Goal: Task Accomplishment & Management: Complete application form

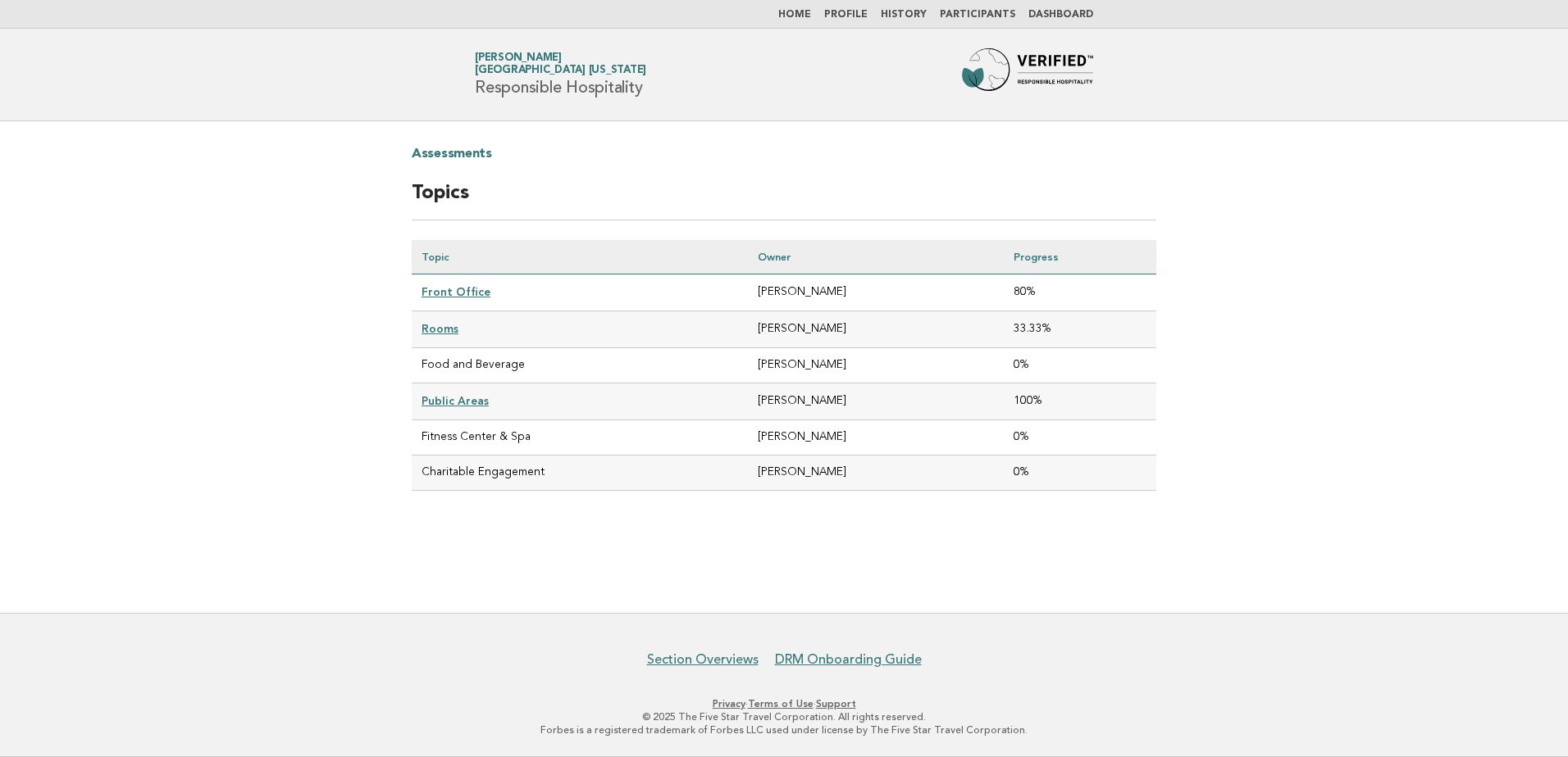
click at [1057, 59] on img at bounding box center [1027, 74] width 131 height 53
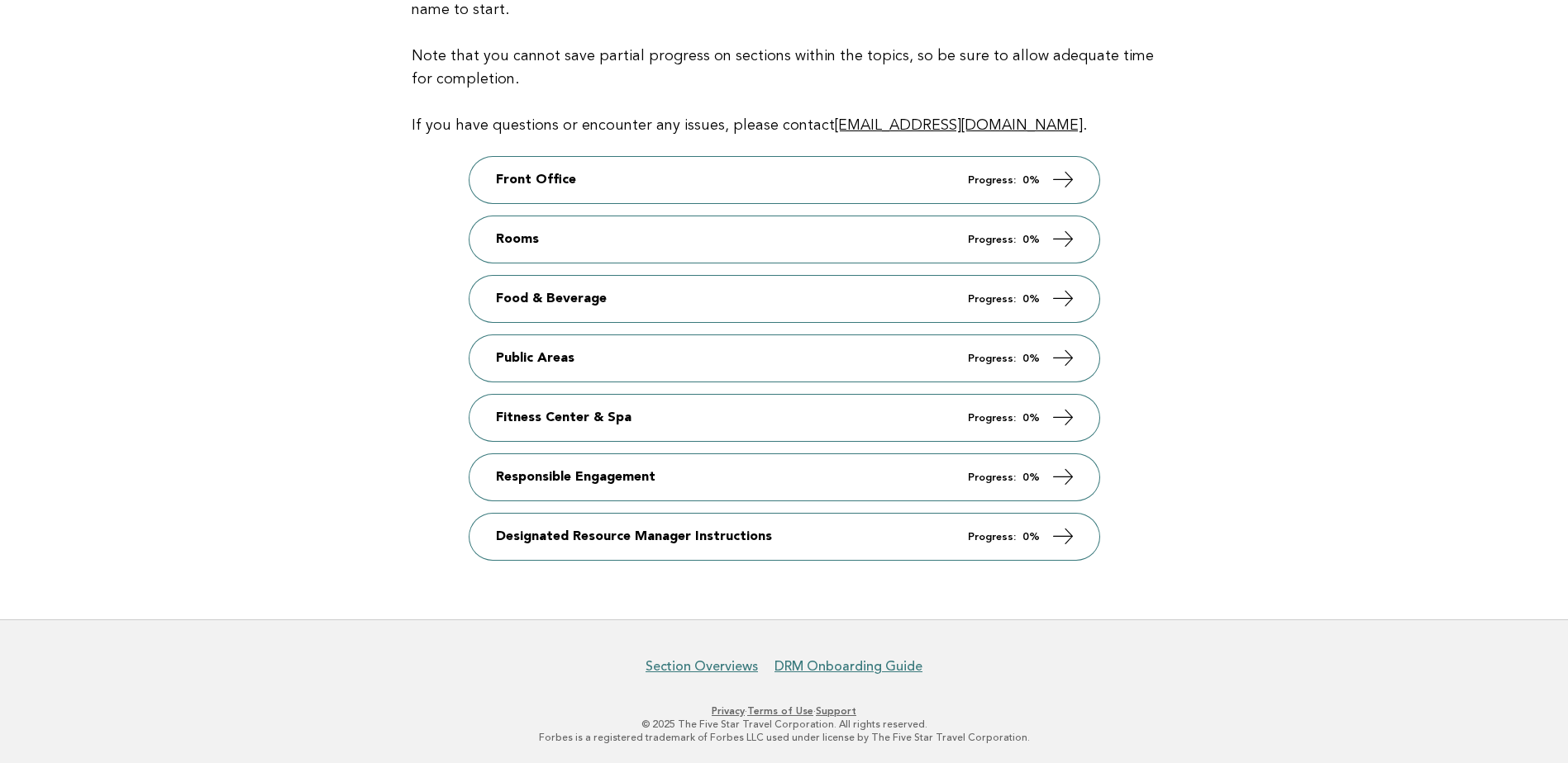
scroll to position [228, 0]
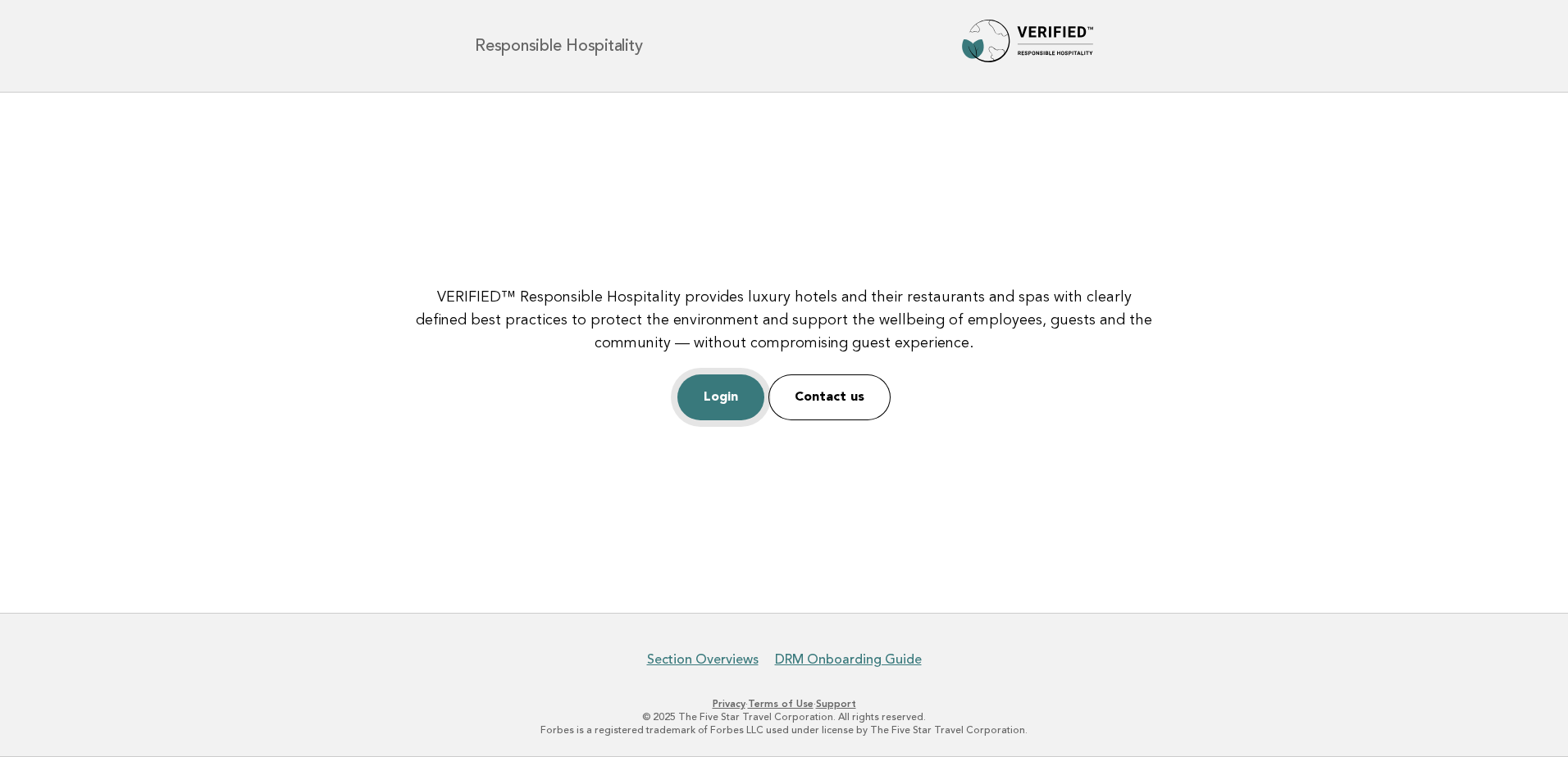
click at [727, 409] on link "Login" at bounding box center [721, 397] width 87 height 46
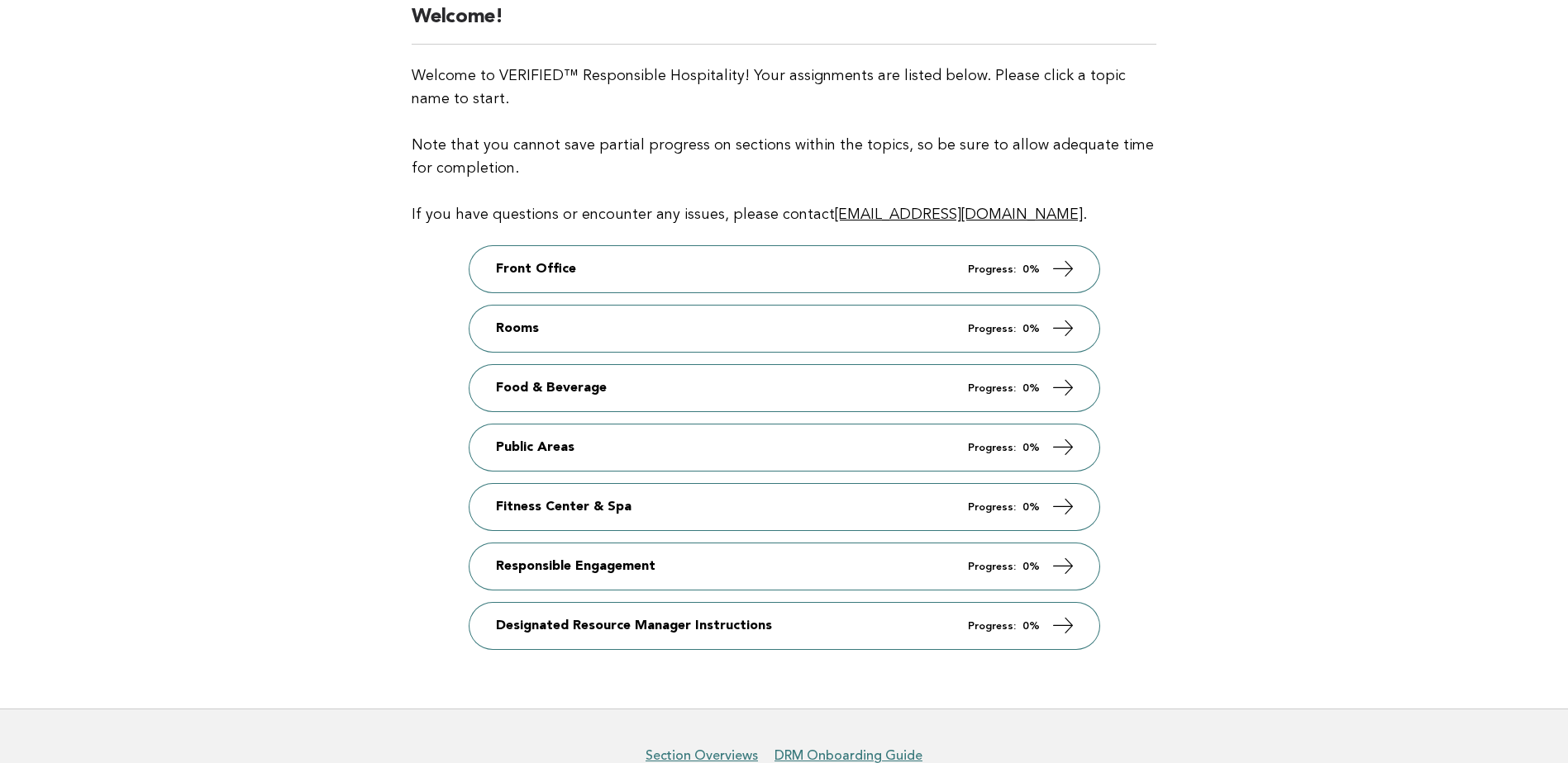
scroll to position [165, 0]
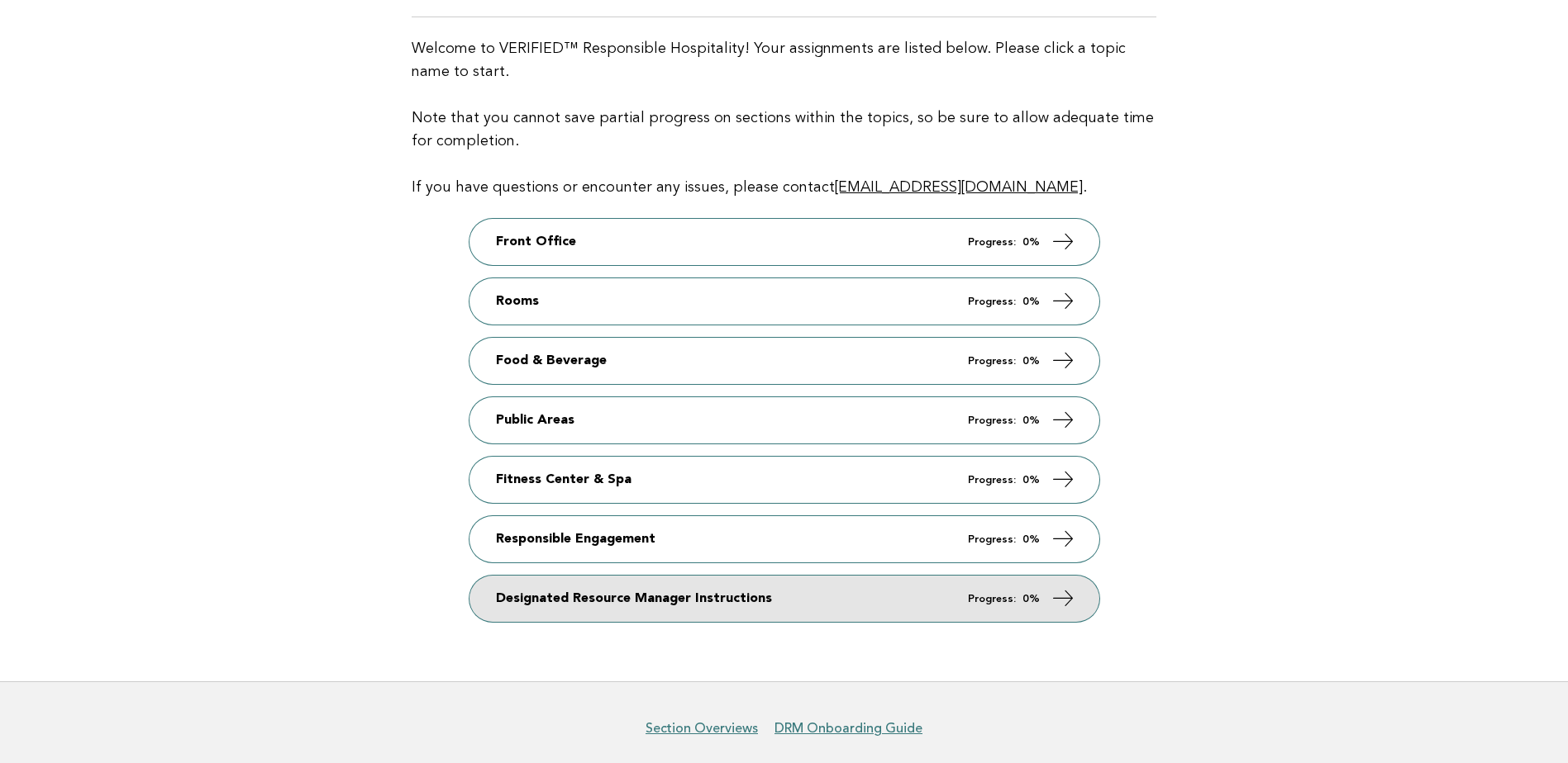
click at [1010, 602] on em "Progress:" at bounding box center [992, 599] width 48 height 11
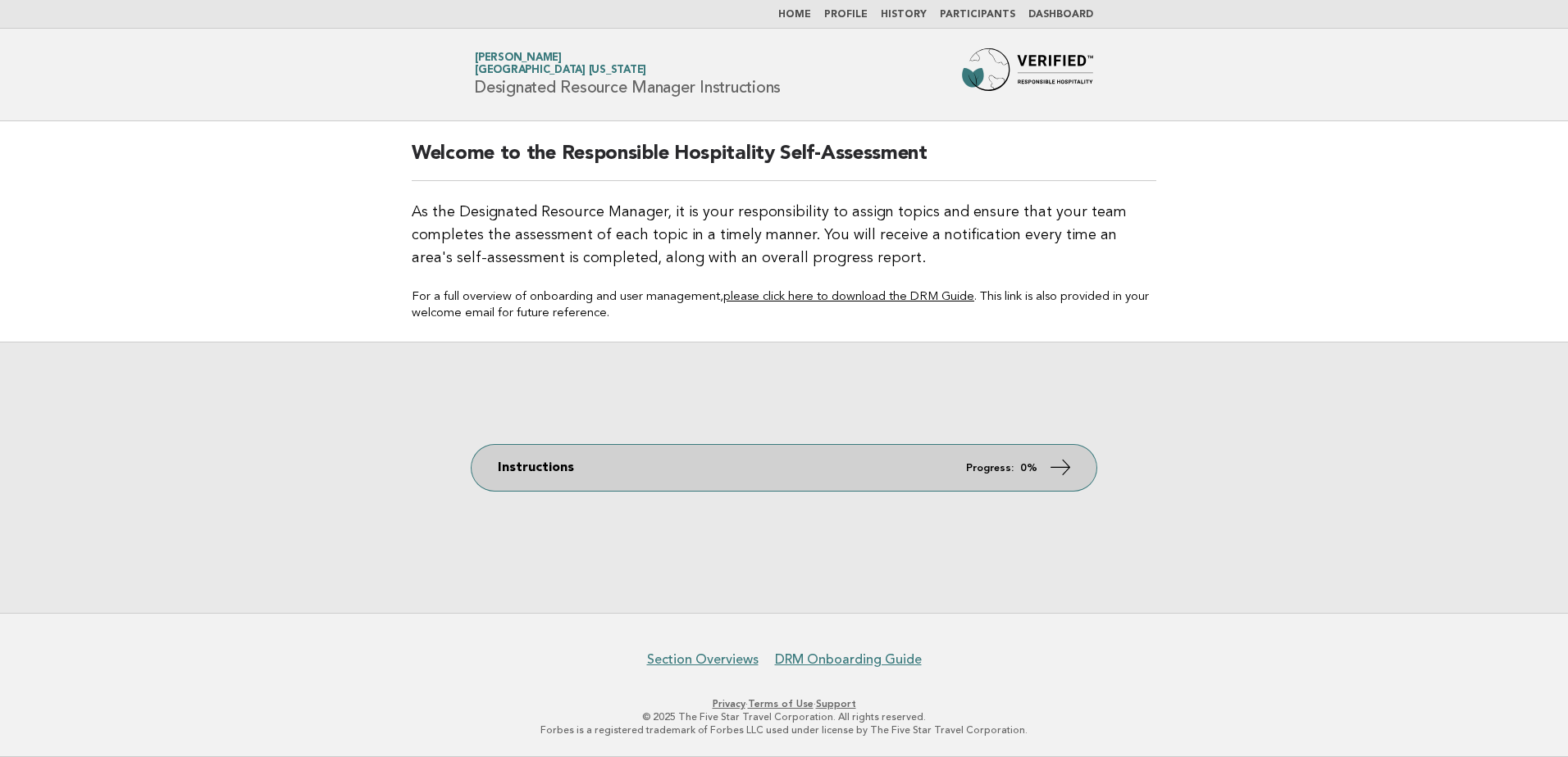
click at [653, 458] on link "Instructions Progress: 0%" at bounding box center [783, 468] width 625 height 46
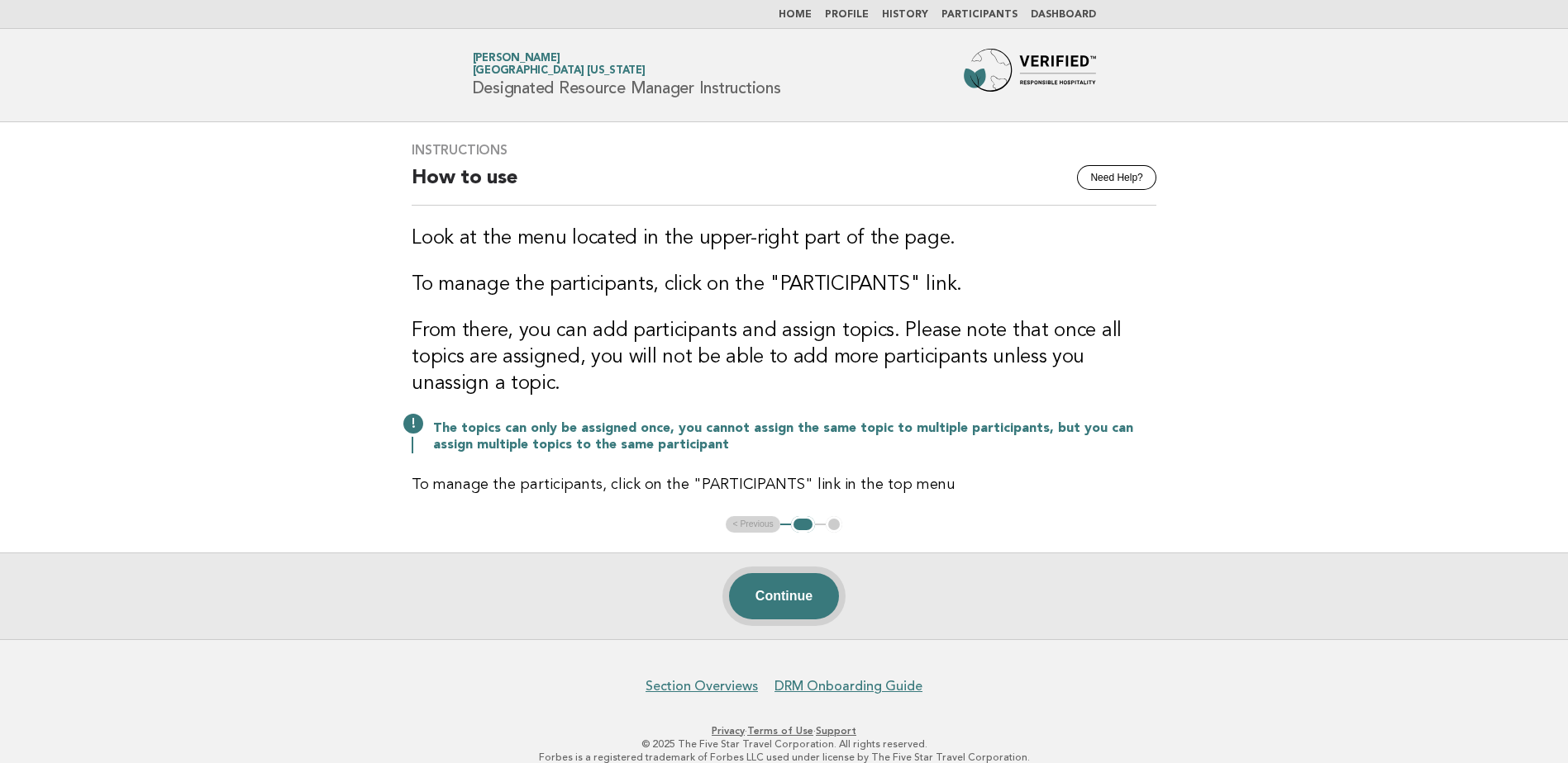
click at [801, 594] on button "Continue" at bounding box center [784, 597] width 110 height 46
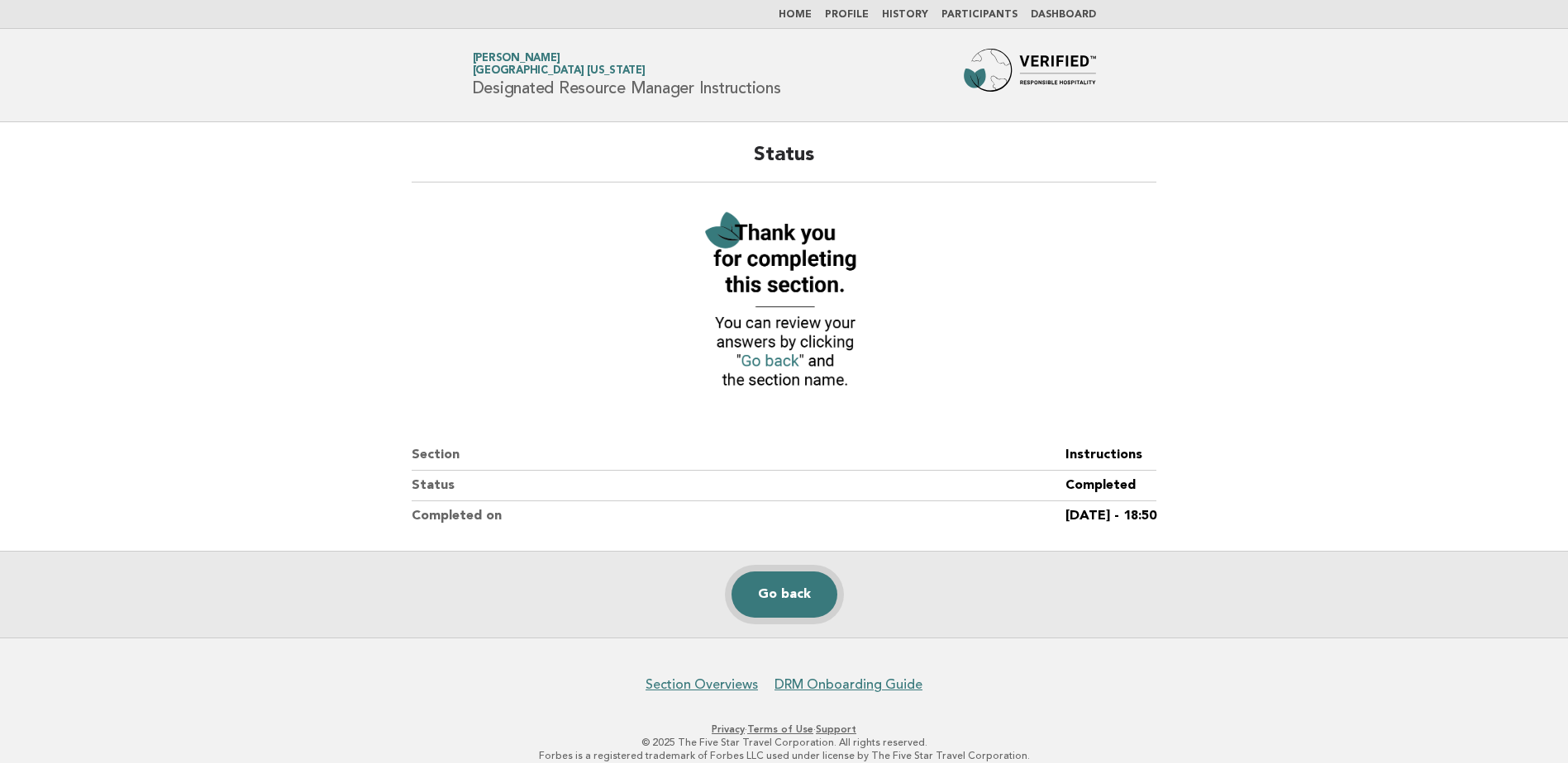
click at [769, 587] on link "Go back" at bounding box center [784, 595] width 105 height 46
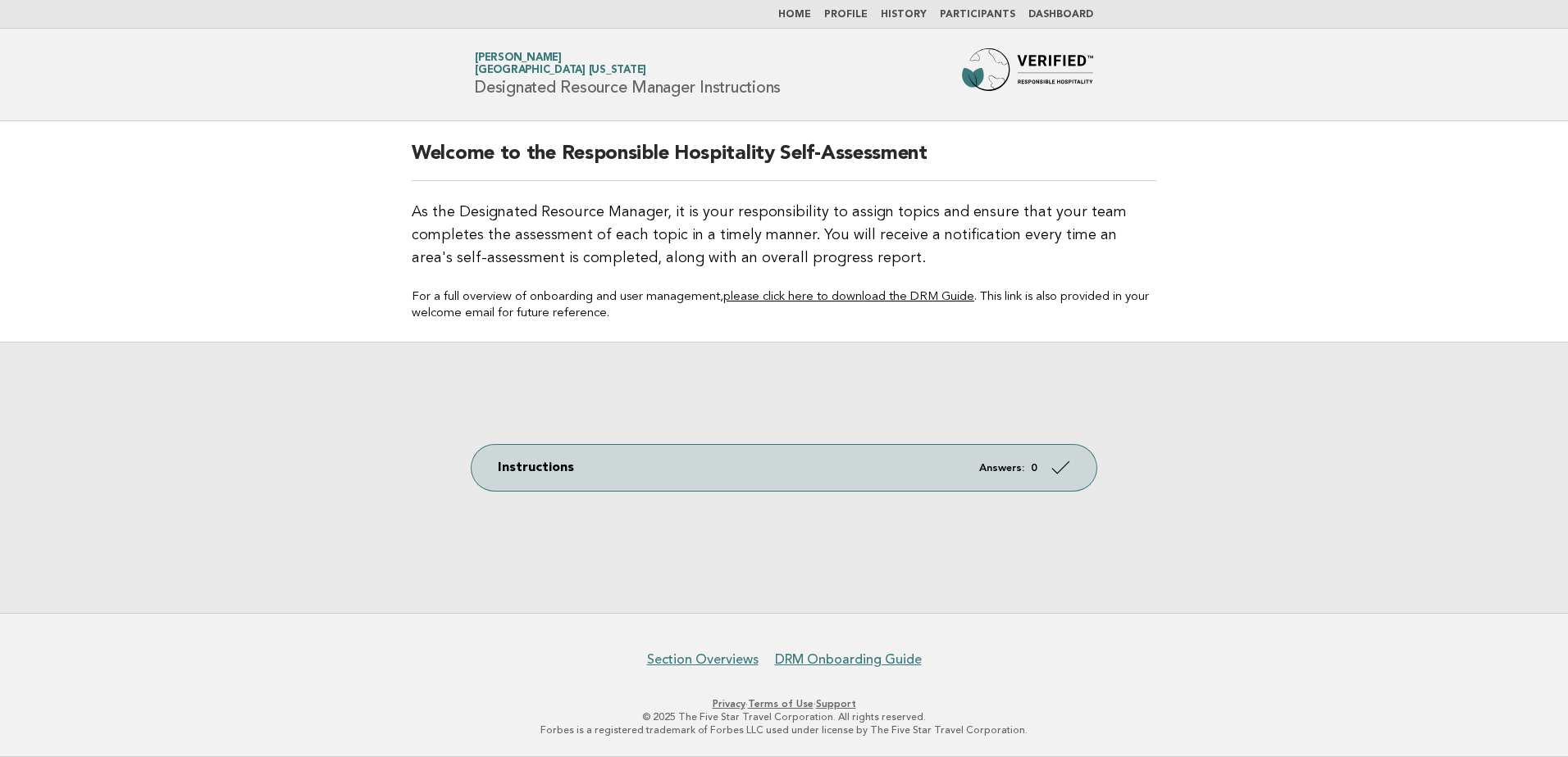
click at [808, 15] on link "Home" at bounding box center [795, 14] width 33 height 10
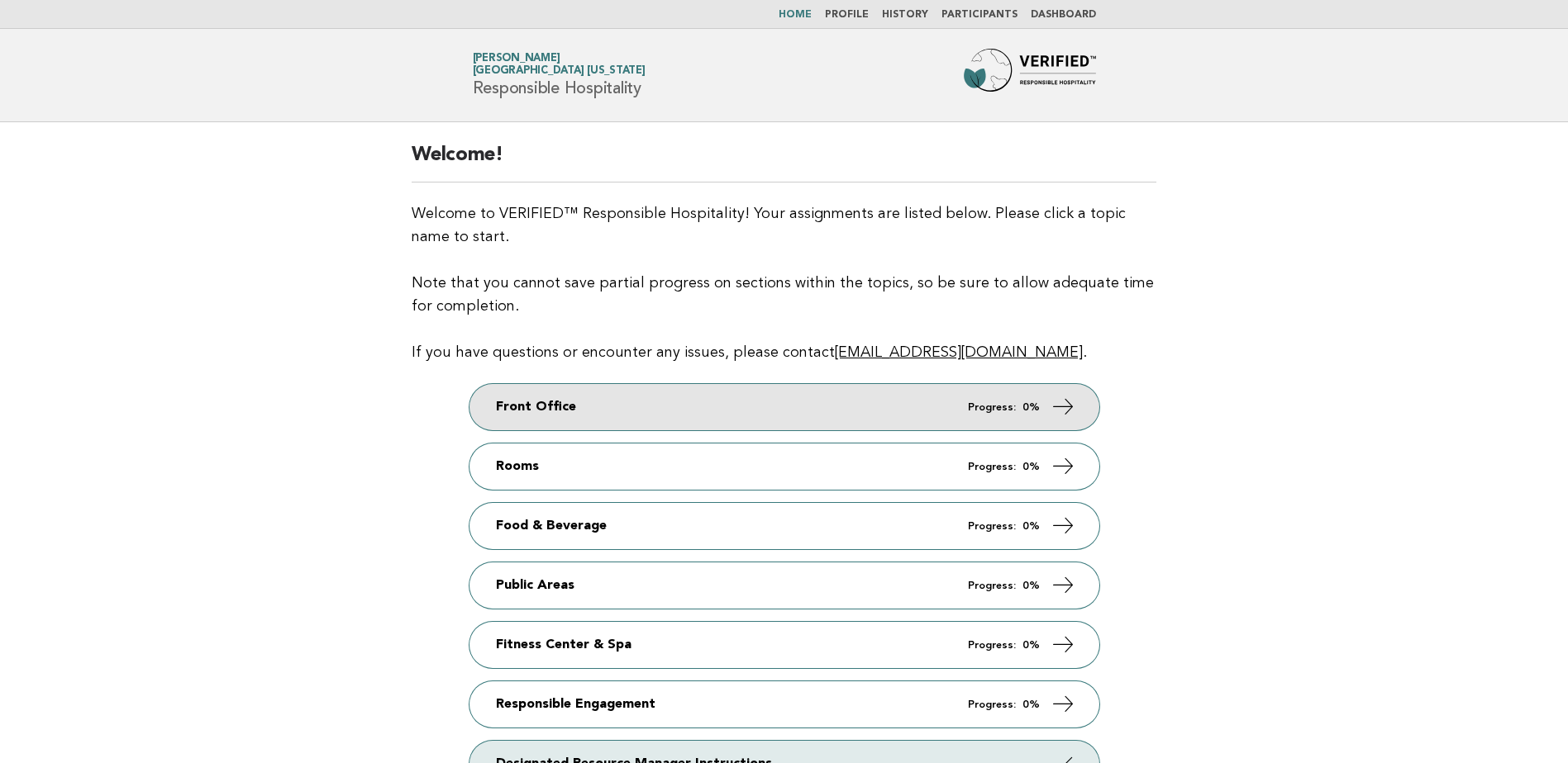
click at [644, 403] on link "Front Office Progress: 0%" at bounding box center [784, 407] width 630 height 46
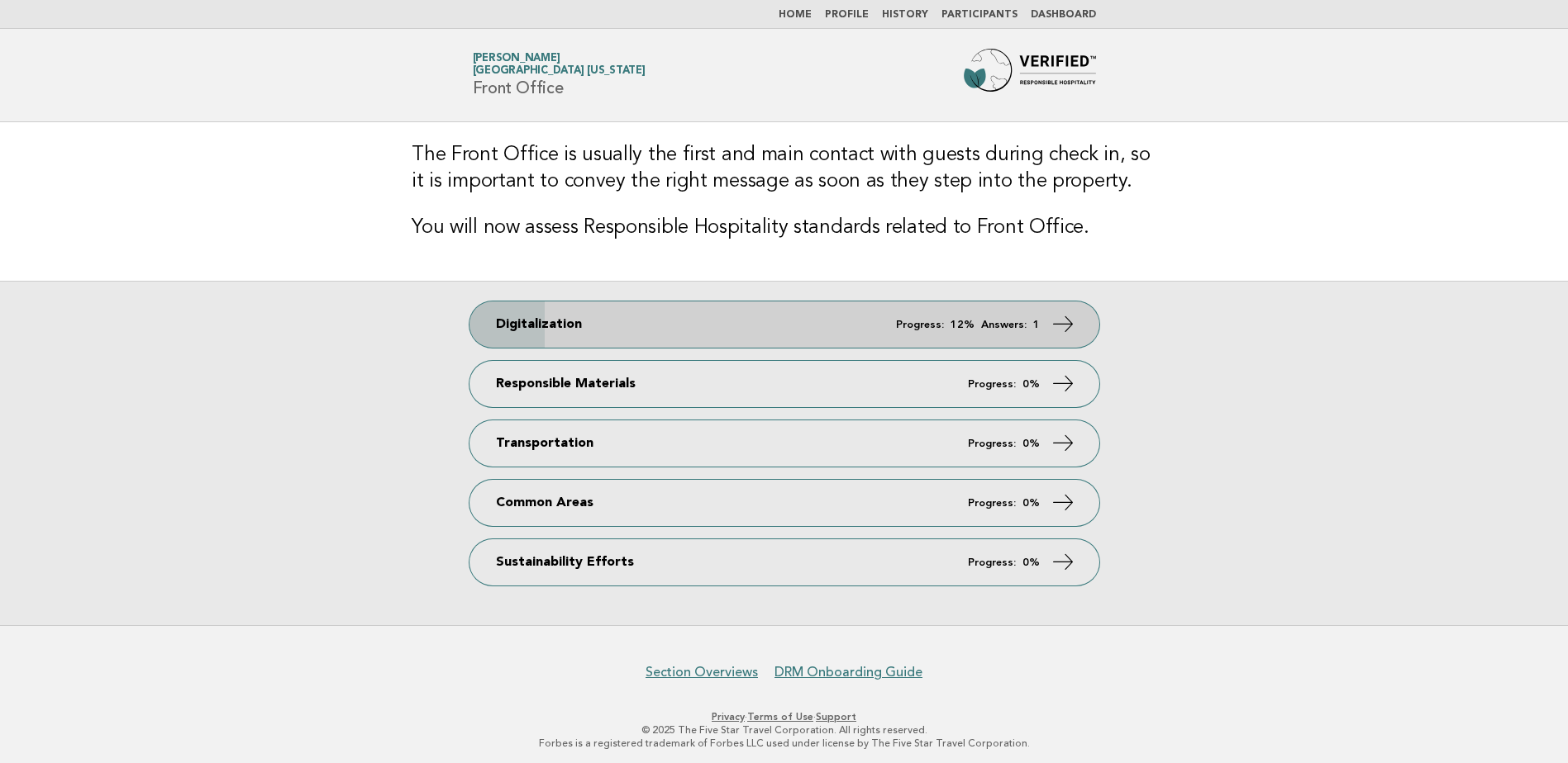
click at [711, 319] on link "Digitalization Progress: 12% Answers: 1" at bounding box center [784, 325] width 630 height 46
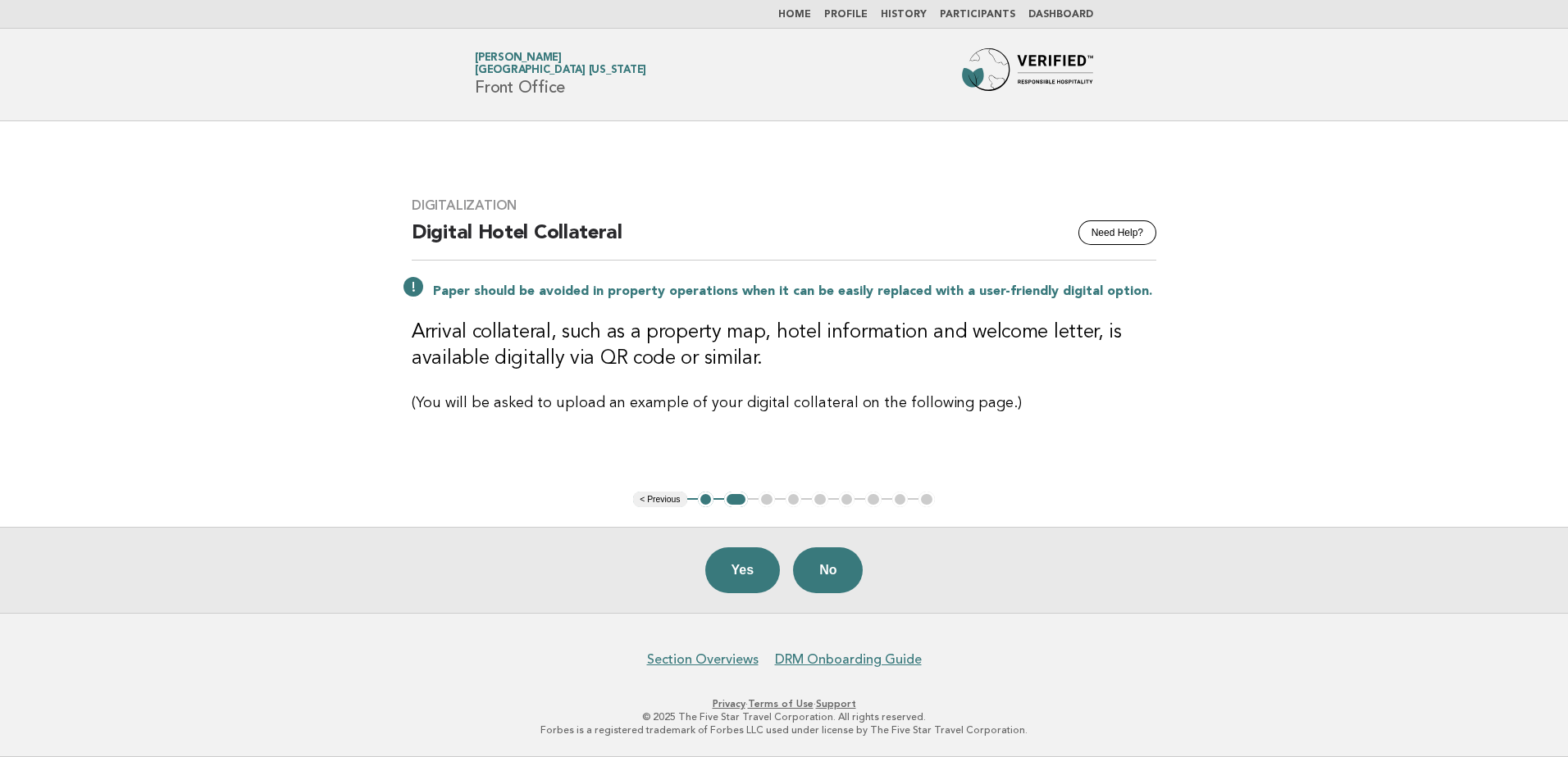
click at [707, 499] on button "1" at bounding box center [705, 500] width 16 height 16
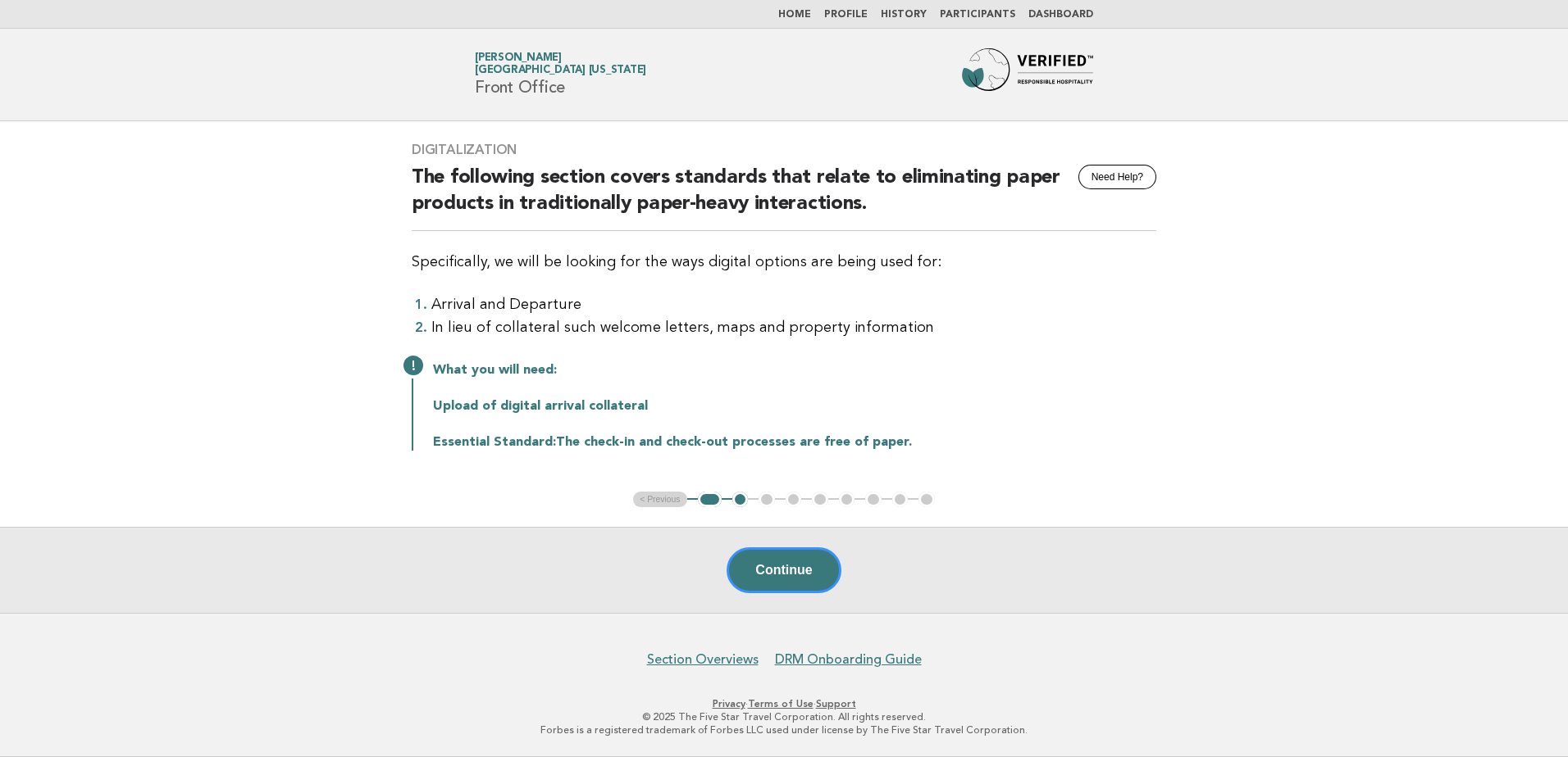
click at [739, 501] on button "2" at bounding box center [740, 500] width 16 height 16
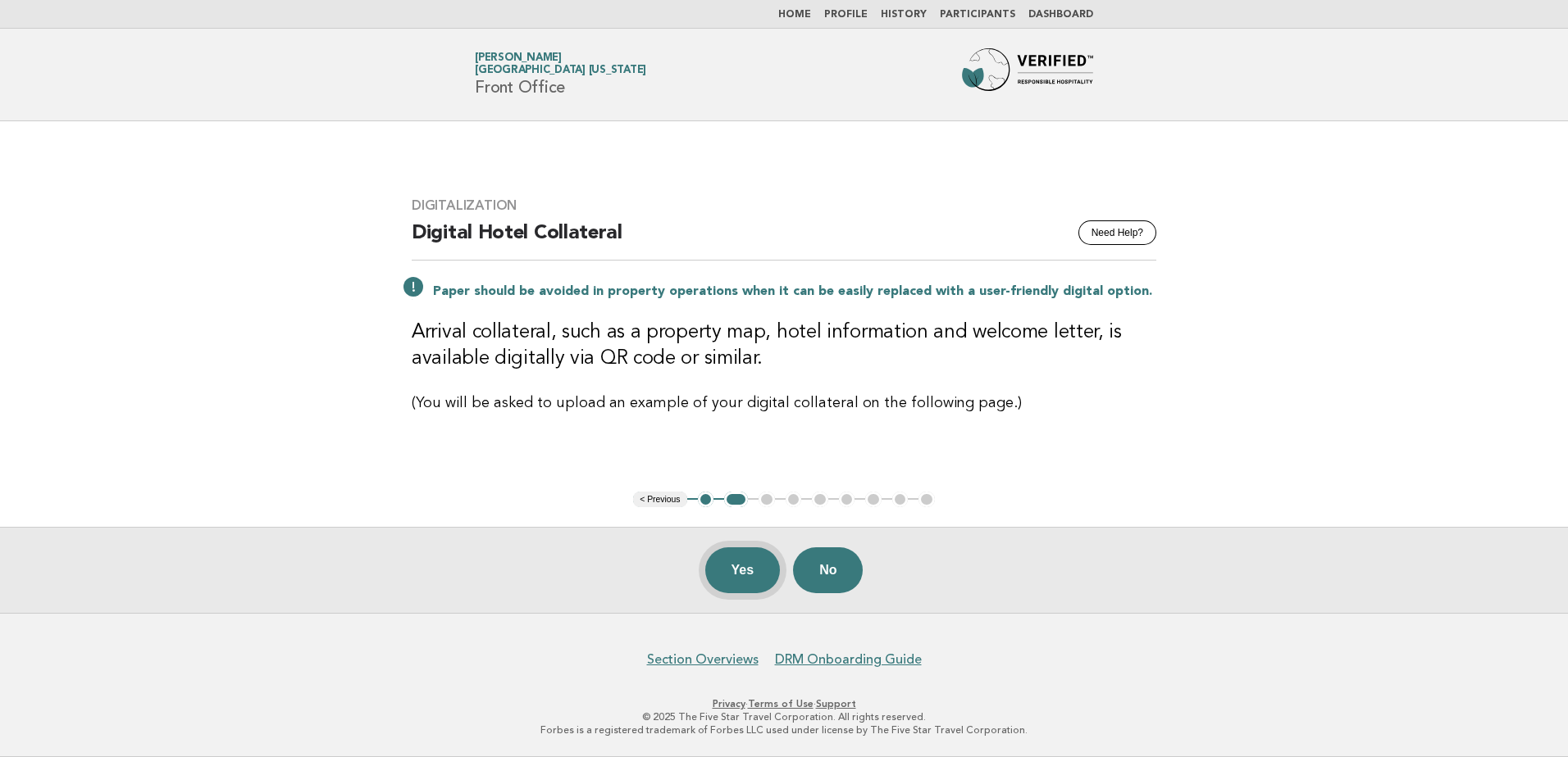
click at [737, 564] on button "Yes" at bounding box center [743, 571] width 76 height 46
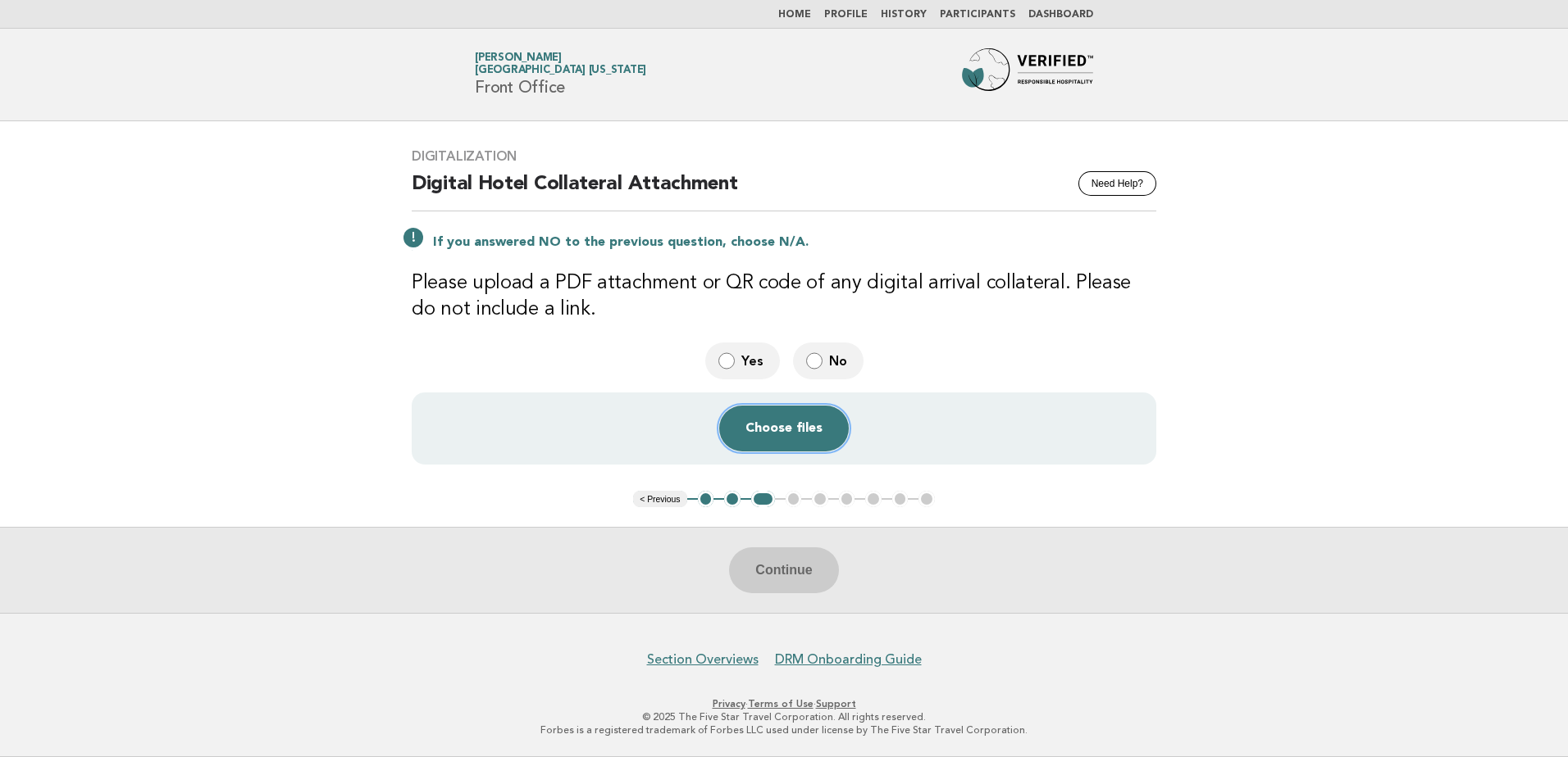
click at [787, 427] on button "Choose files" at bounding box center [783, 429] width 130 height 46
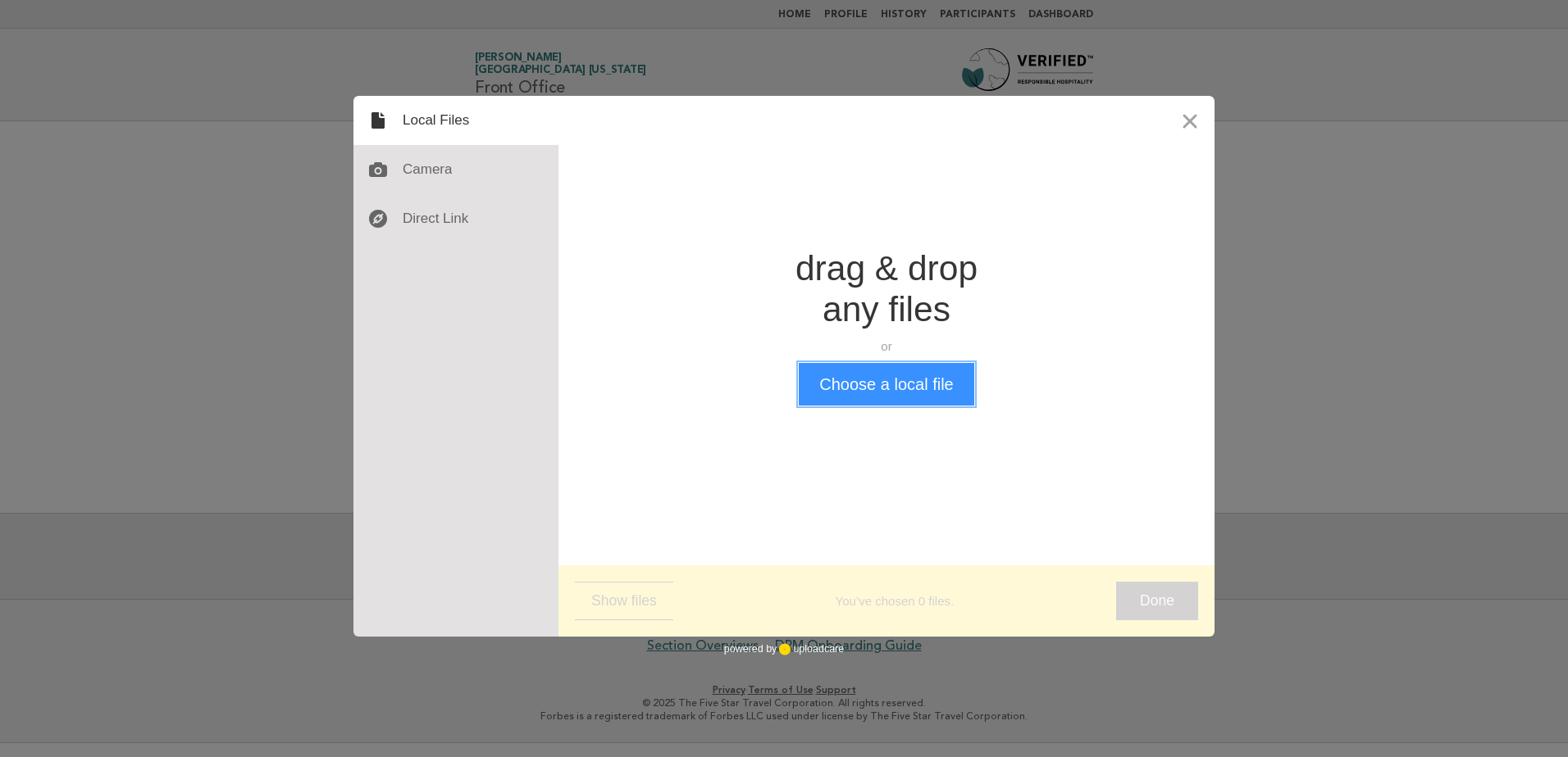
click at [910, 393] on button "Choose a local file" at bounding box center [886, 385] width 175 height 42
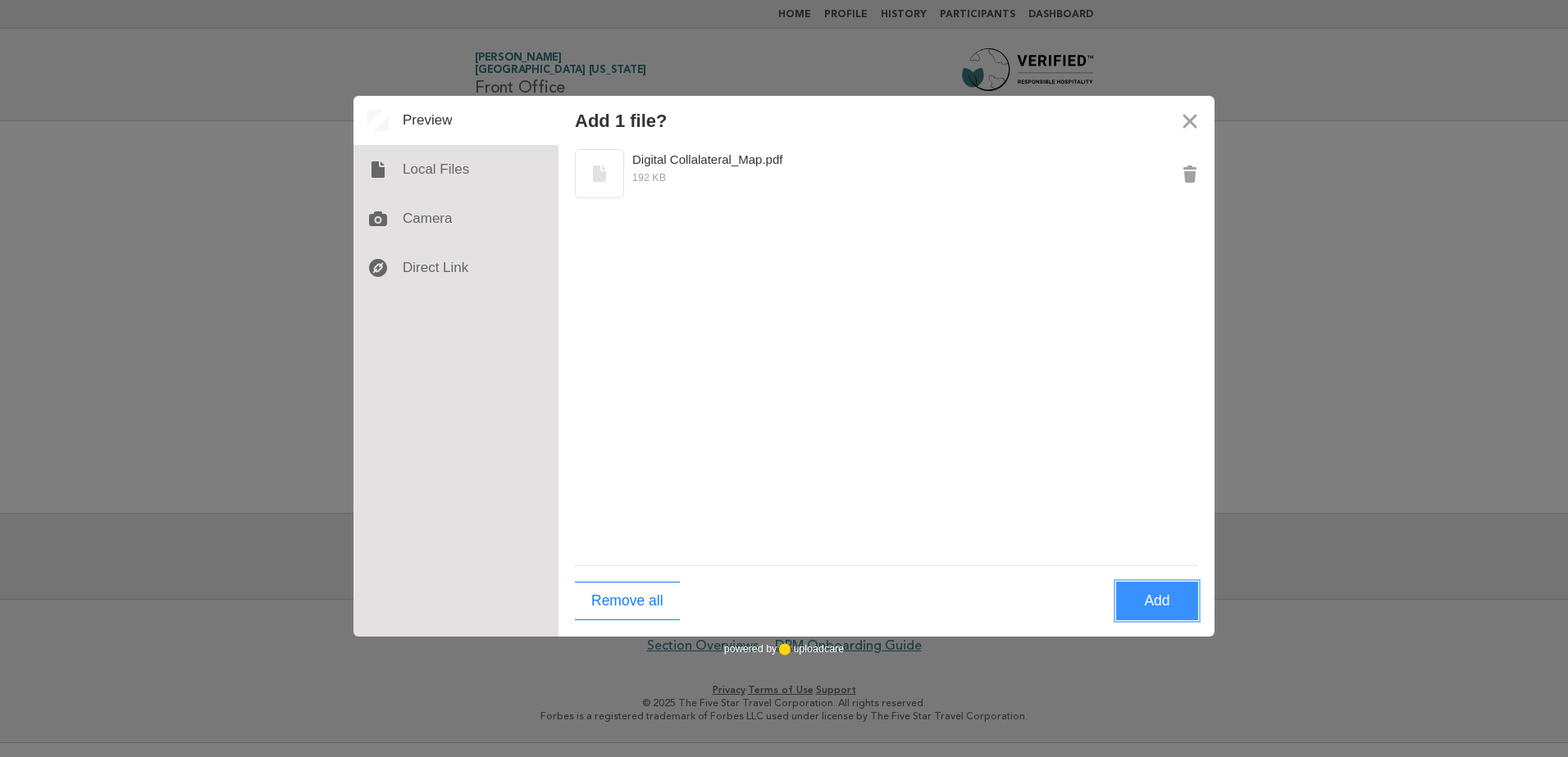
click at [1158, 602] on button "Add" at bounding box center [1156, 602] width 82 height 38
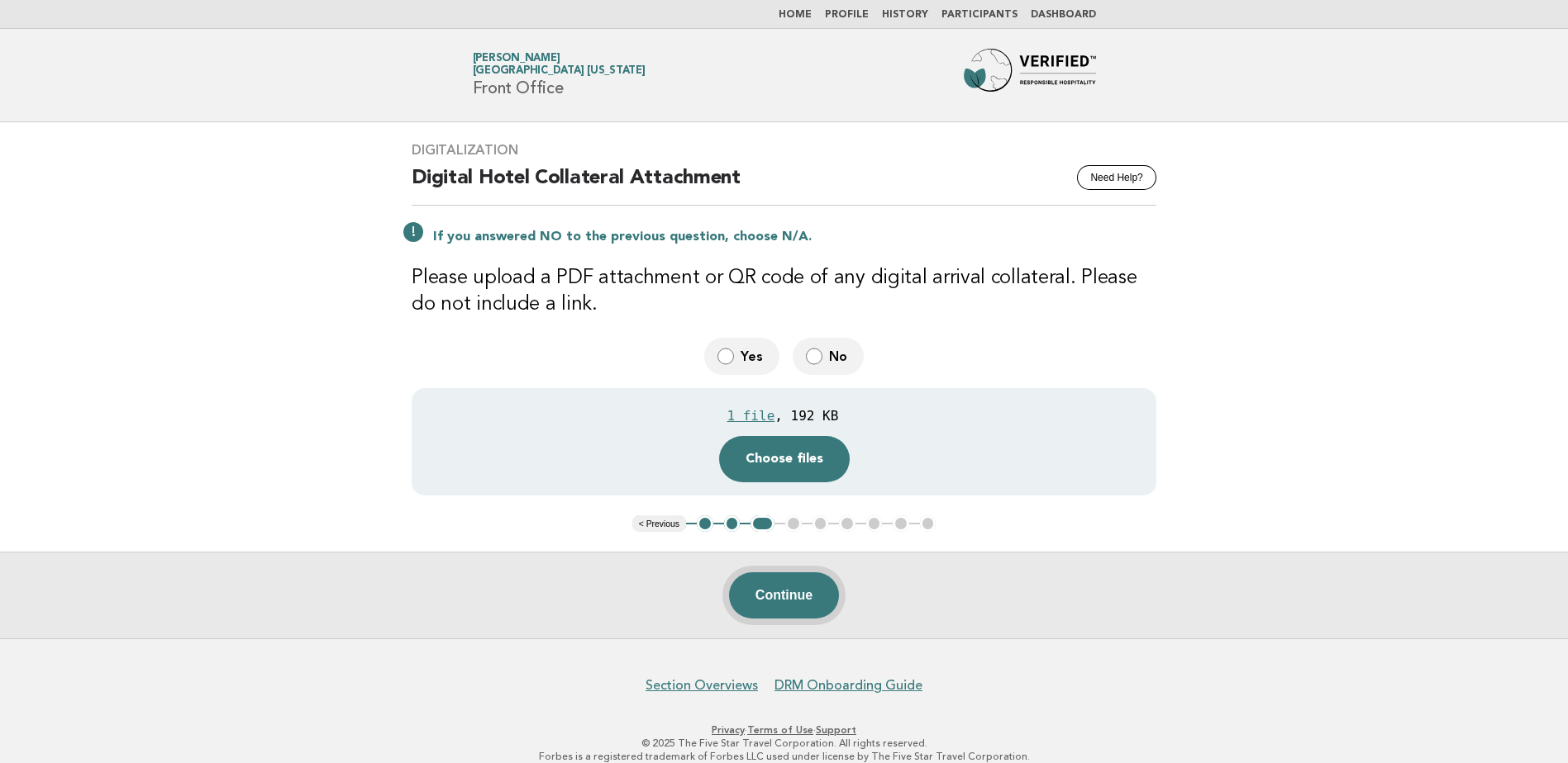
click at [790, 598] on button "Continue" at bounding box center [784, 596] width 110 height 46
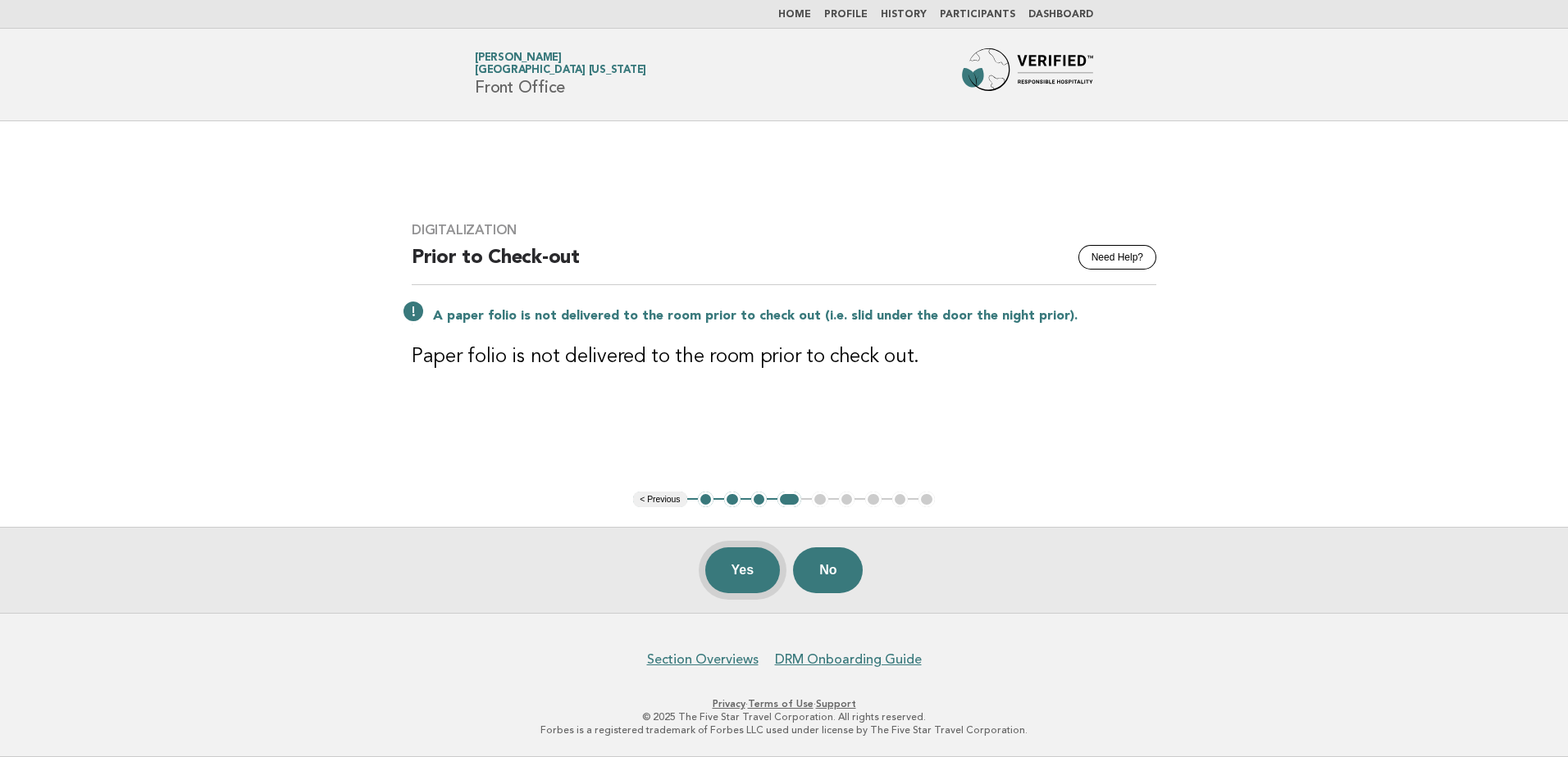
click at [746, 569] on button "Yes" at bounding box center [743, 571] width 76 height 46
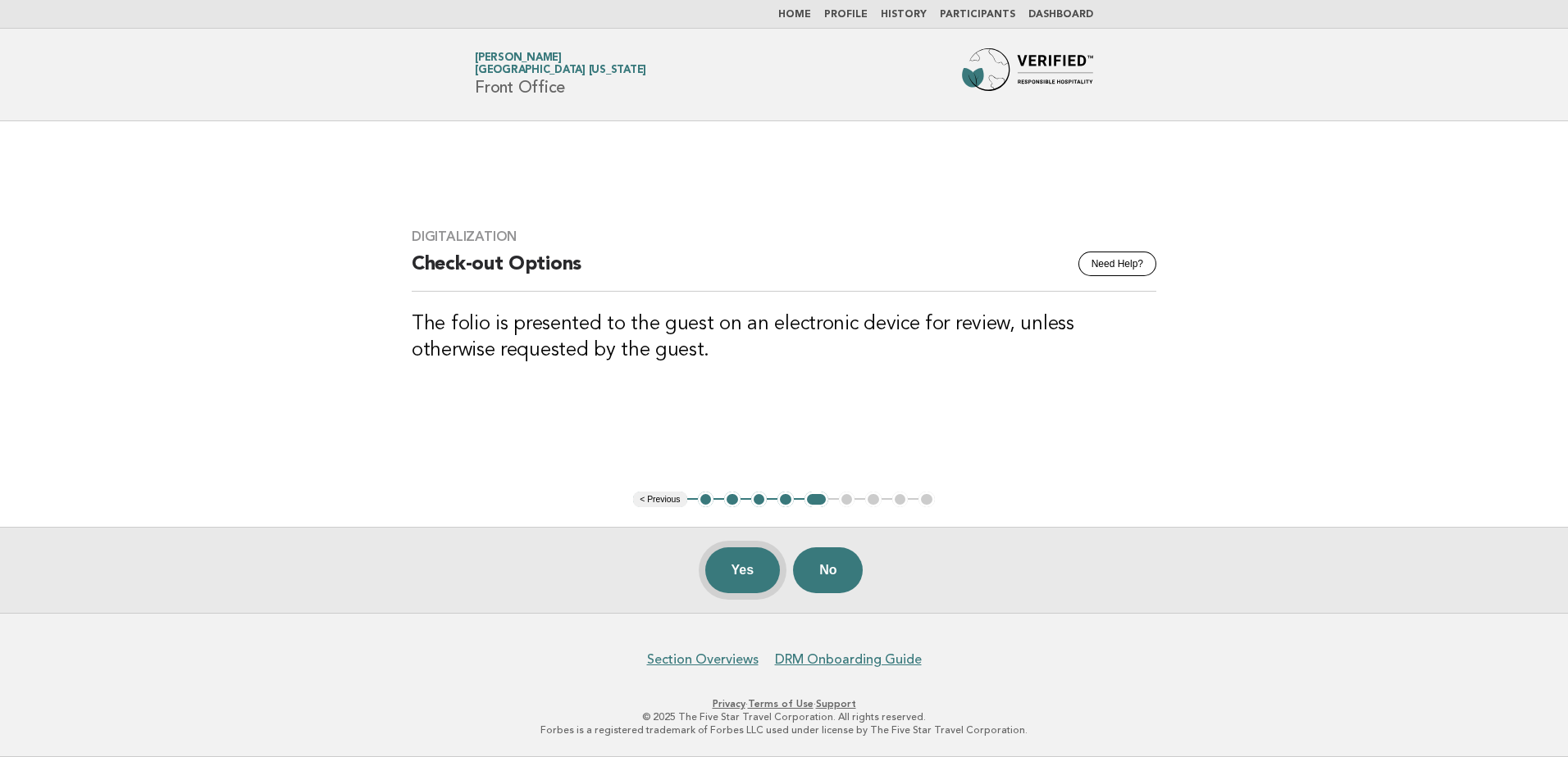
click at [736, 571] on button "Yes" at bounding box center [743, 571] width 76 height 46
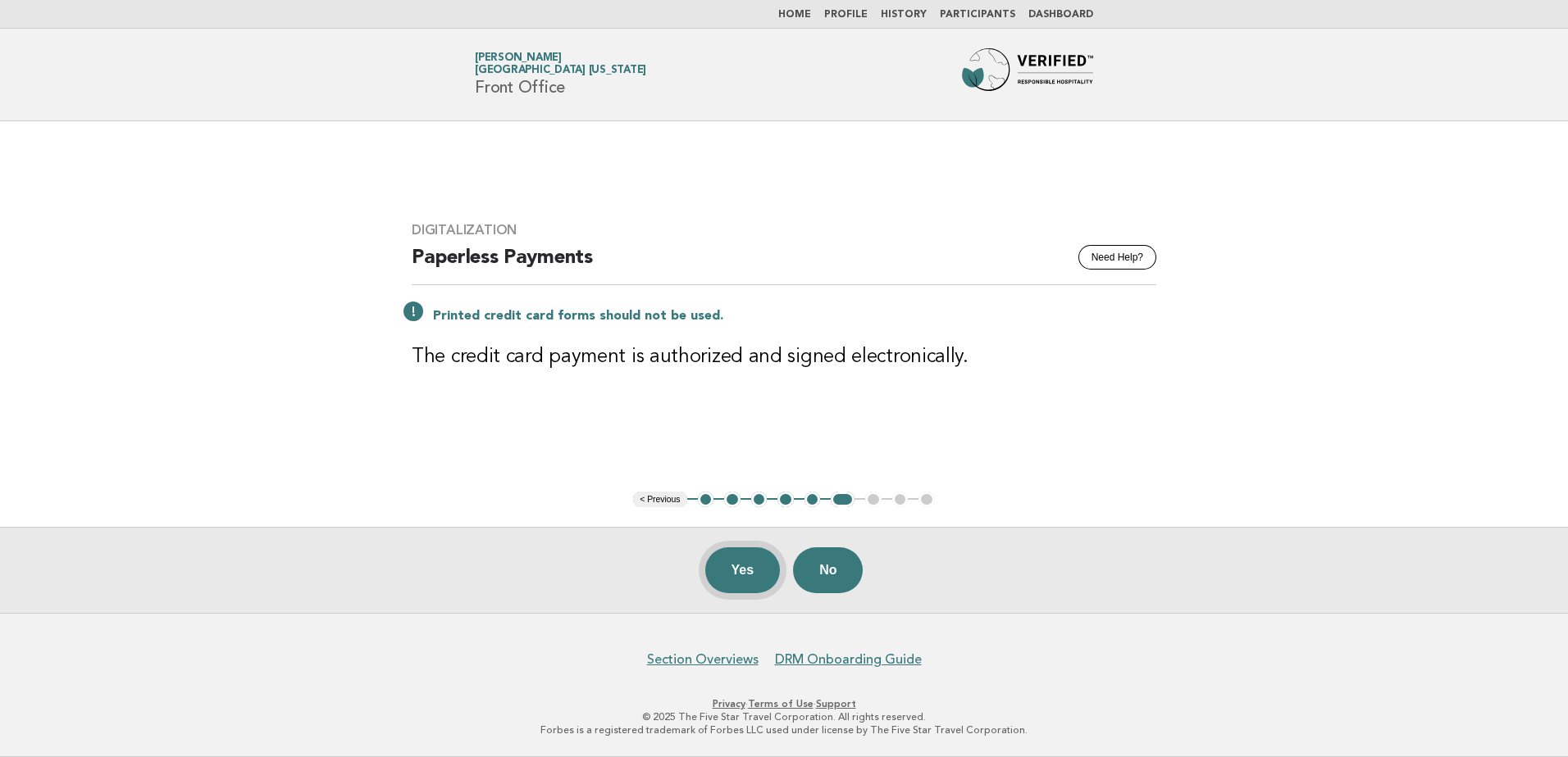
click at [741, 574] on button "Yes" at bounding box center [743, 571] width 76 height 46
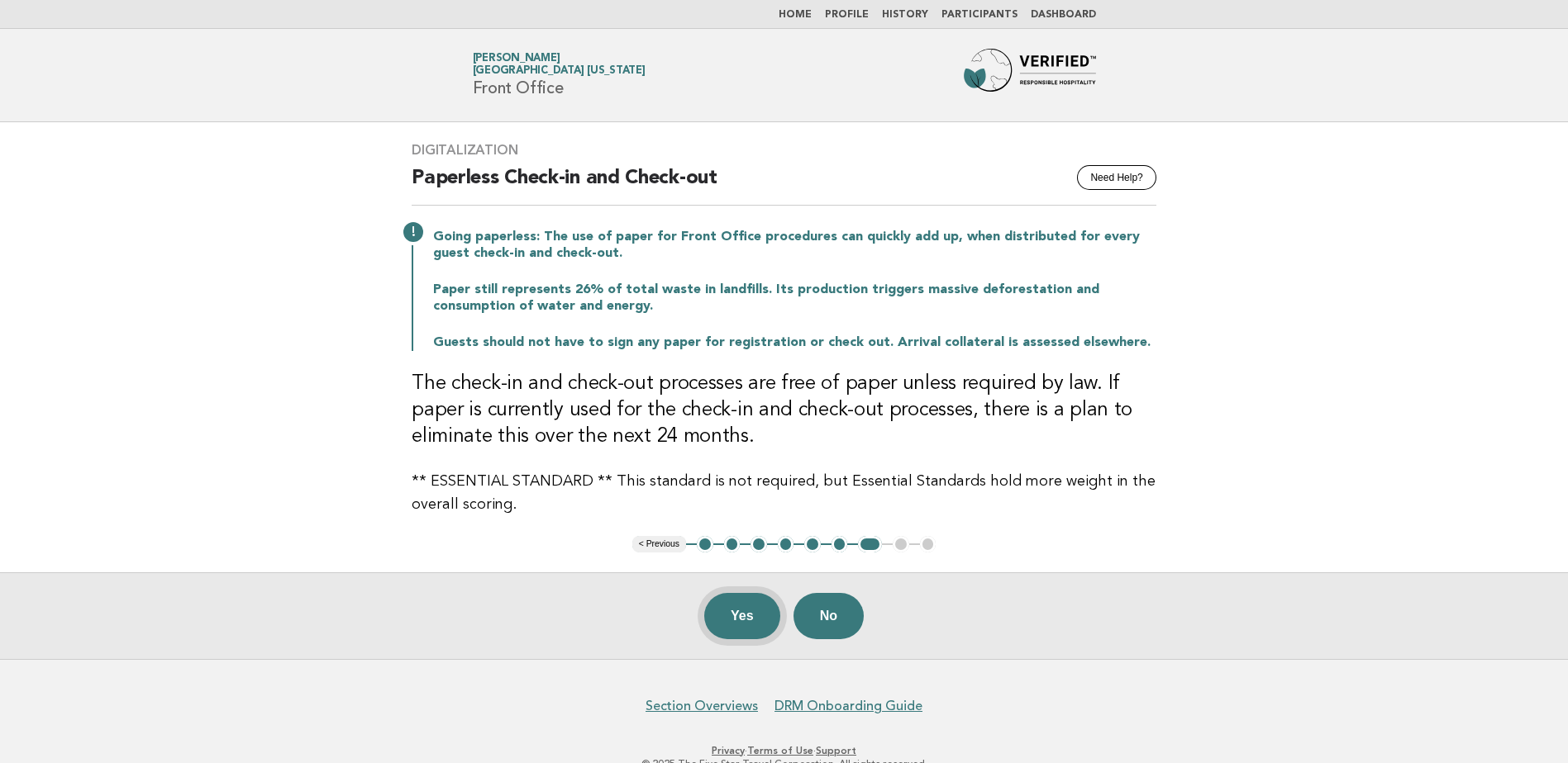
click at [738, 617] on button "Yes" at bounding box center [742, 616] width 76 height 46
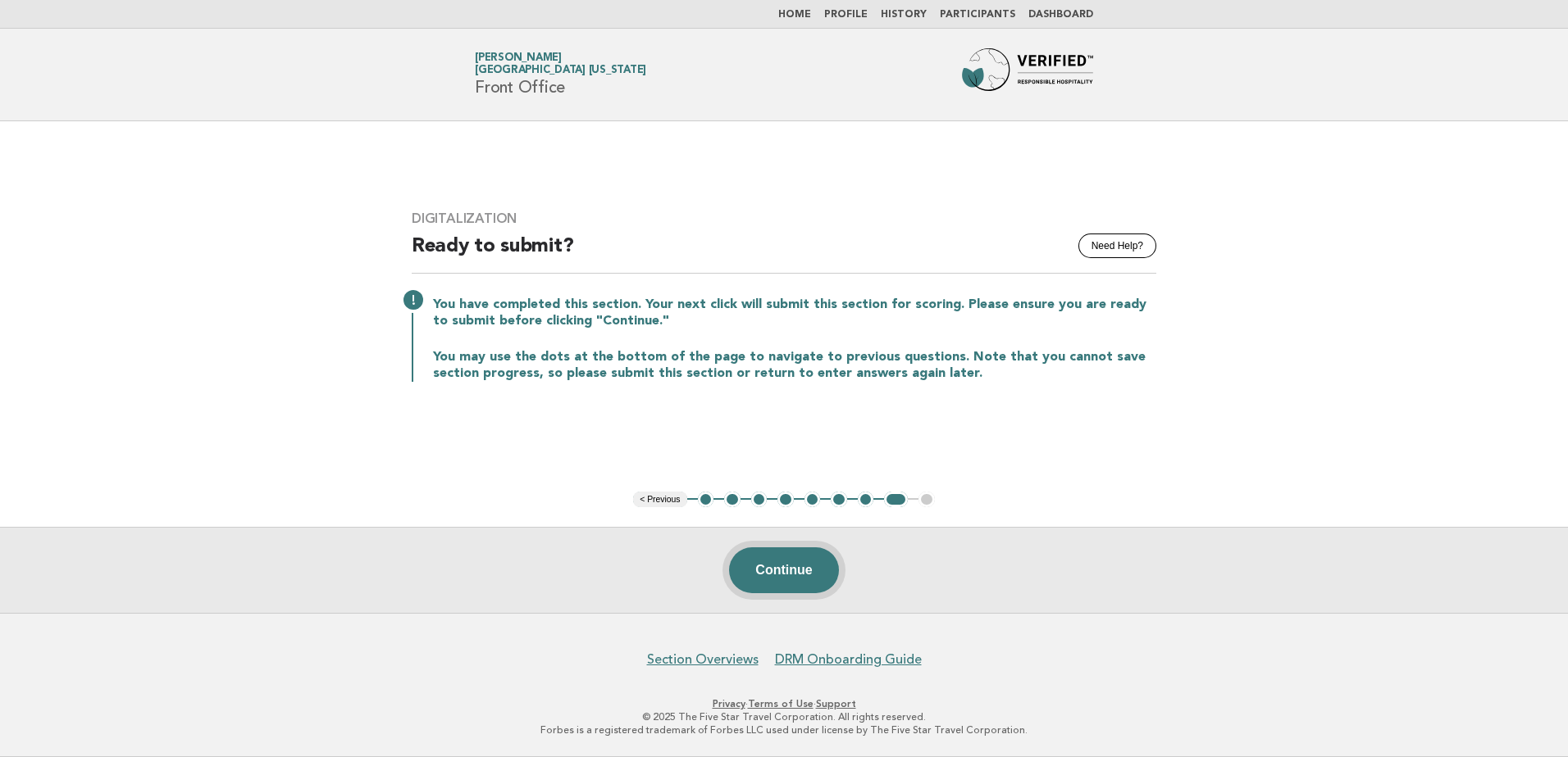
click at [787, 571] on button "Continue" at bounding box center [784, 571] width 109 height 46
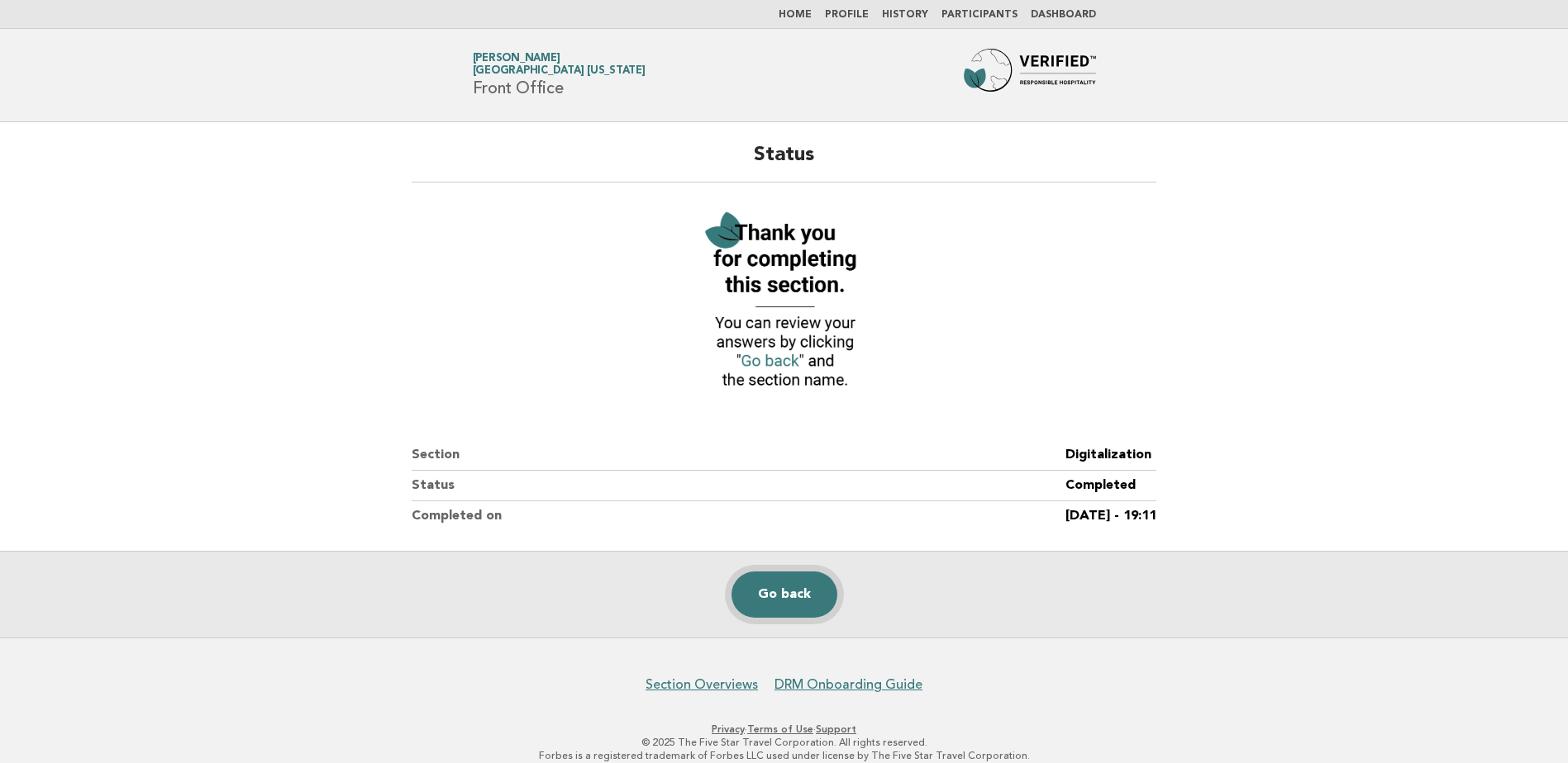
click at [789, 601] on link "Go back" at bounding box center [784, 595] width 105 height 46
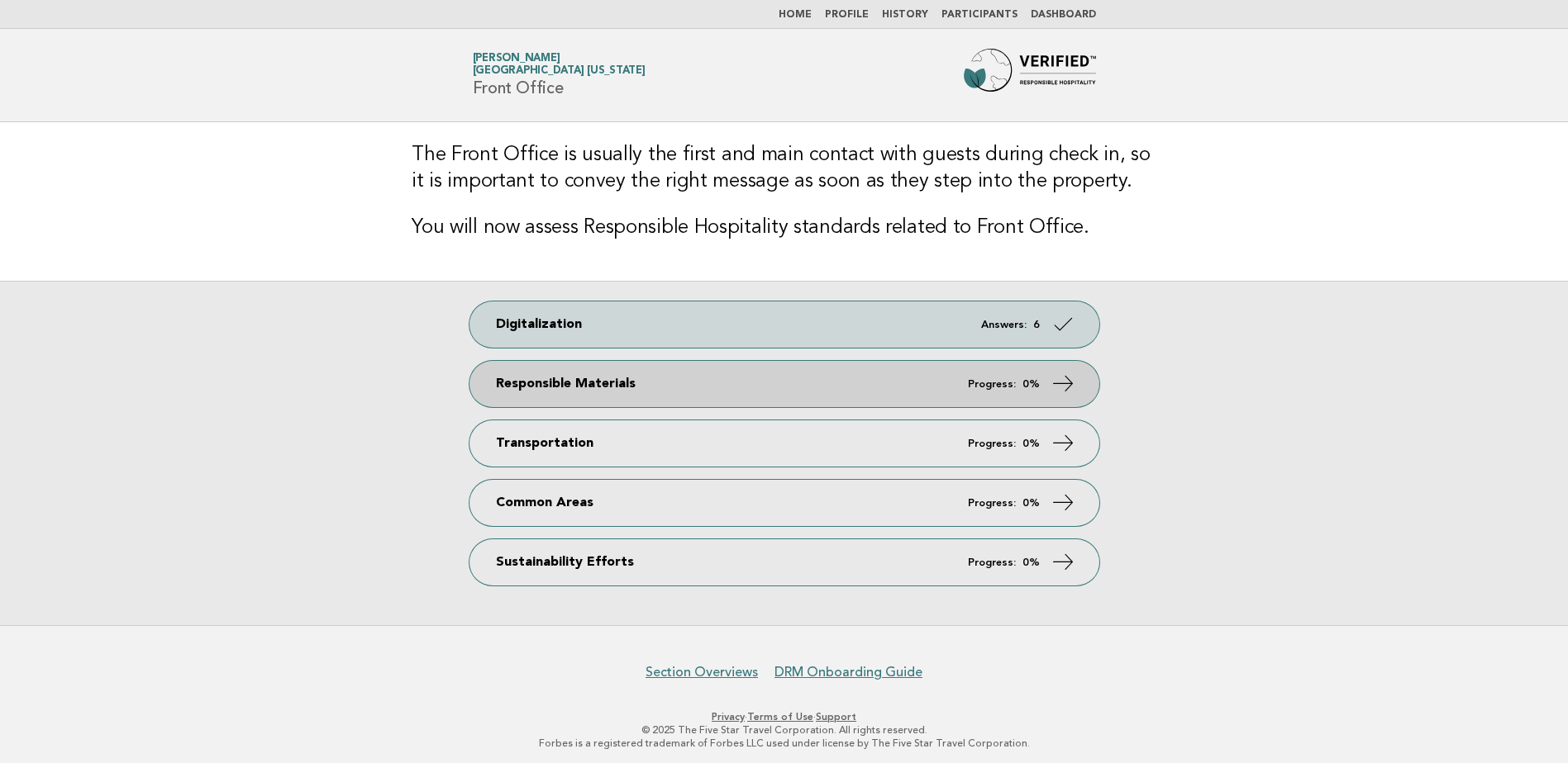
click at [628, 388] on link "Responsible Materials Progress: 0%" at bounding box center [784, 384] width 630 height 46
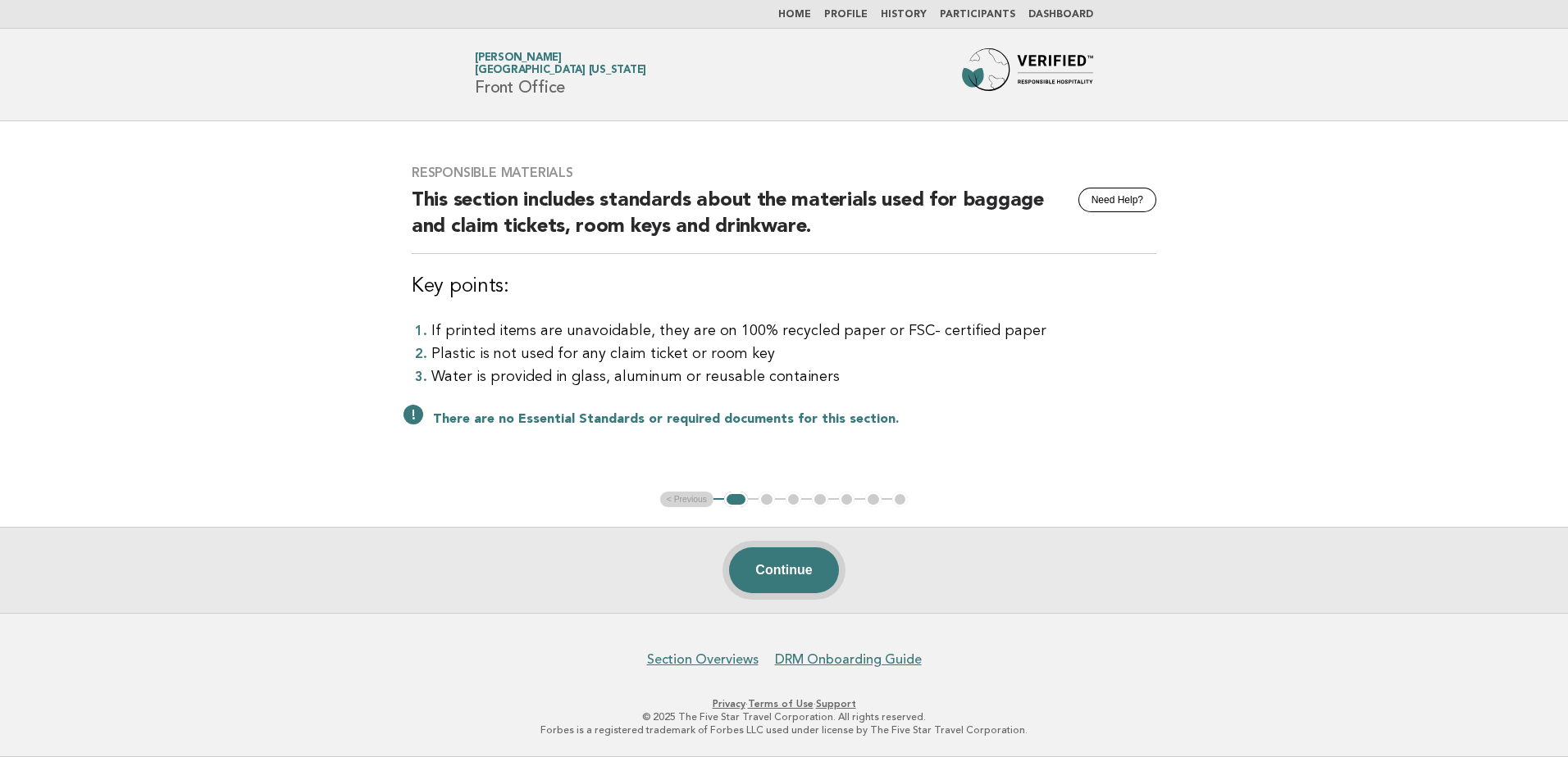
click at [781, 566] on button "Continue" at bounding box center [784, 571] width 109 height 46
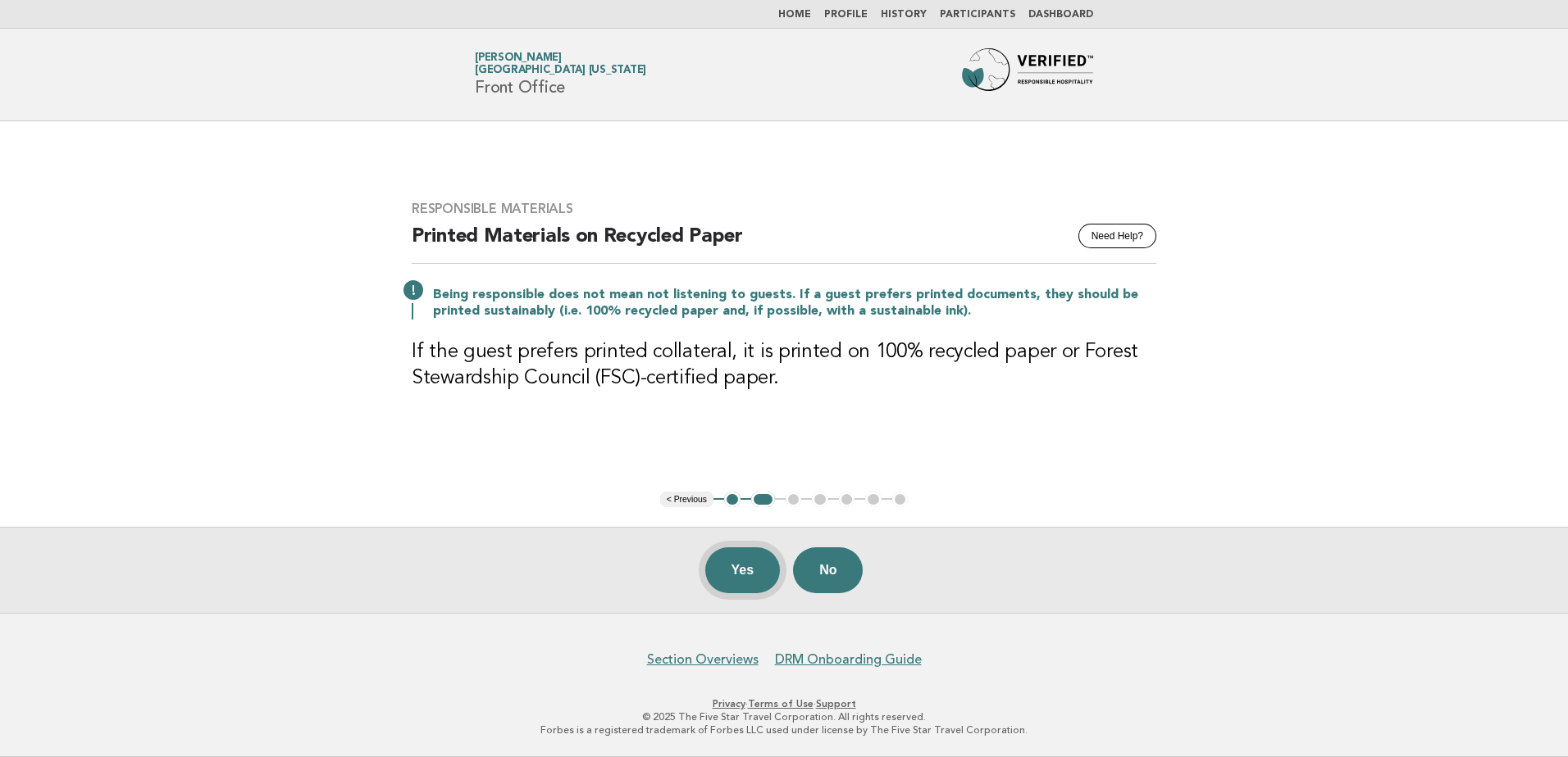
click at [744, 572] on button "Yes" at bounding box center [743, 571] width 76 height 46
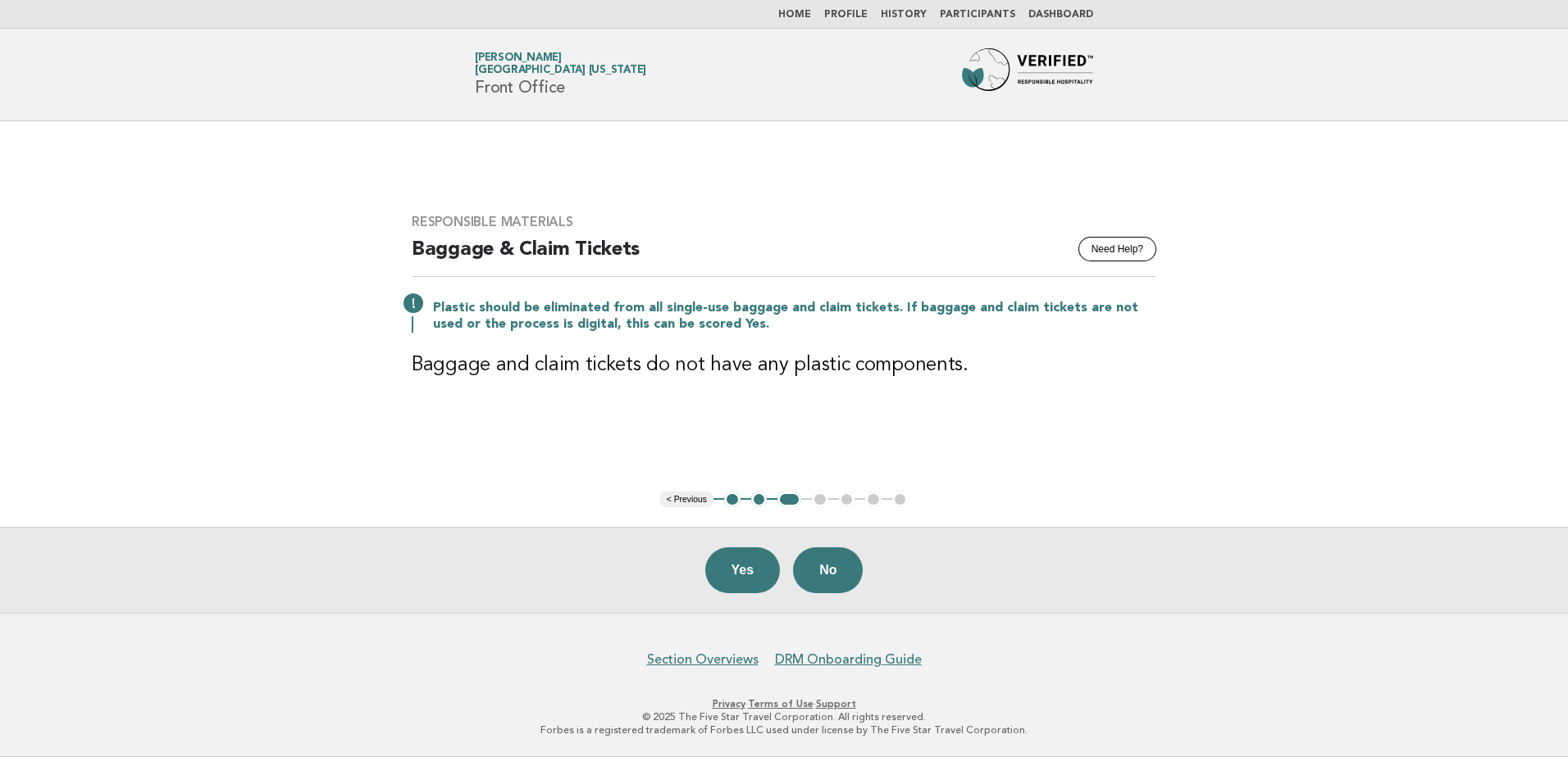
click at [744, 572] on button "Yes" at bounding box center [743, 571] width 76 height 46
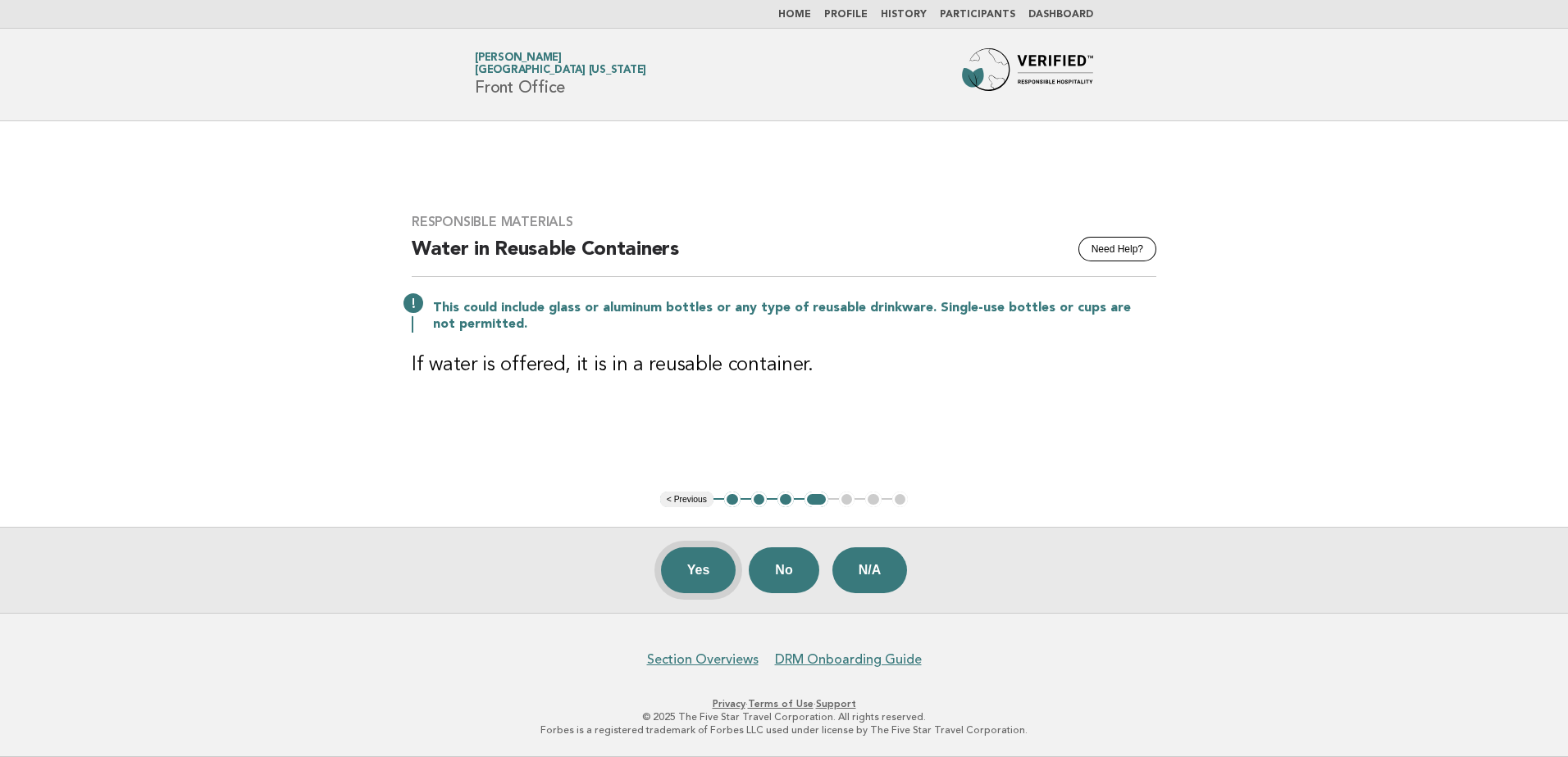
click at [692, 566] on button "Yes" at bounding box center [699, 571] width 76 height 46
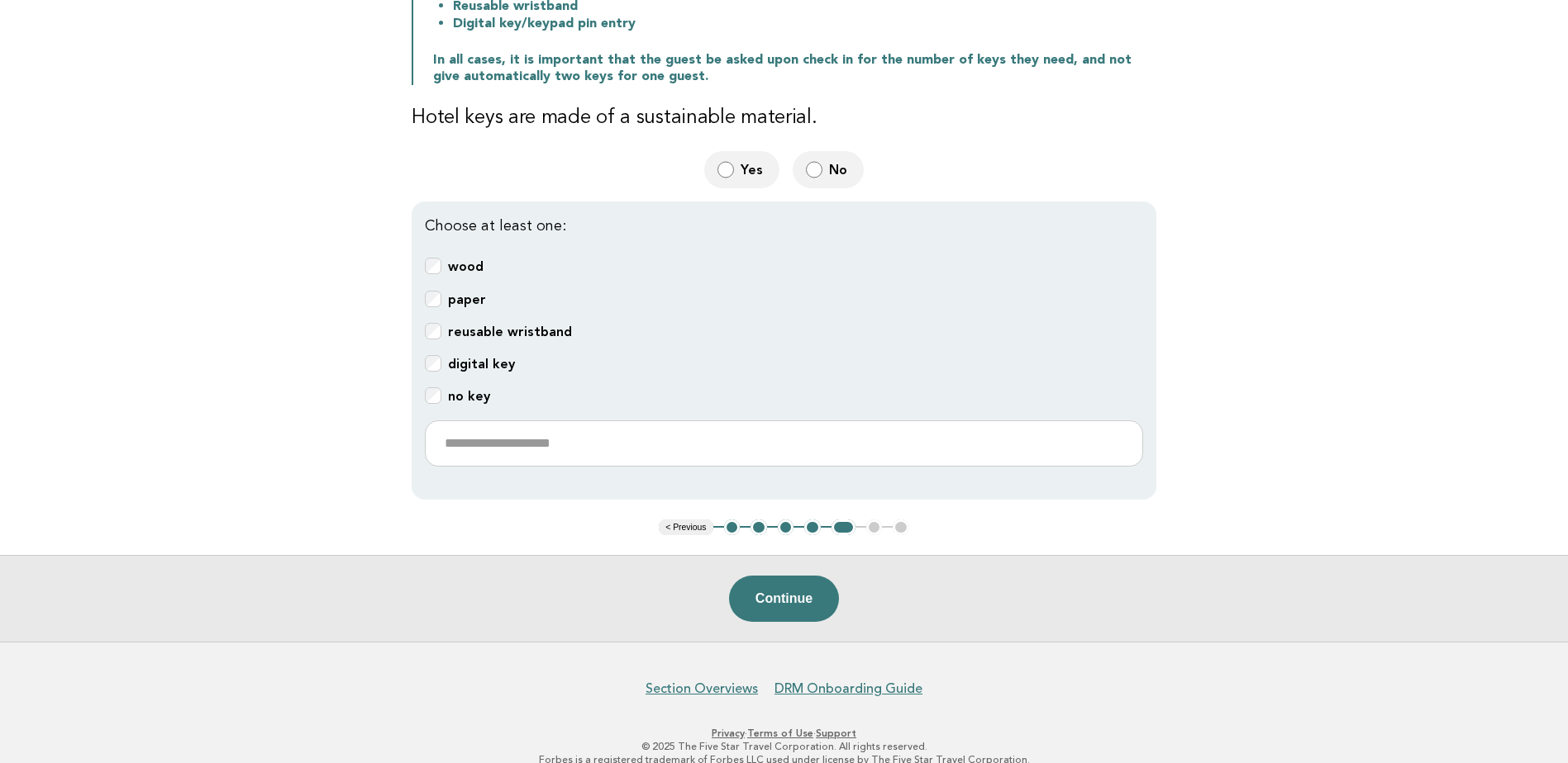
scroll to position [377, 0]
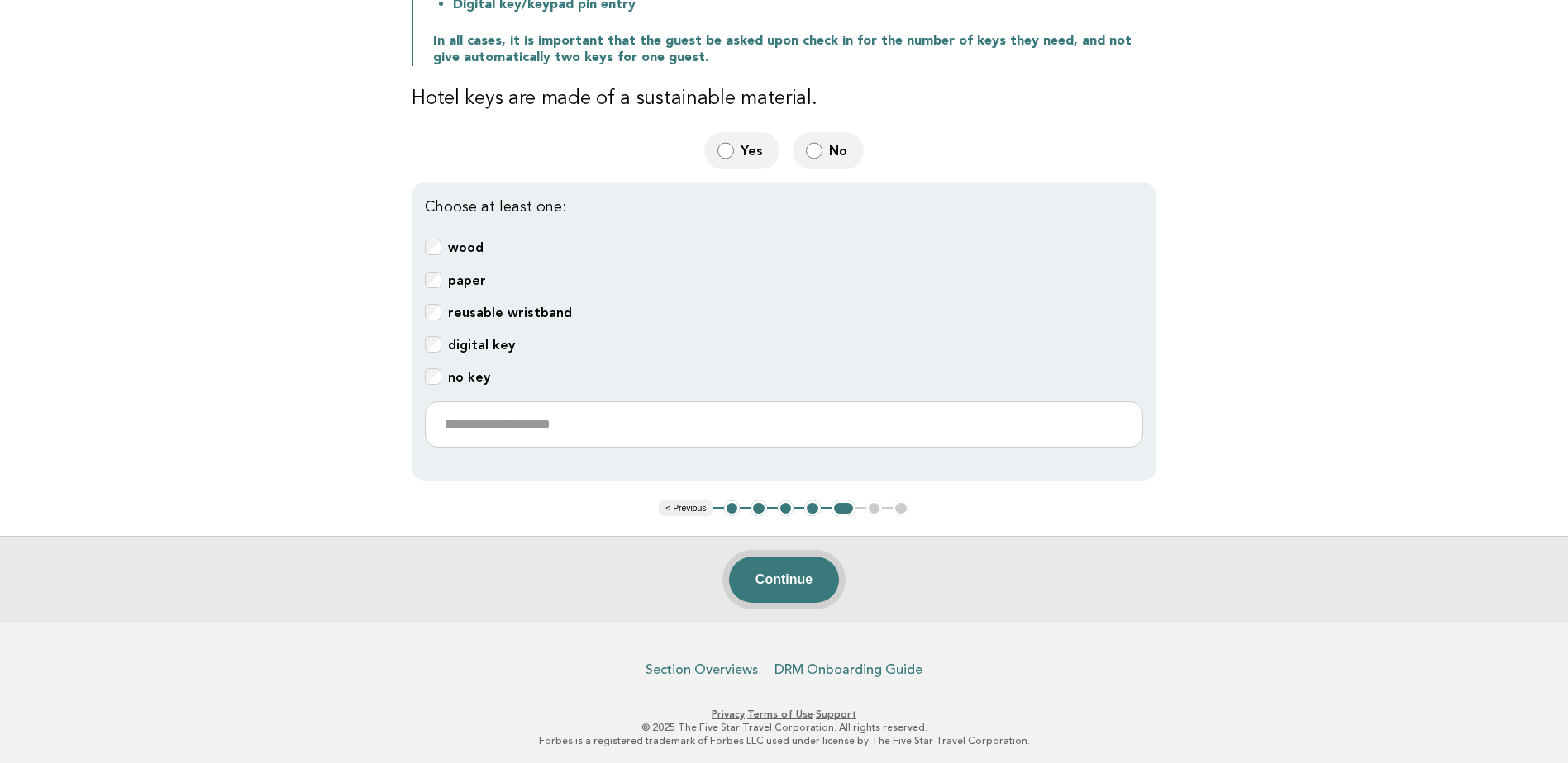
drag, startPoint x: 780, startPoint y: 574, endPoint x: 764, endPoint y: 576, distance: 16.1
click at [769, 575] on button "Continue" at bounding box center [784, 580] width 110 height 46
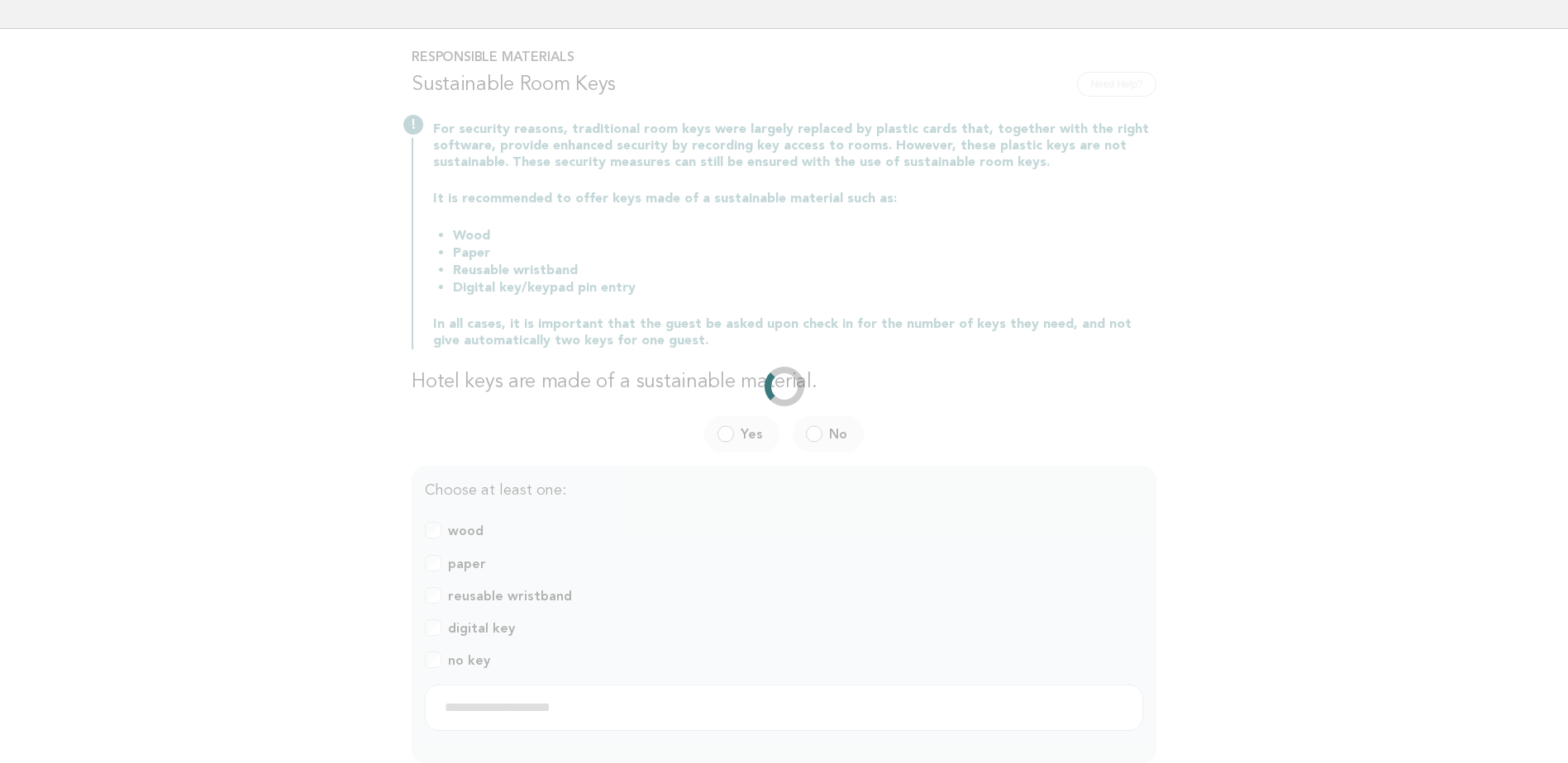
scroll to position [0, 0]
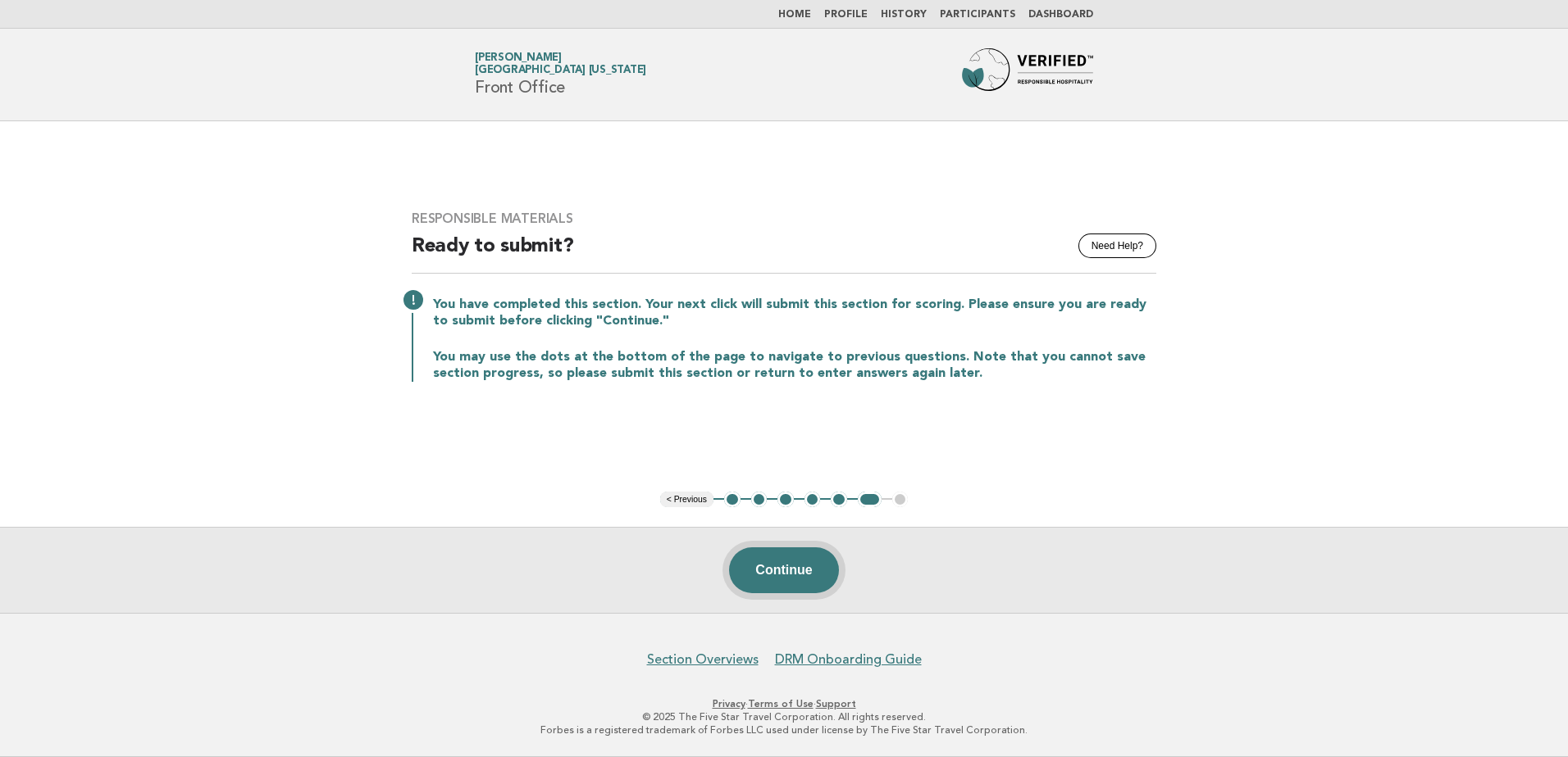
click at [773, 569] on button "Continue" at bounding box center [784, 571] width 109 height 46
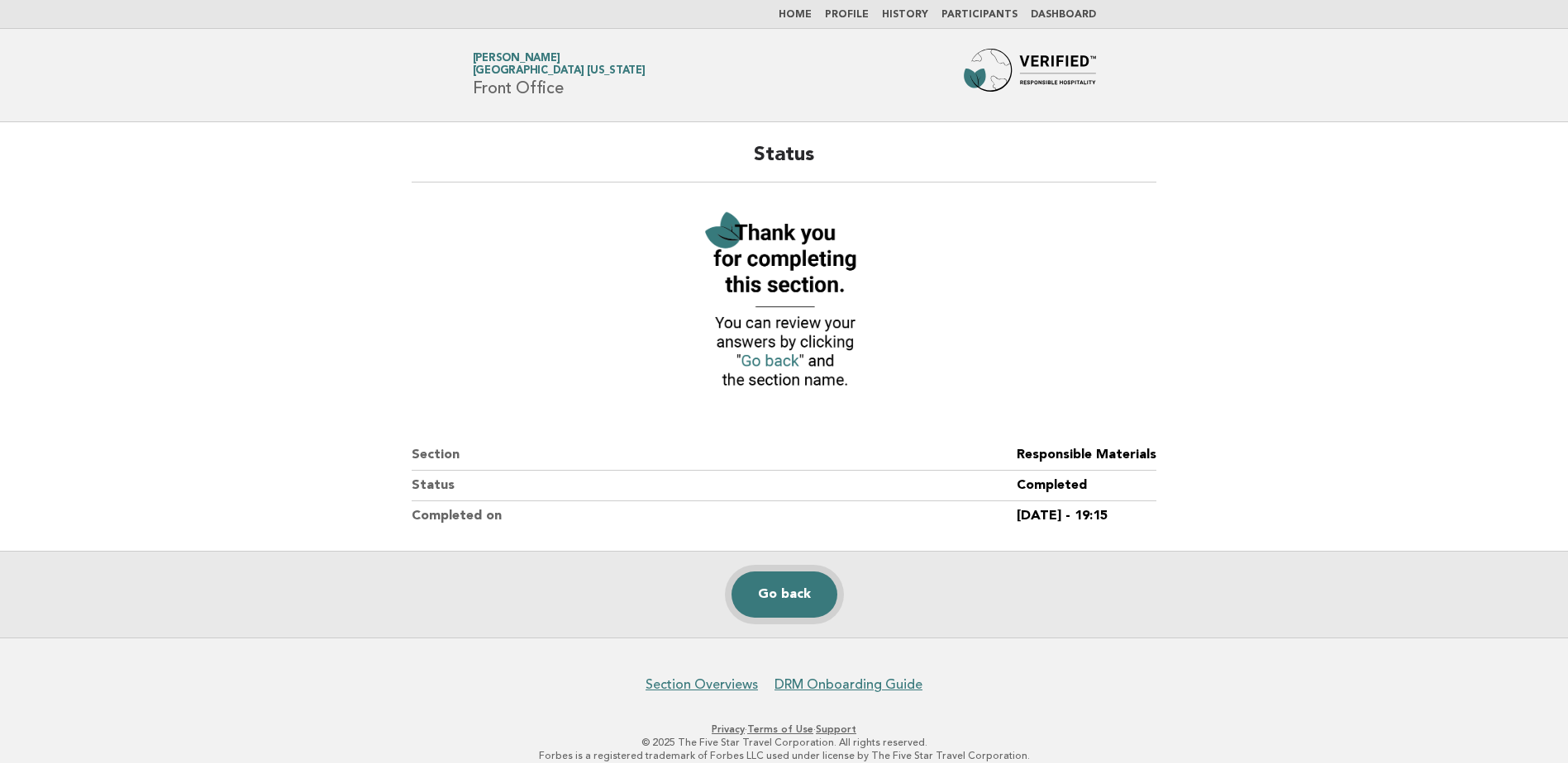
click at [769, 602] on link "Go back" at bounding box center [784, 595] width 105 height 46
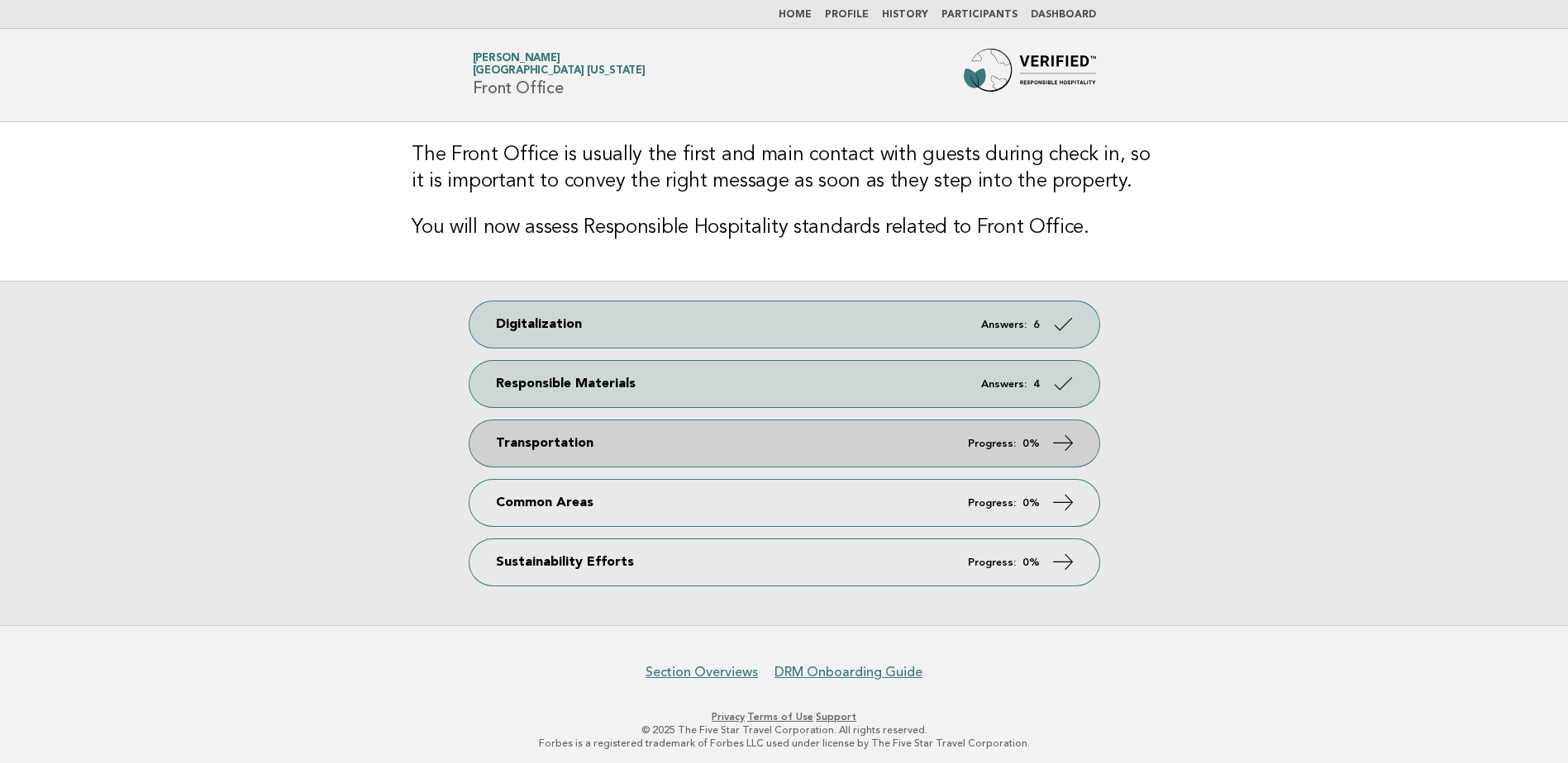
click at [700, 443] on link "Transportation Progress: 0%" at bounding box center [784, 444] width 630 height 46
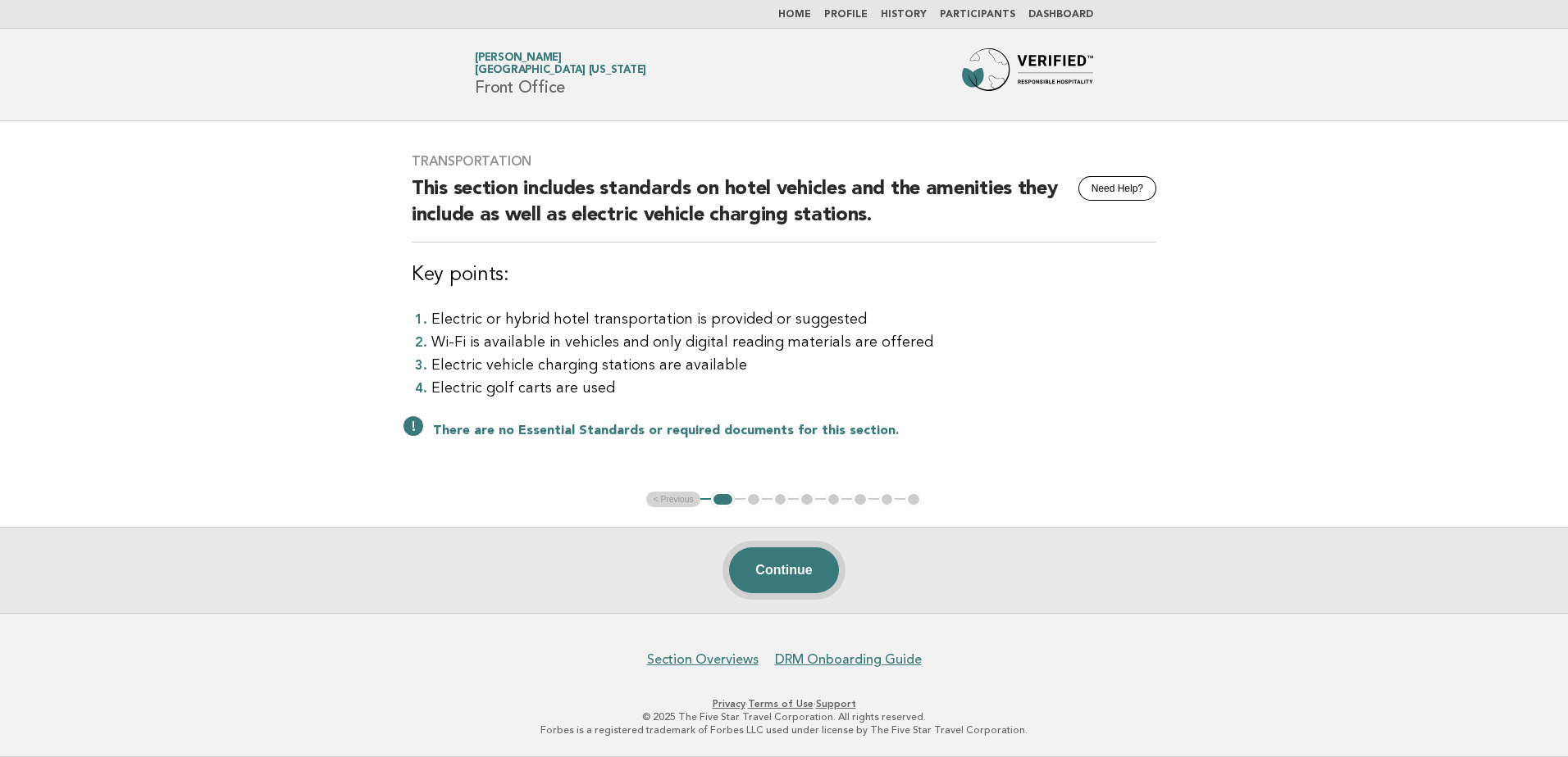
click at [769, 568] on button "Continue" at bounding box center [784, 571] width 109 height 46
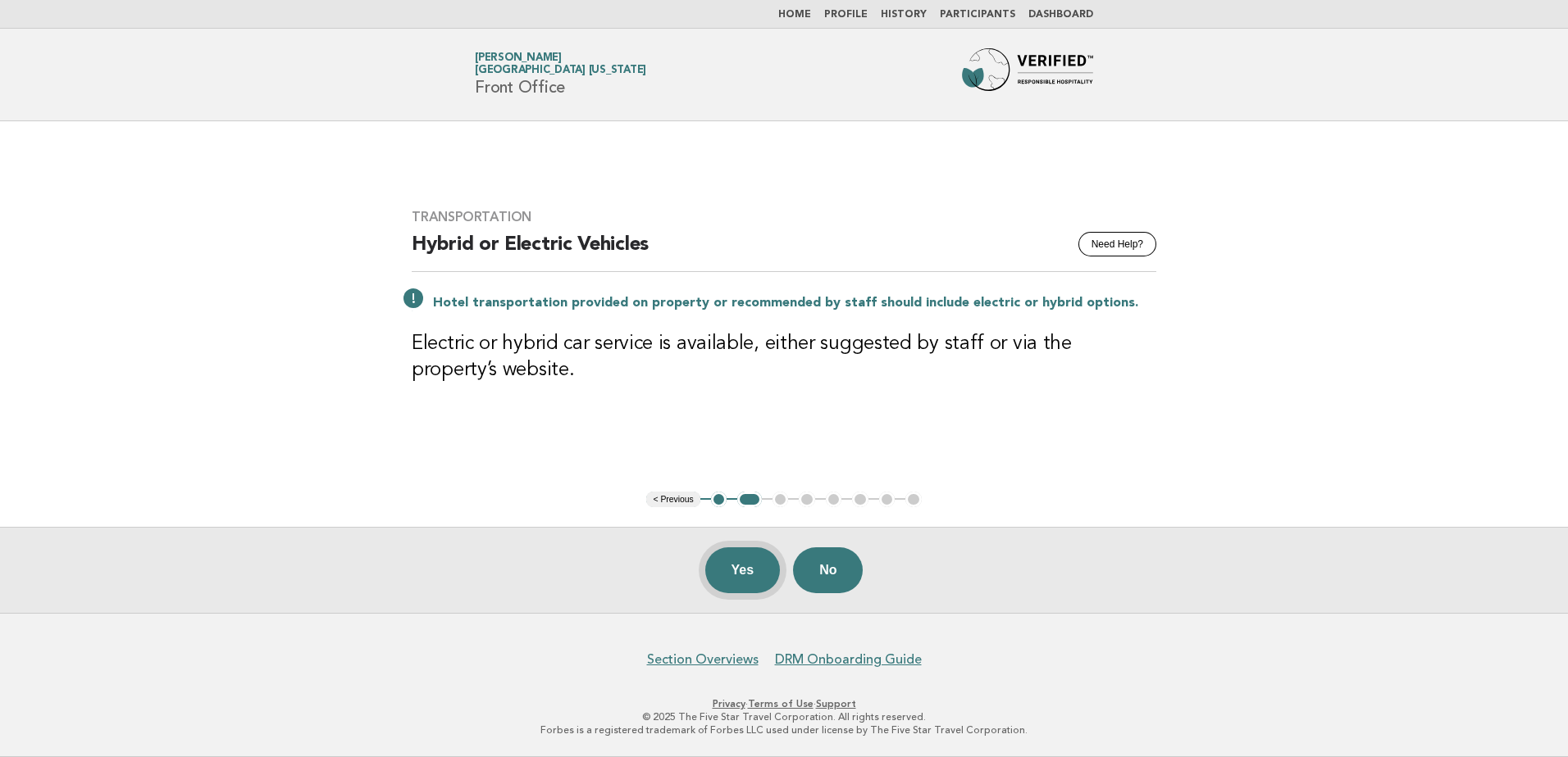
click at [747, 562] on button "Yes" at bounding box center [743, 571] width 76 height 46
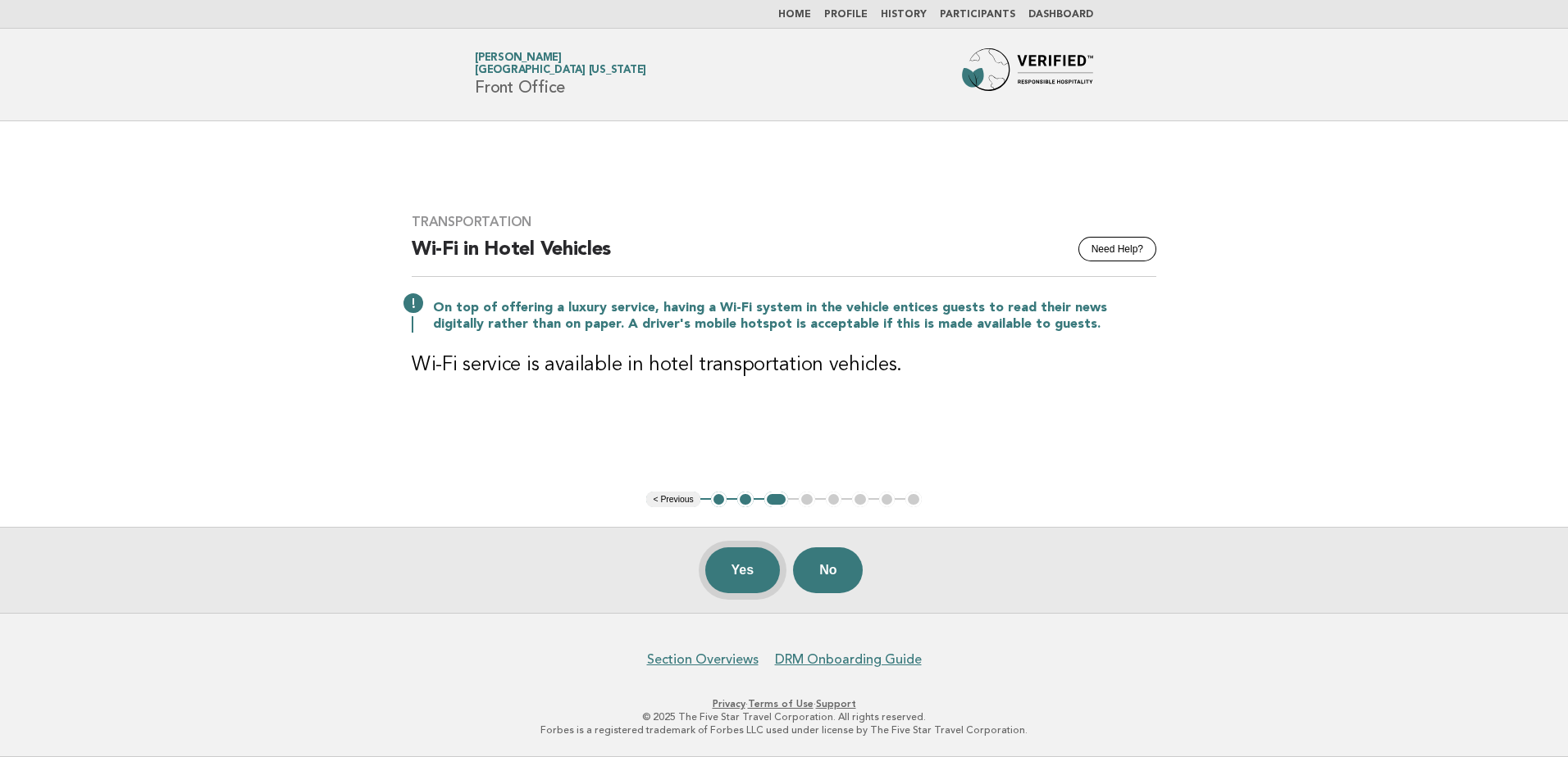
click at [752, 573] on button "Yes" at bounding box center [743, 571] width 76 height 46
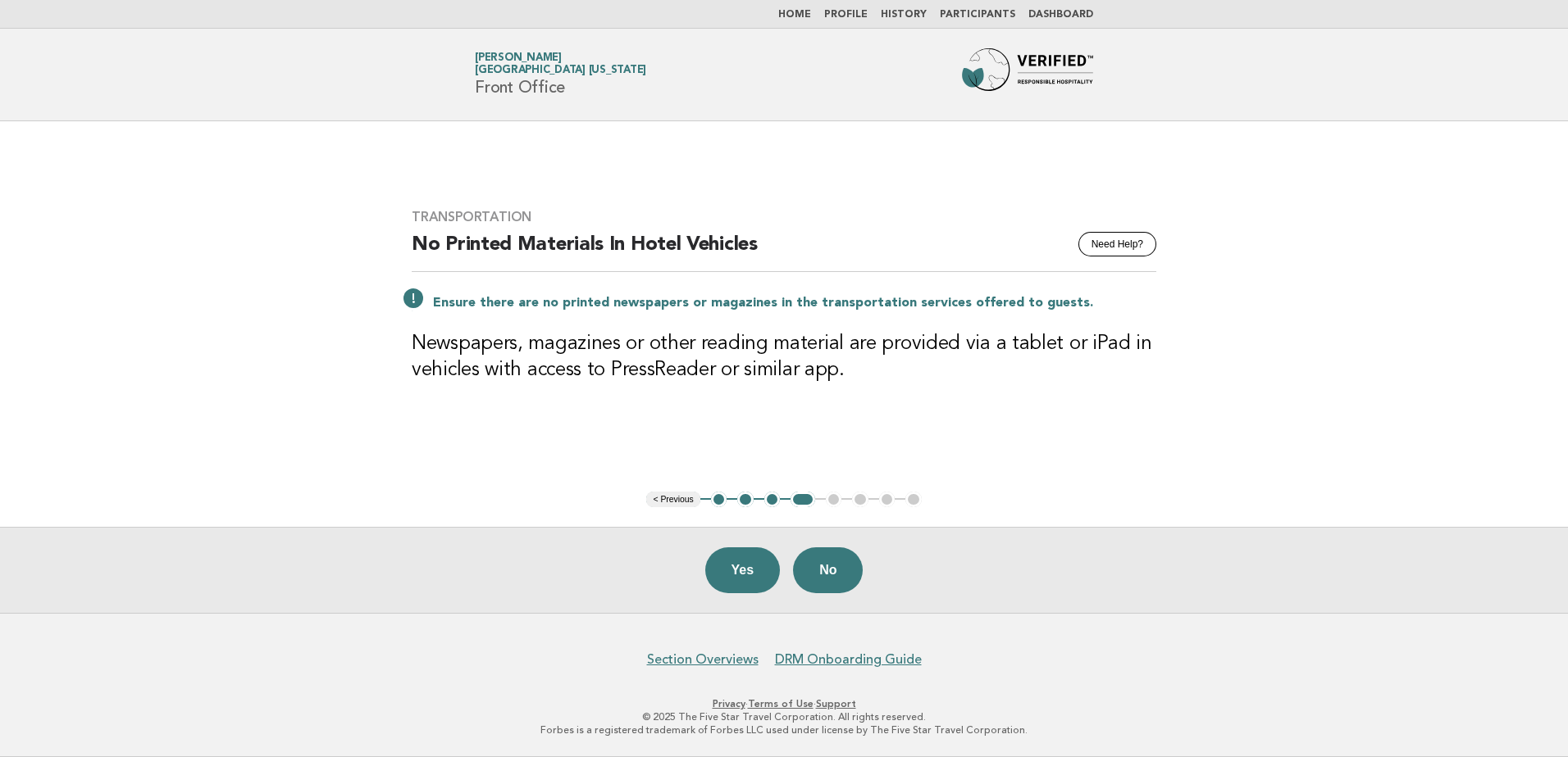
click at [839, 566] on button "No" at bounding box center [827, 571] width 70 height 46
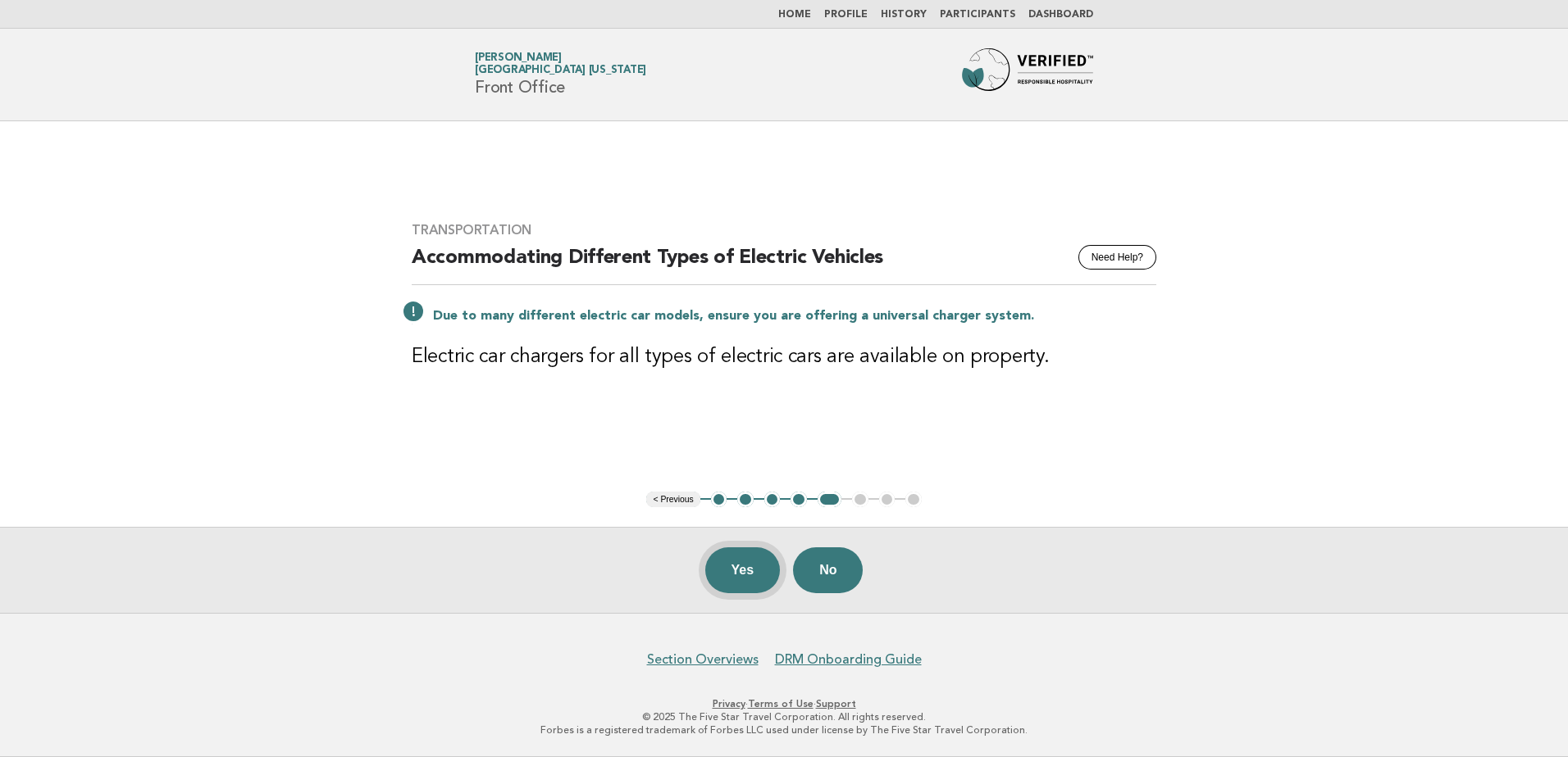
click at [741, 573] on button "Yes" at bounding box center [743, 571] width 76 height 46
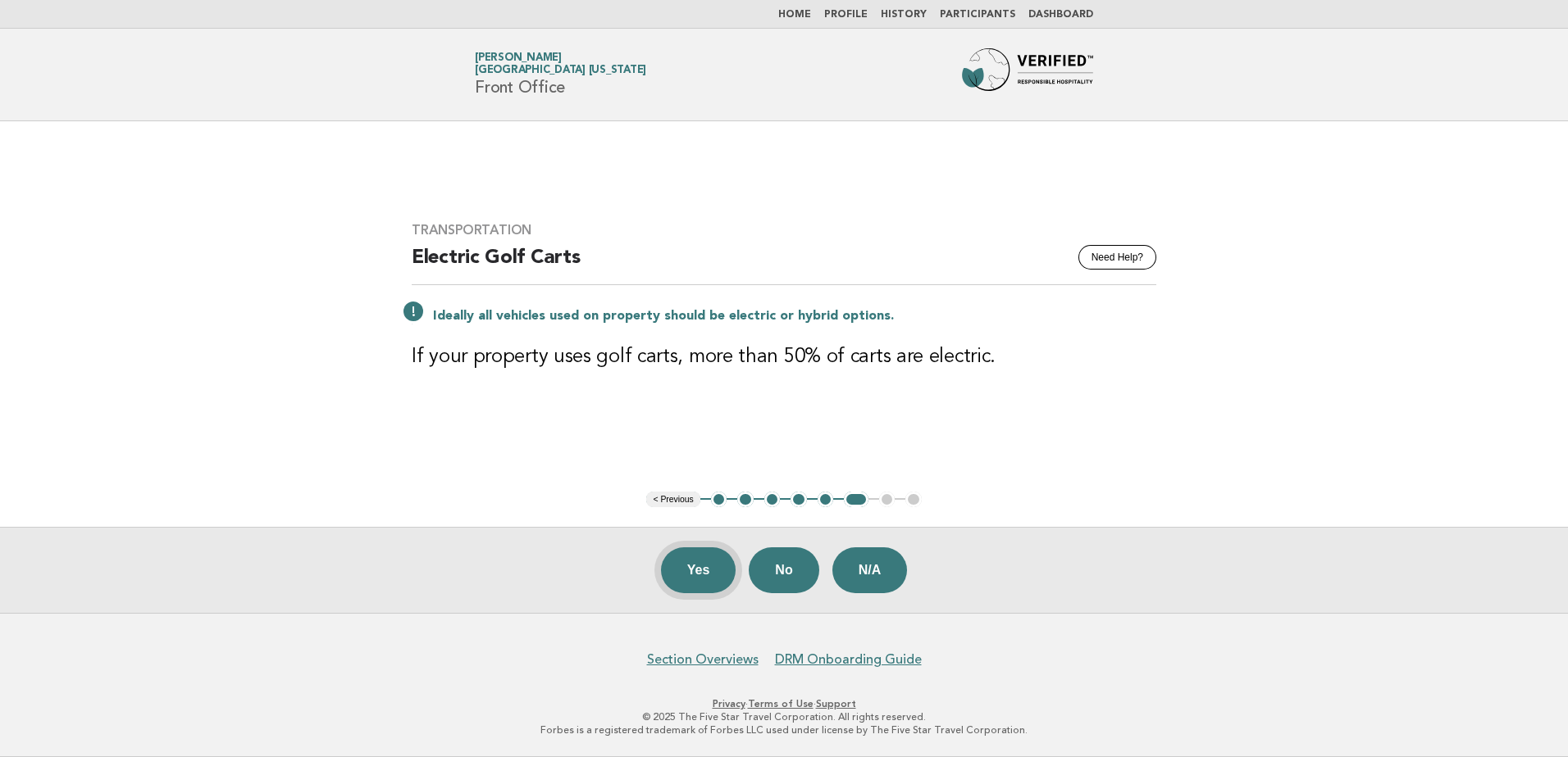
click at [690, 574] on button "Yes" at bounding box center [699, 571] width 76 height 46
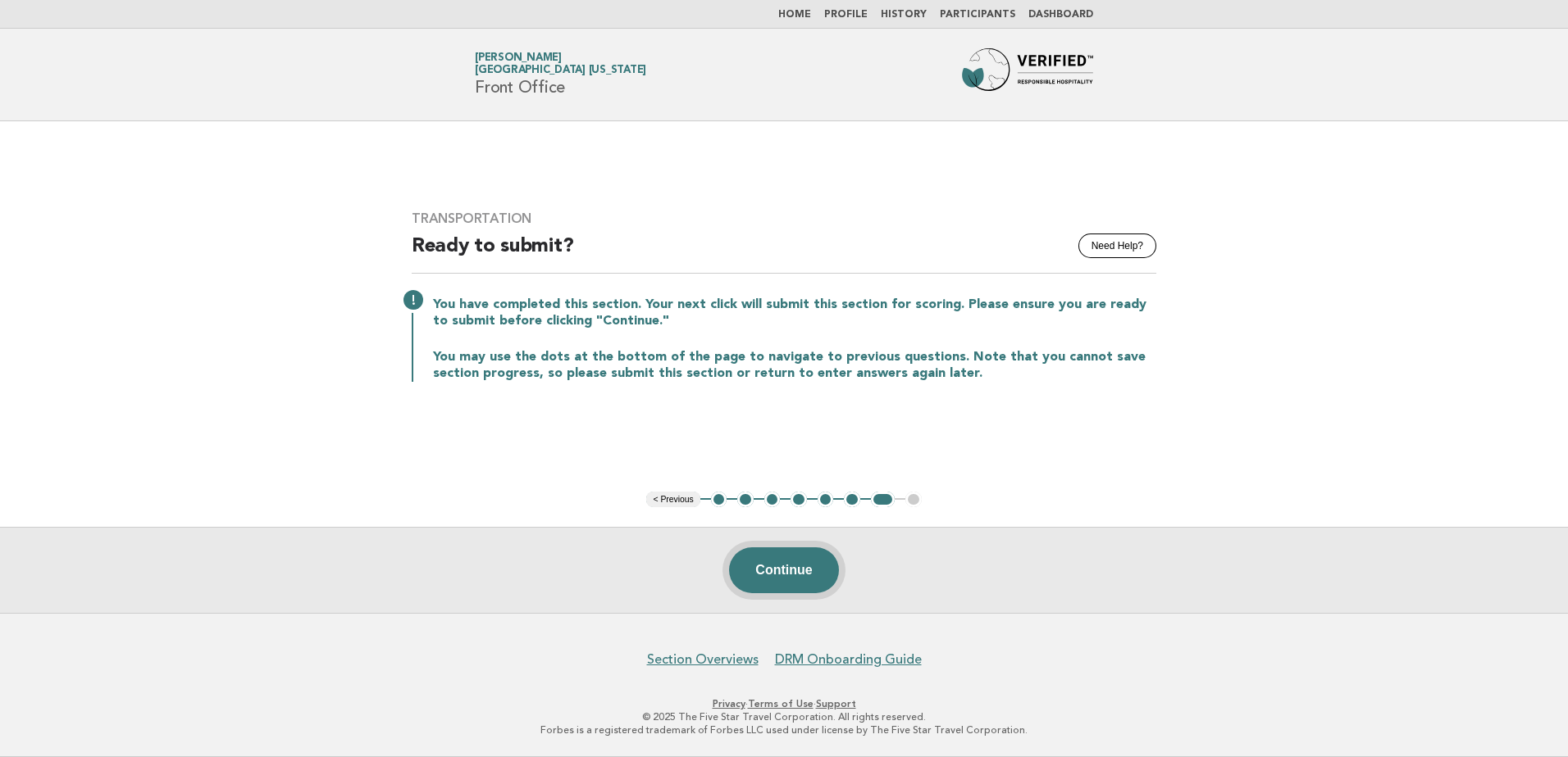
click at [790, 570] on button "Continue" at bounding box center [784, 571] width 109 height 46
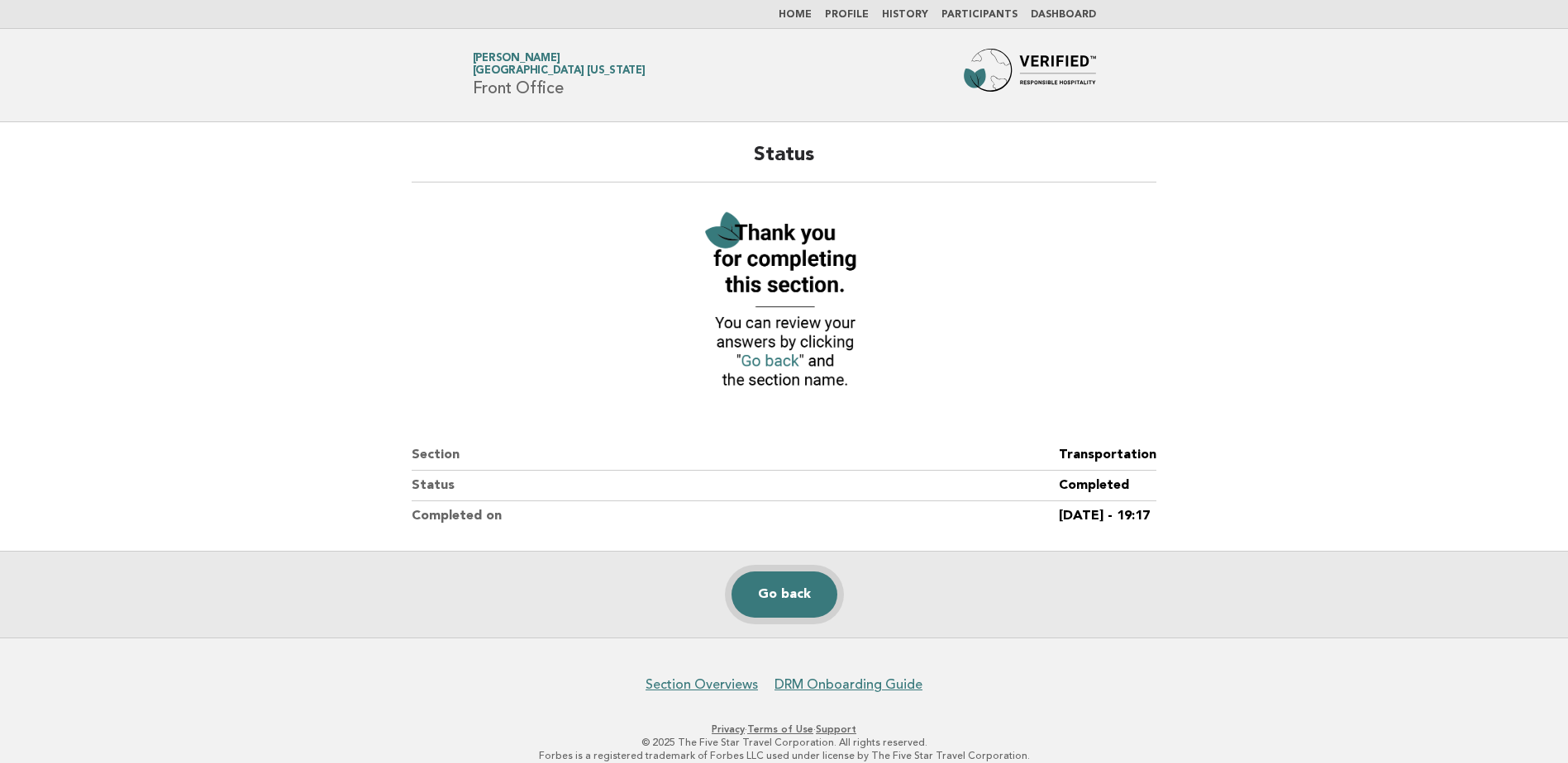
click at [788, 590] on link "Go back" at bounding box center [784, 595] width 105 height 46
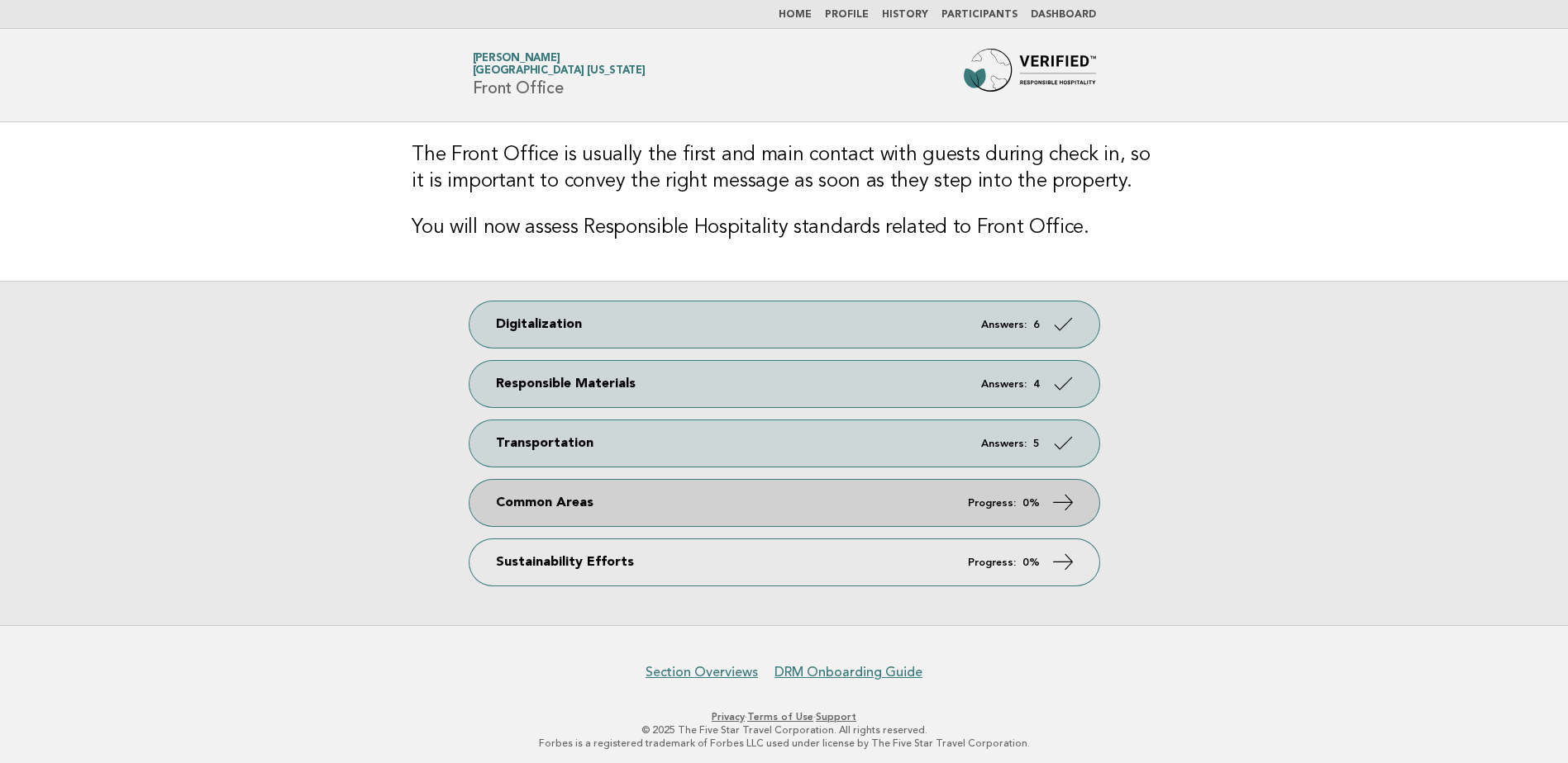
click at [693, 497] on link "Common Areas Progress: 0%" at bounding box center [784, 503] width 630 height 46
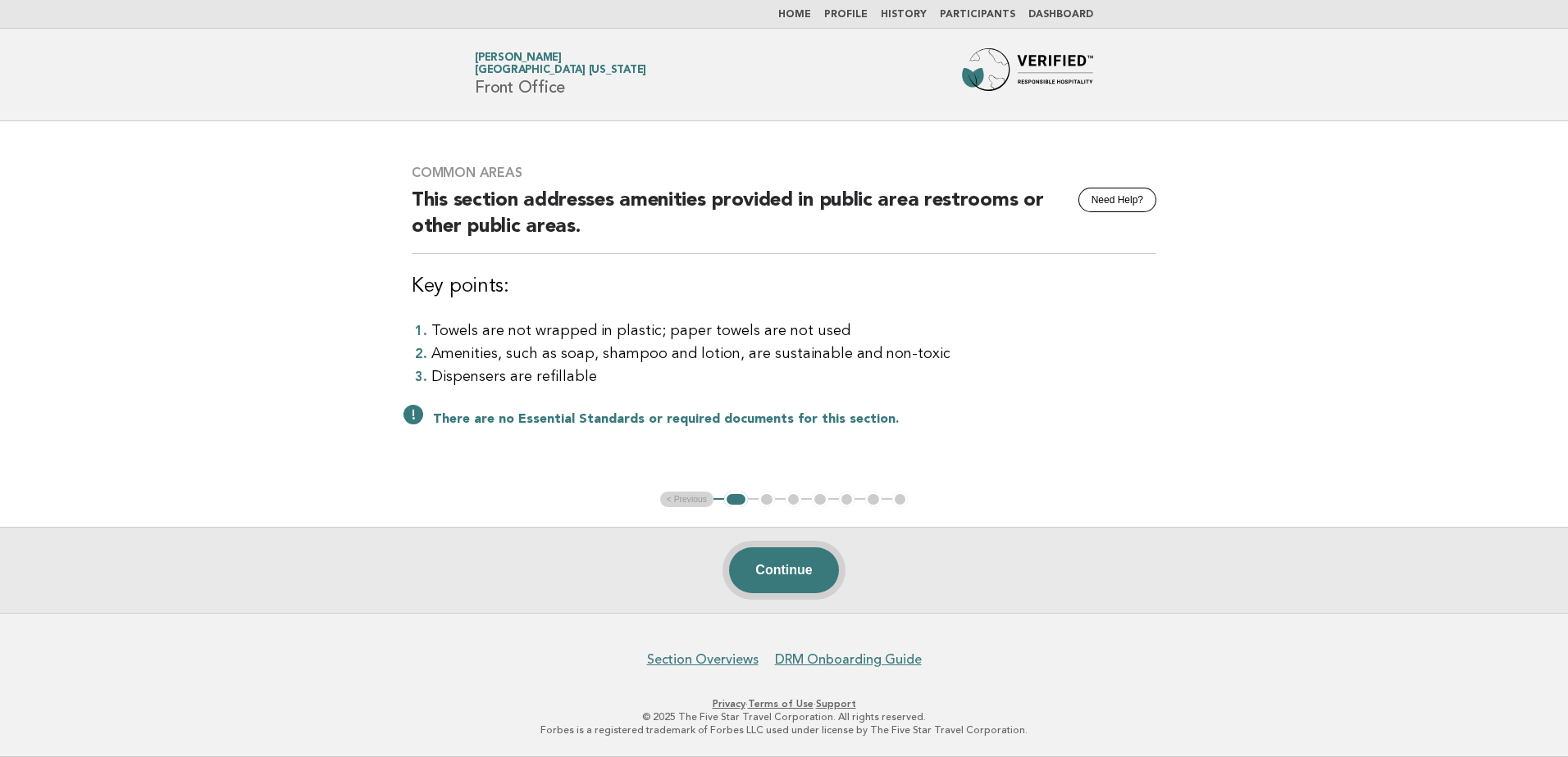
click at [782, 574] on button "Continue" at bounding box center [784, 571] width 109 height 46
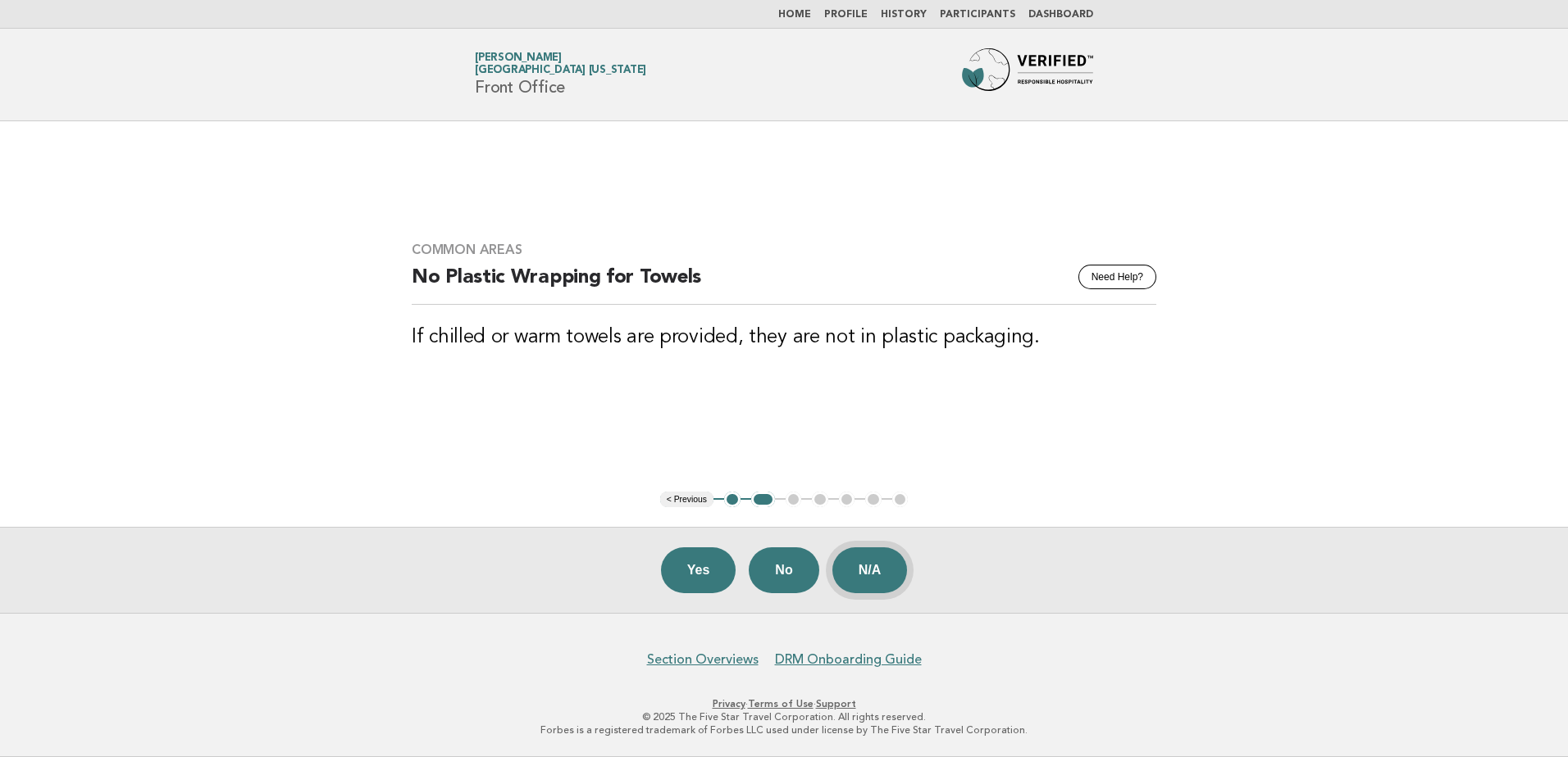
click at [863, 571] on button "N/A" at bounding box center [869, 571] width 76 height 46
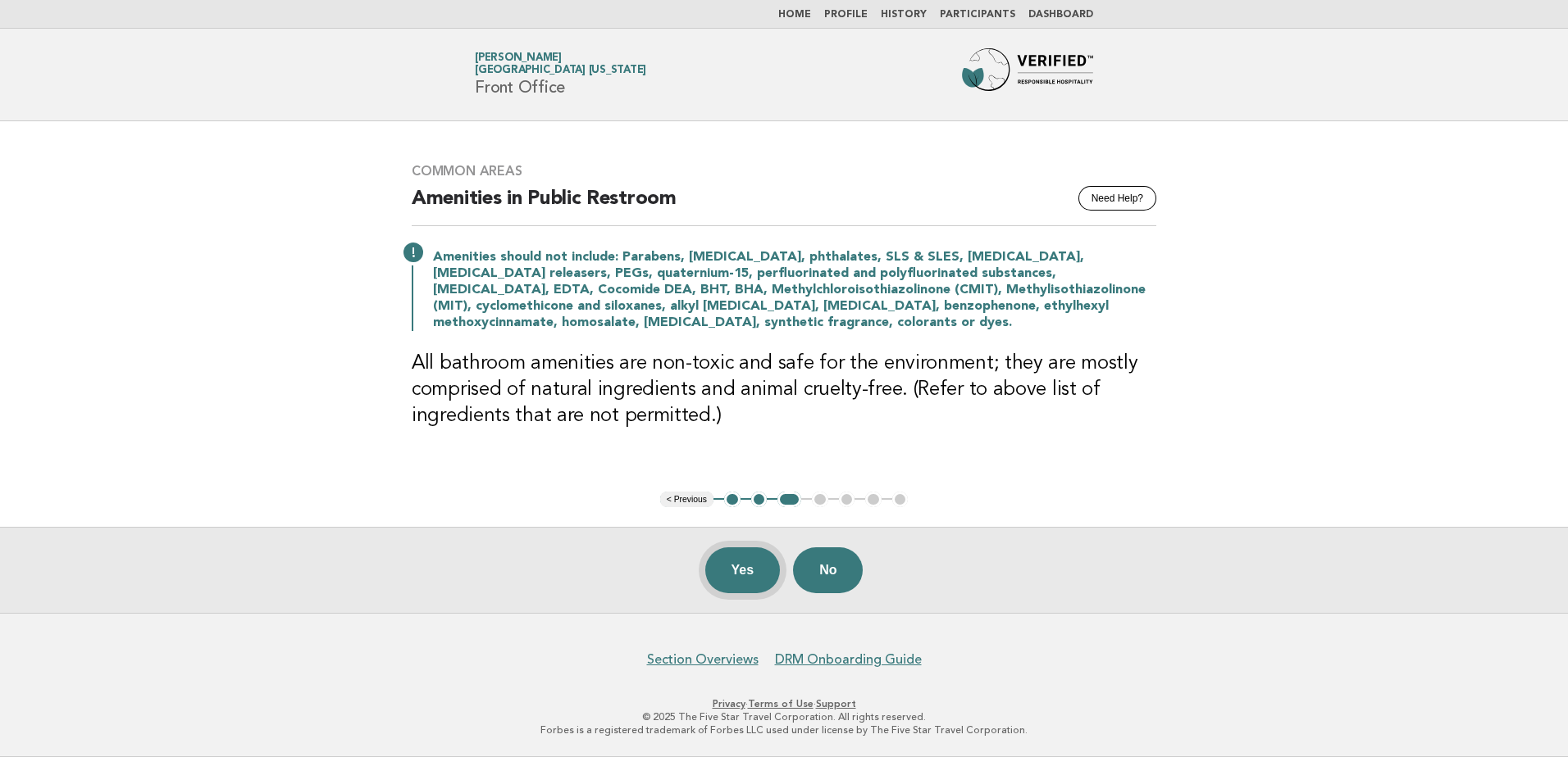
click at [735, 573] on button "Yes" at bounding box center [743, 571] width 76 height 46
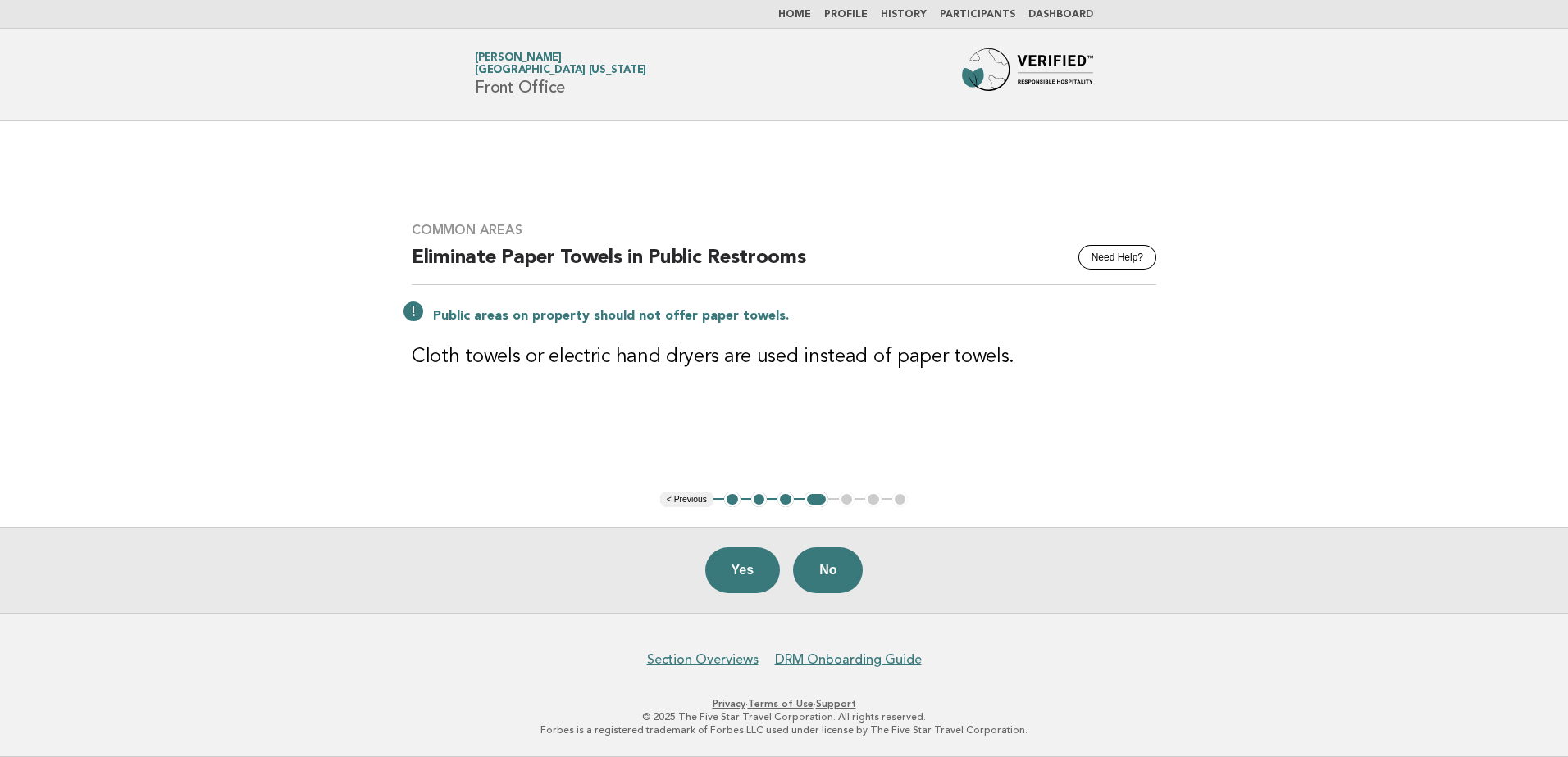
click at [834, 563] on button "No" at bounding box center [827, 571] width 70 height 46
click at [736, 568] on button "Yes" at bounding box center [743, 571] width 76 height 46
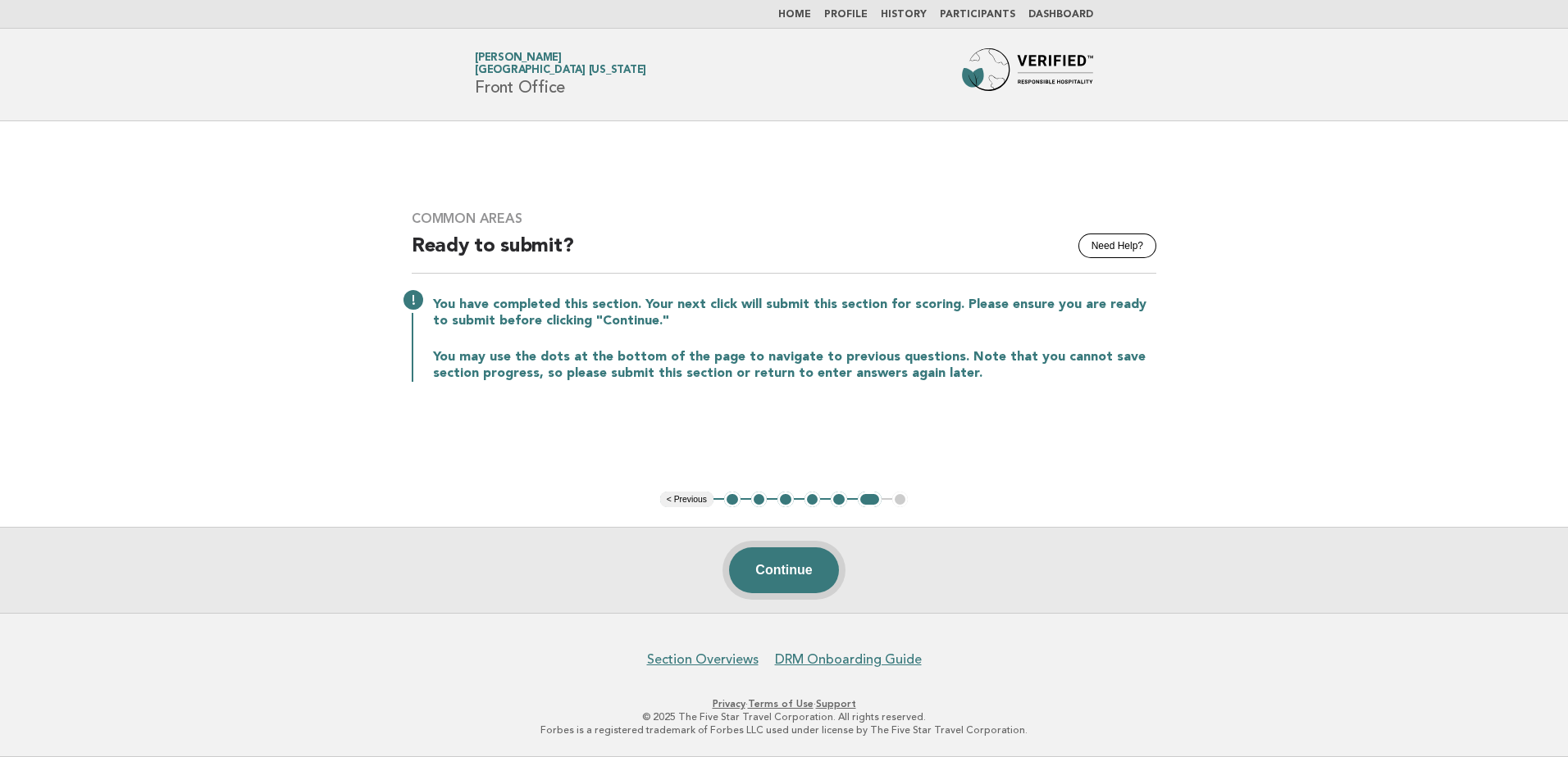
click at [808, 571] on button "Continue" at bounding box center [784, 571] width 109 height 46
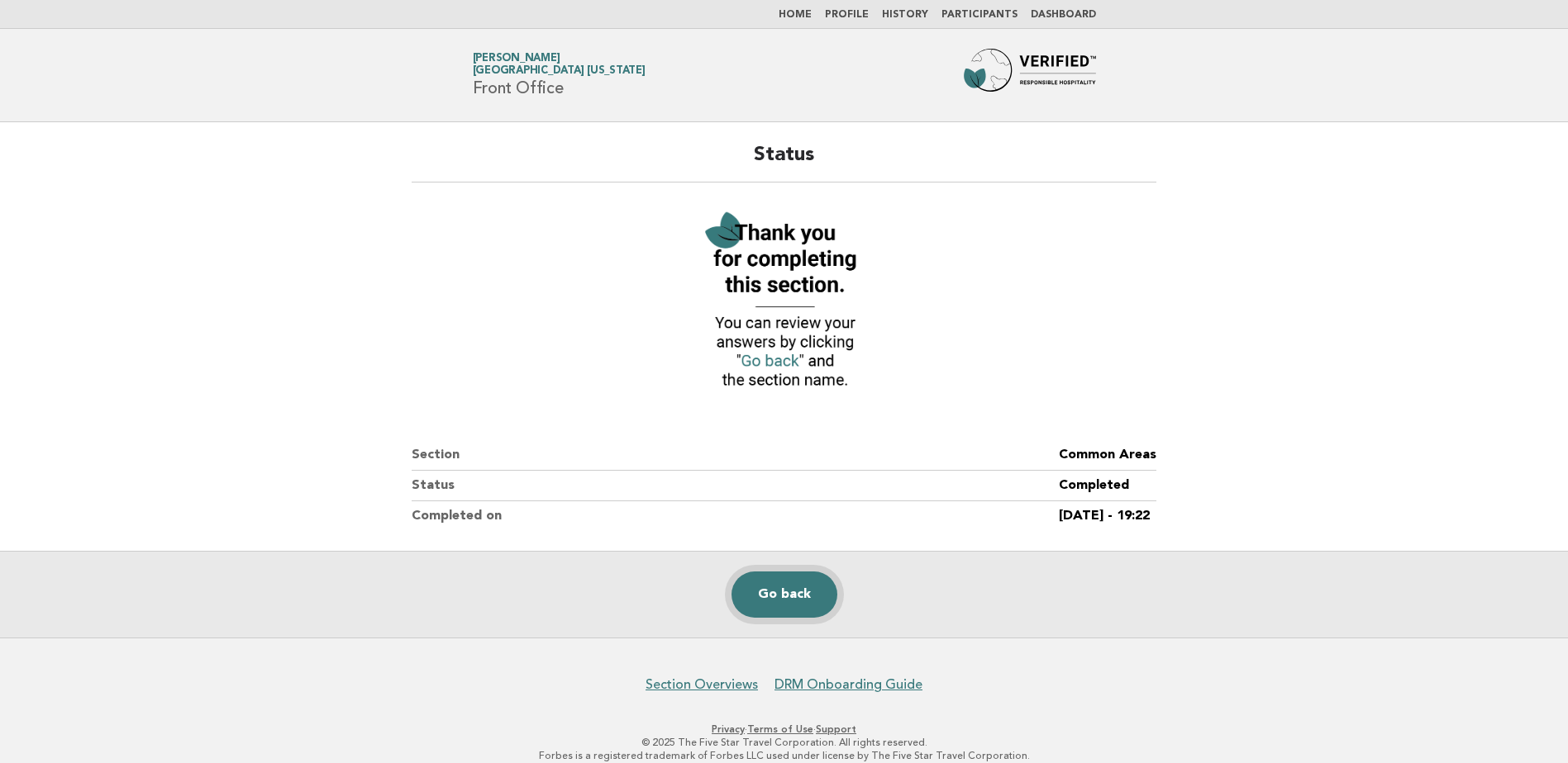
click at [793, 602] on link "Go back" at bounding box center [784, 595] width 105 height 46
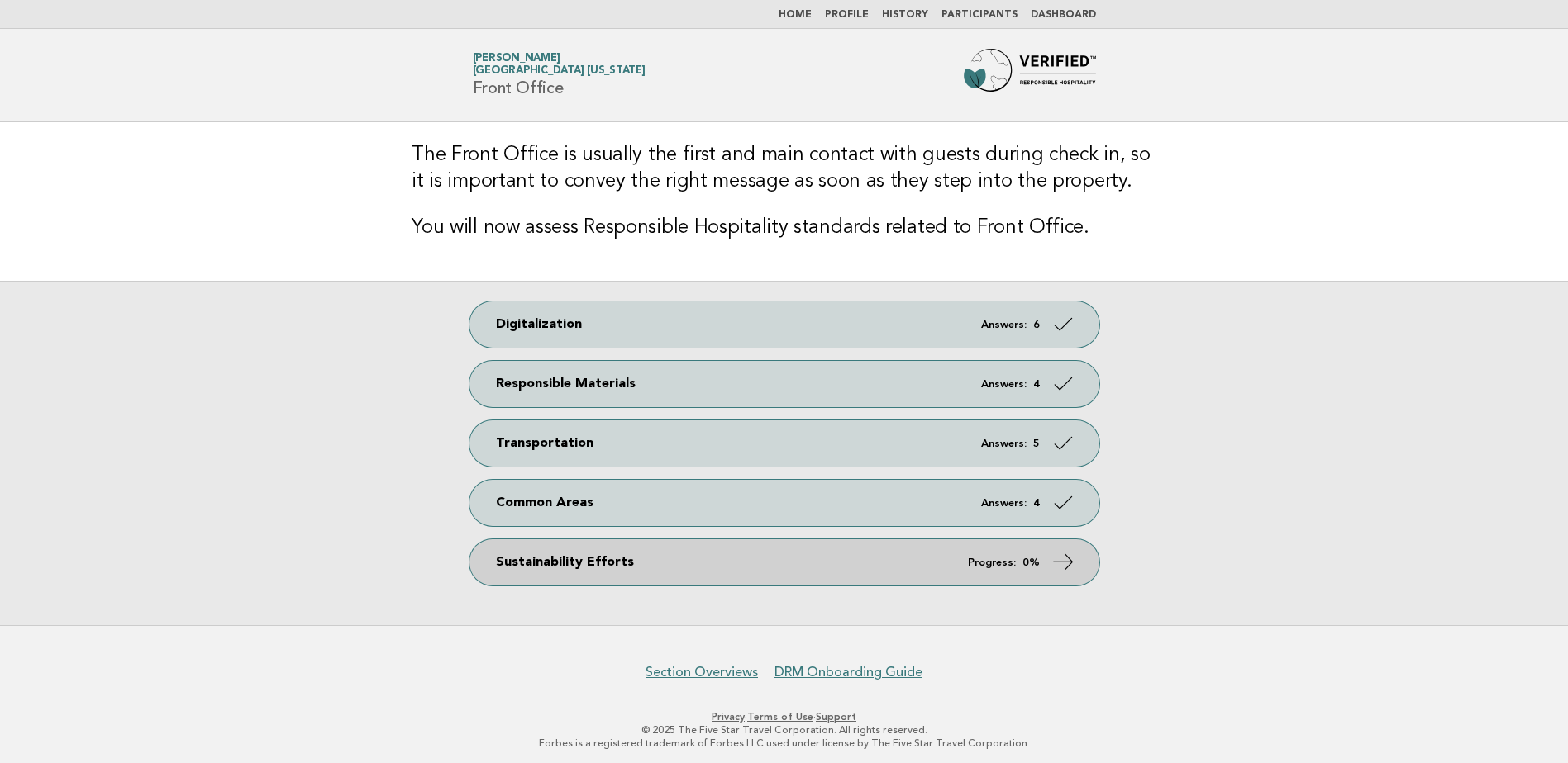
click at [666, 567] on link "Sustainability Efforts Progress: 0%" at bounding box center [784, 563] width 630 height 46
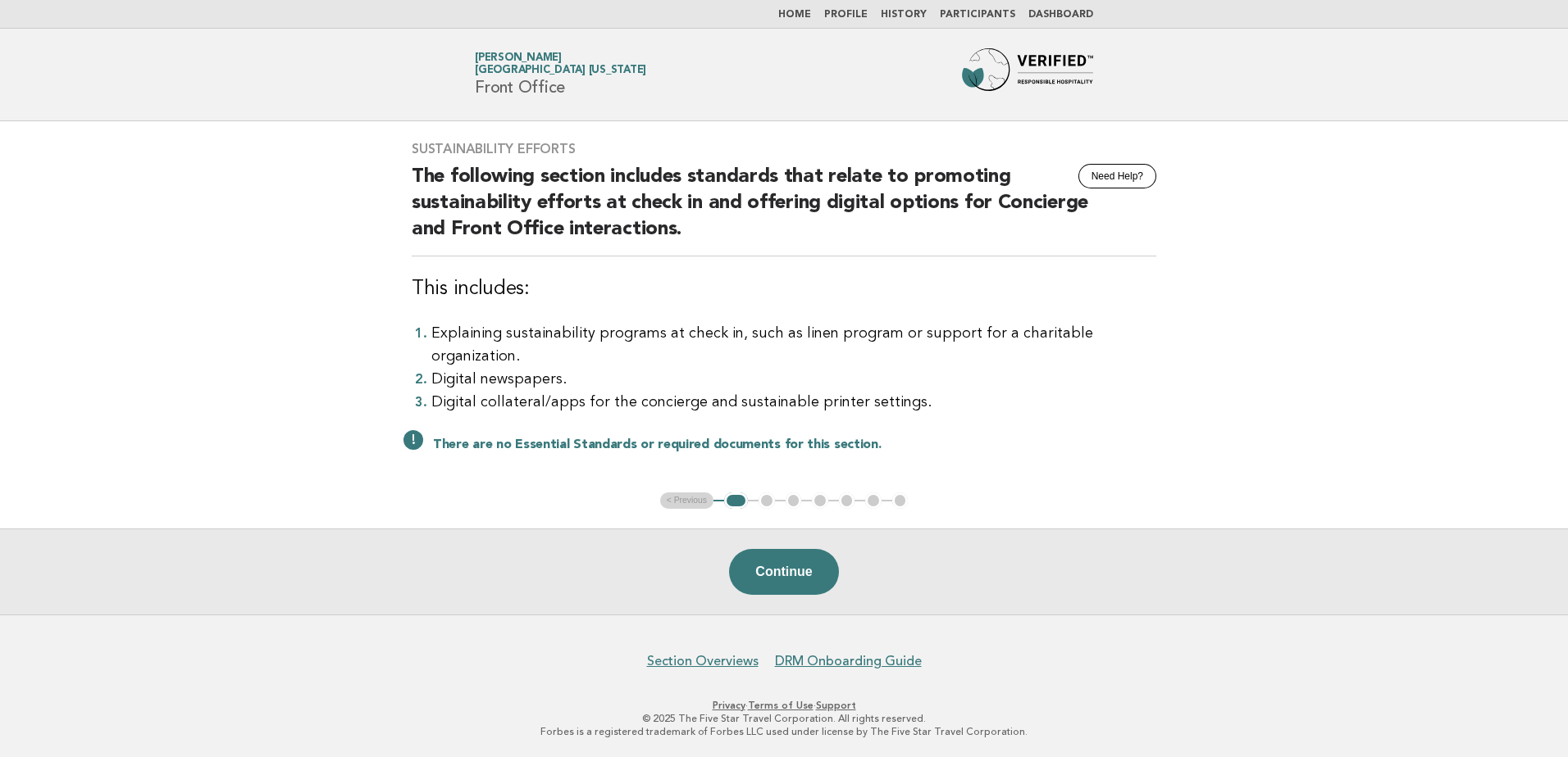
click at [791, 573] on button "Continue" at bounding box center [784, 572] width 109 height 46
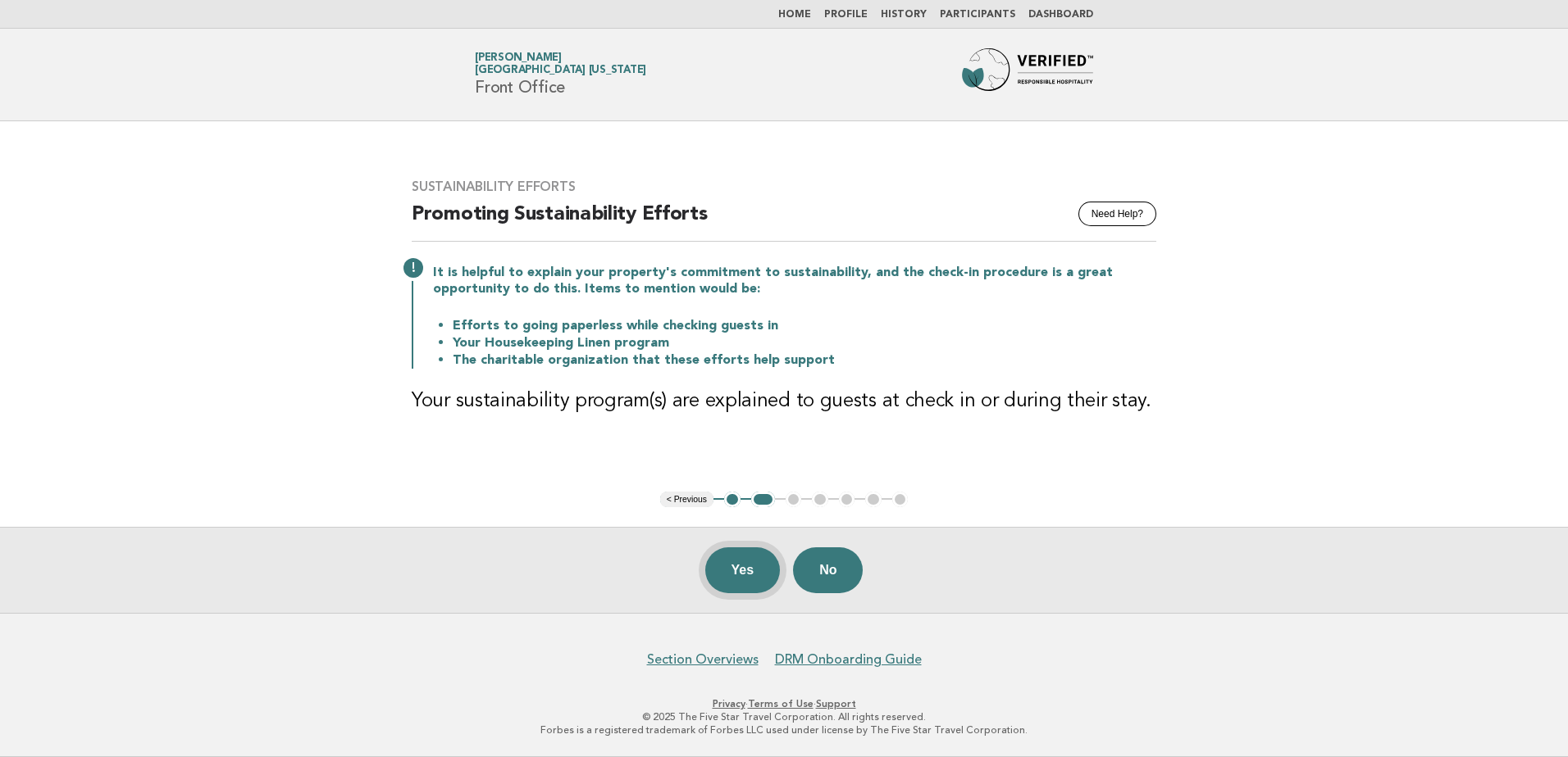
click at [739, 569] on button "Yes" at bounding box center [743, 571] width 76 height 46
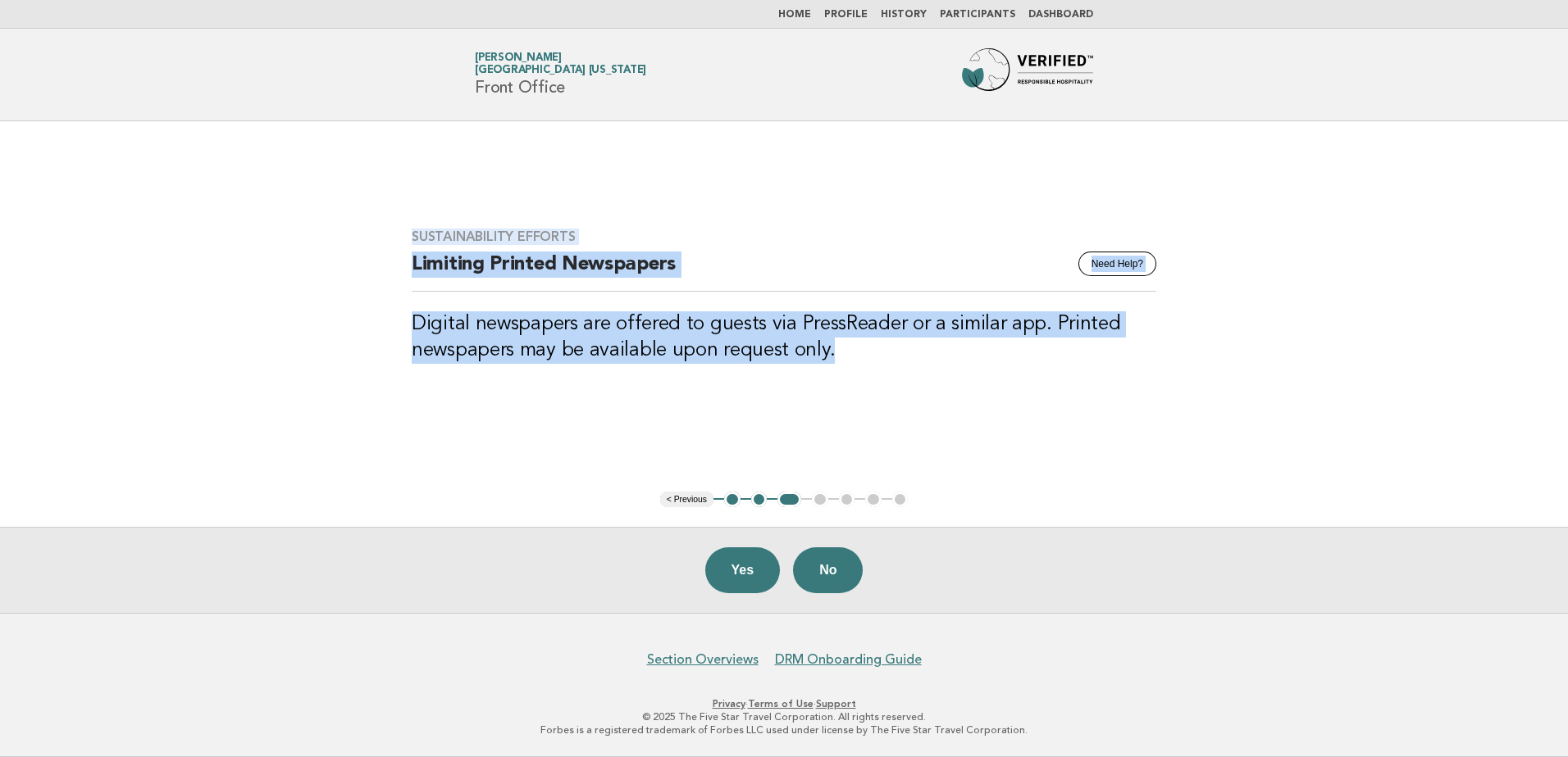
drag, startPoint x: 414, startPoint y: 235, endPoint x: 912, endPoint y: 347, distance: 510.4
click at [912, 347] on div "Sustainability Efforts Need Help? Limiting Printed Newspapers Digital newspaper…" at bounding box center [783, 306] width 784 height 194
copy div "Sustainability Efforts Need Help? Limiting Printed Newspapers Digital newspaper…"
click at [486, 448] on main "Sustainability Efforts Need Help? Limiting Printed Newspapers Digital newspaper…" at bounding box center [784, 367] width 1568 height 492
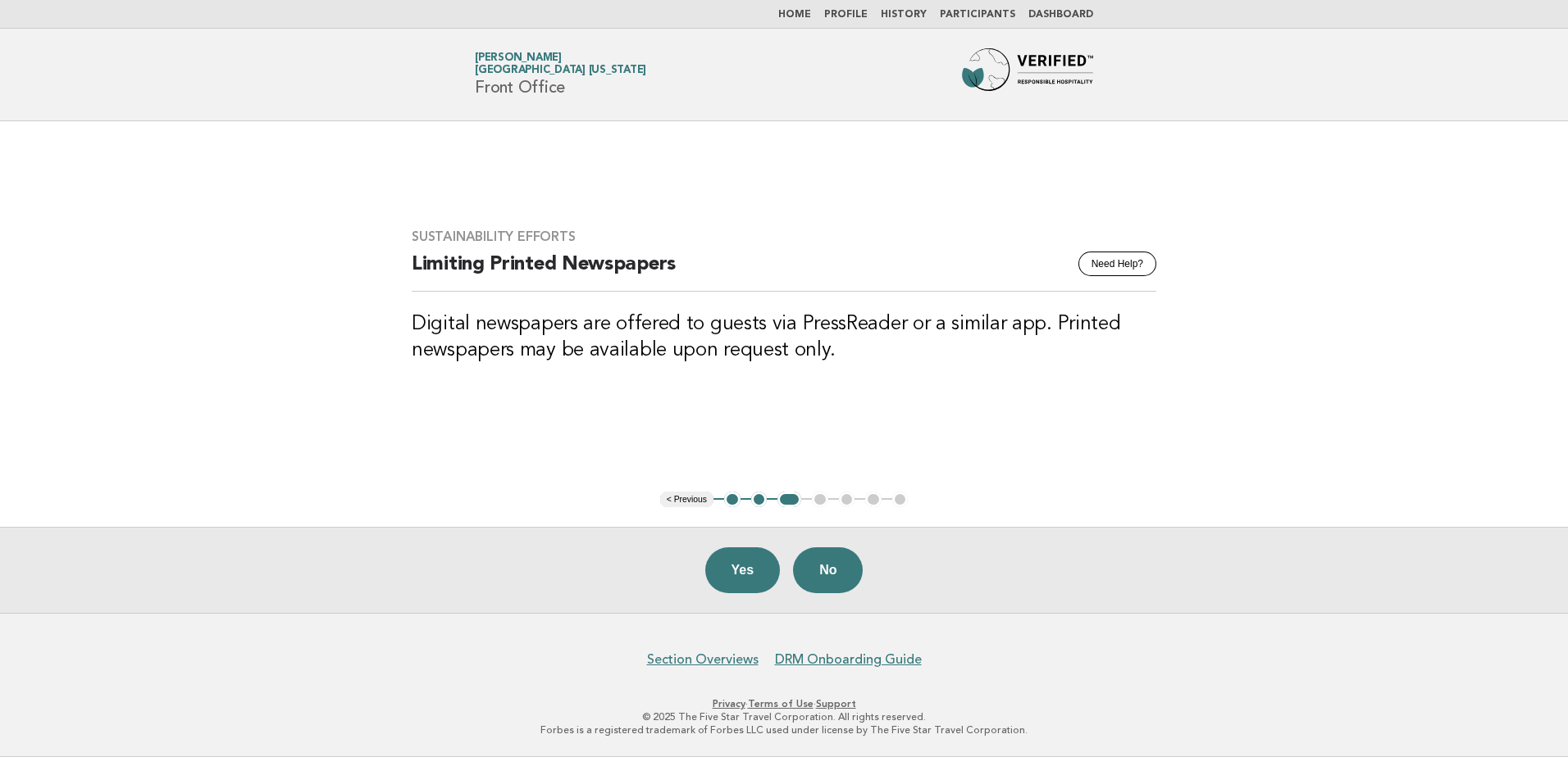
click at [739, 572] on button "Yes" at bounding box center [743, 571] width 76 height 46
click at [741, 573] on button "Yes" at bounding box center [743, 571] width 76 height 46
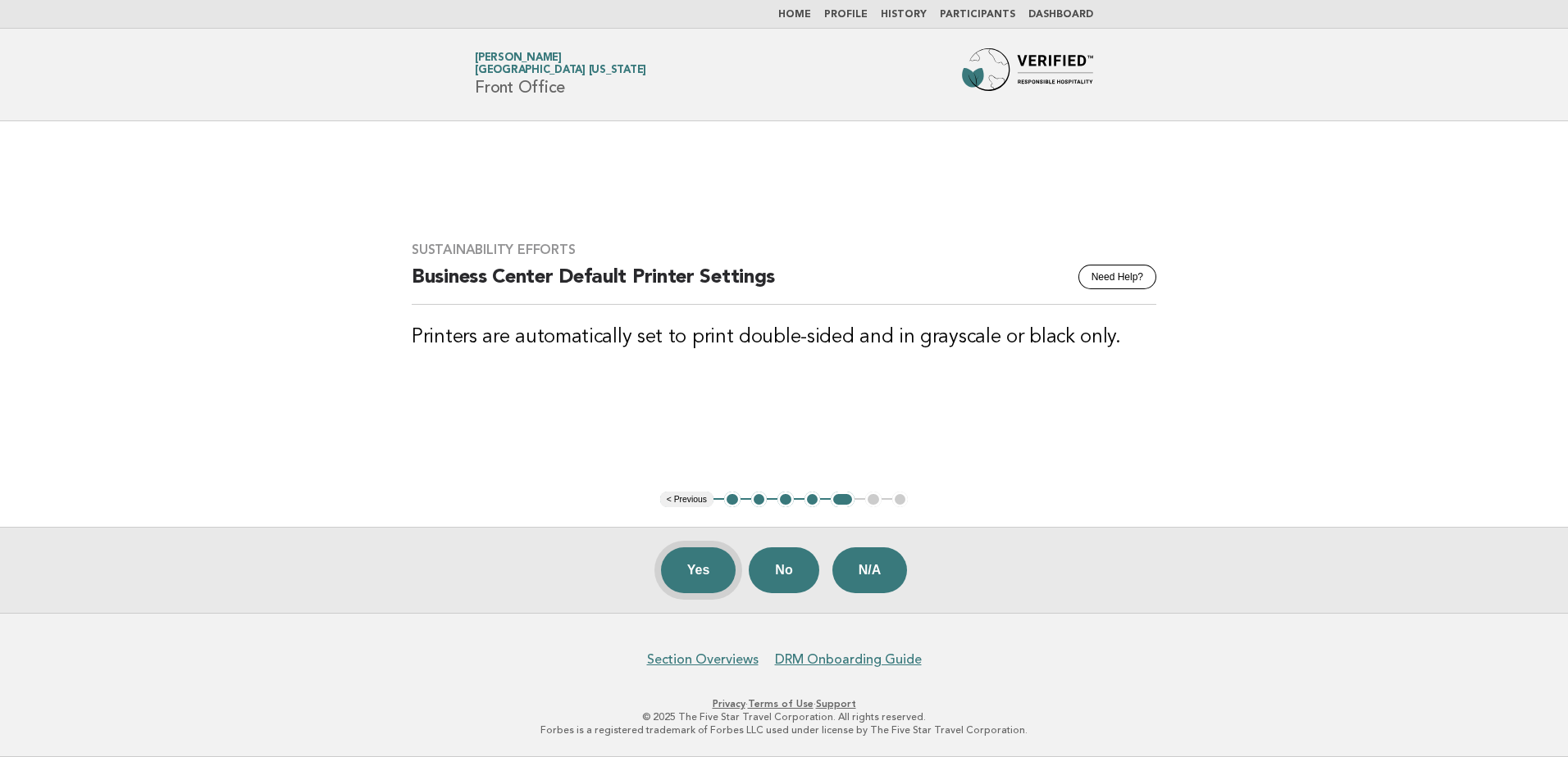
click at [696, 575] on button "Yes" at bounding box center [699, 571] width 76 height 46
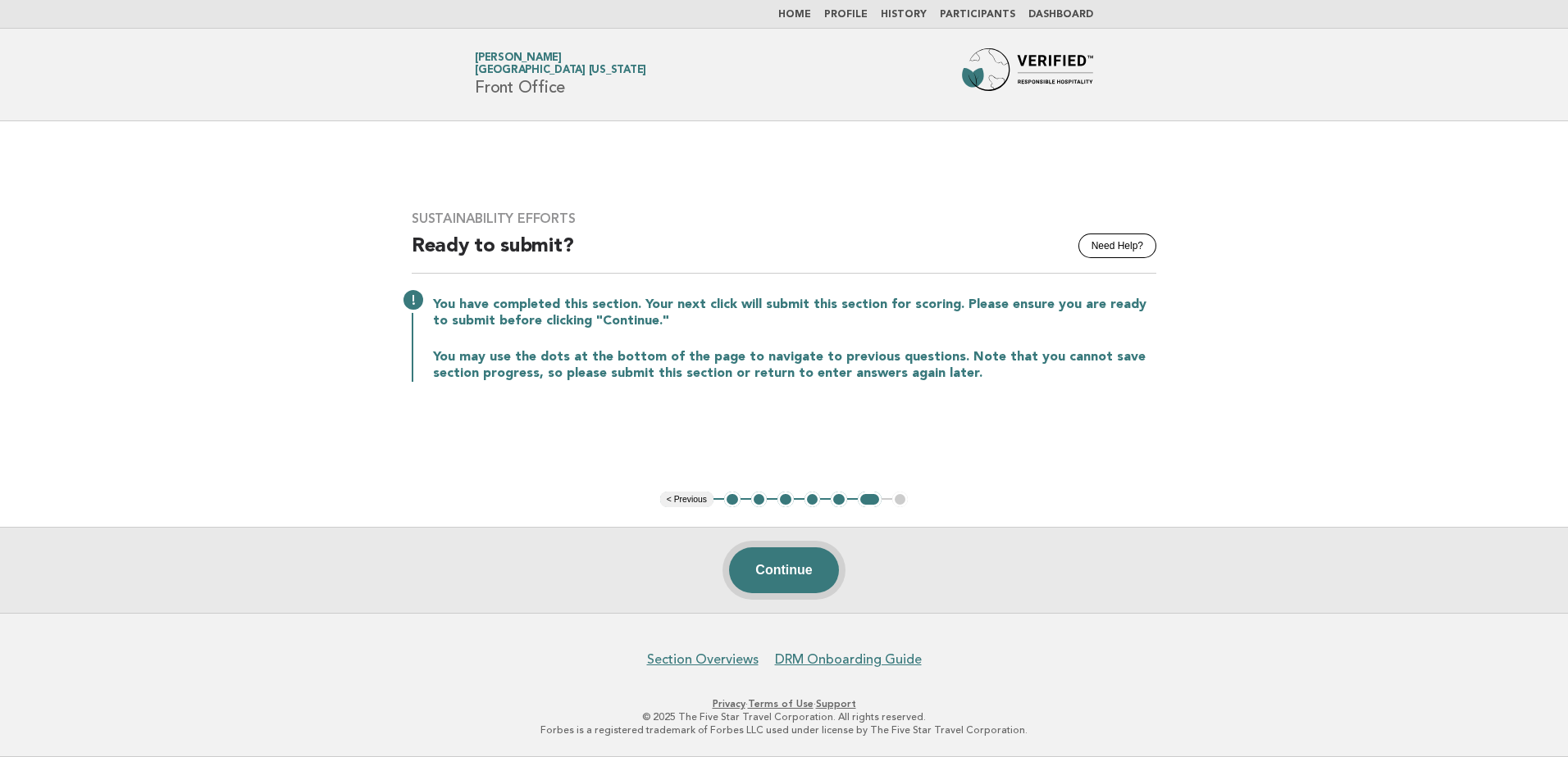
click at [779, 566] on button "Continue" at bounding box center [784, 571] width 109 height 46
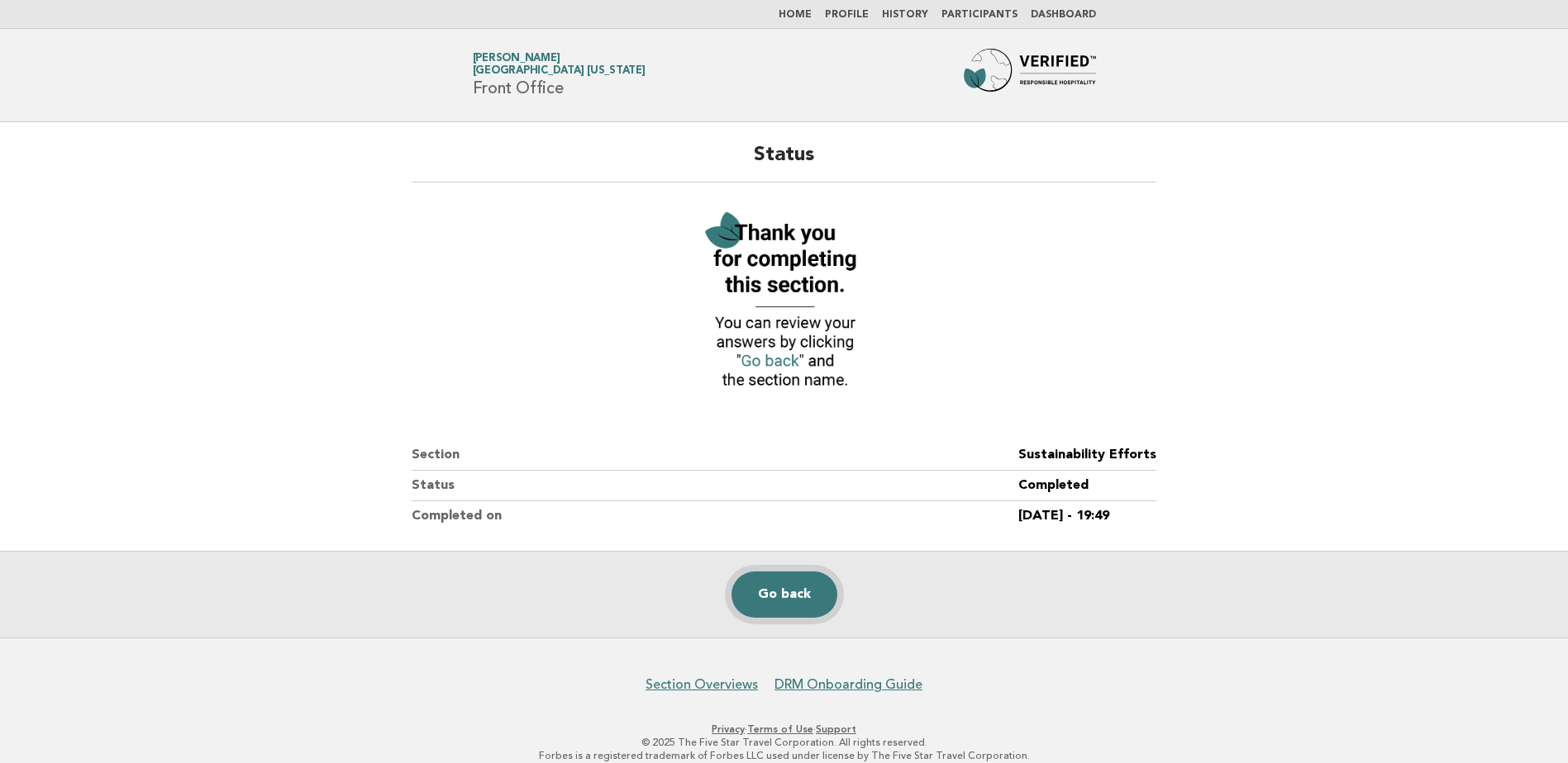
click at [763, 593] on link "Go back" at bounding box center [784, 595] width 105 height 46
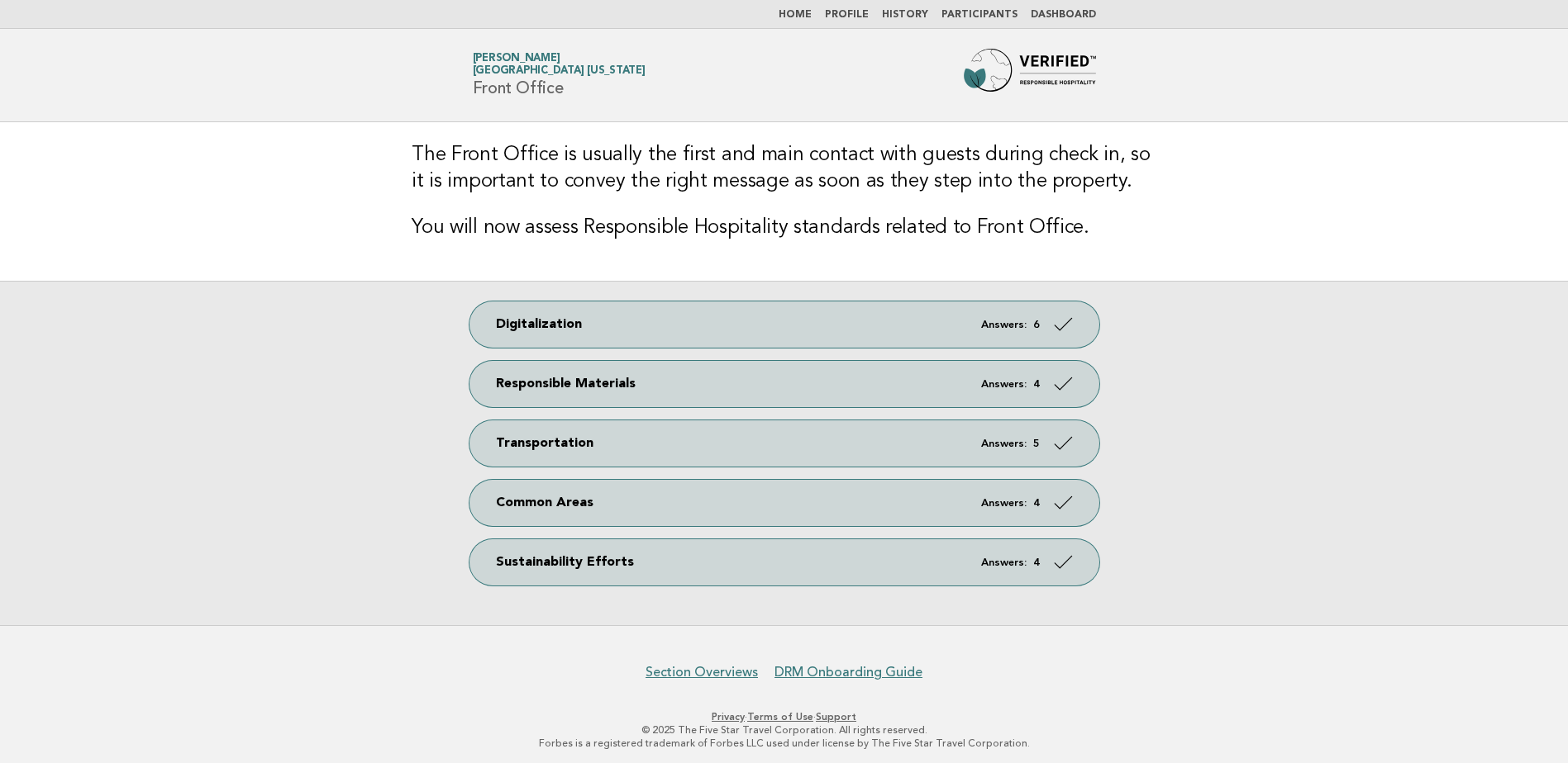
click at [1058, 15] on link "Dashboard" at bounding box center [1062, 15] width 65 height 10
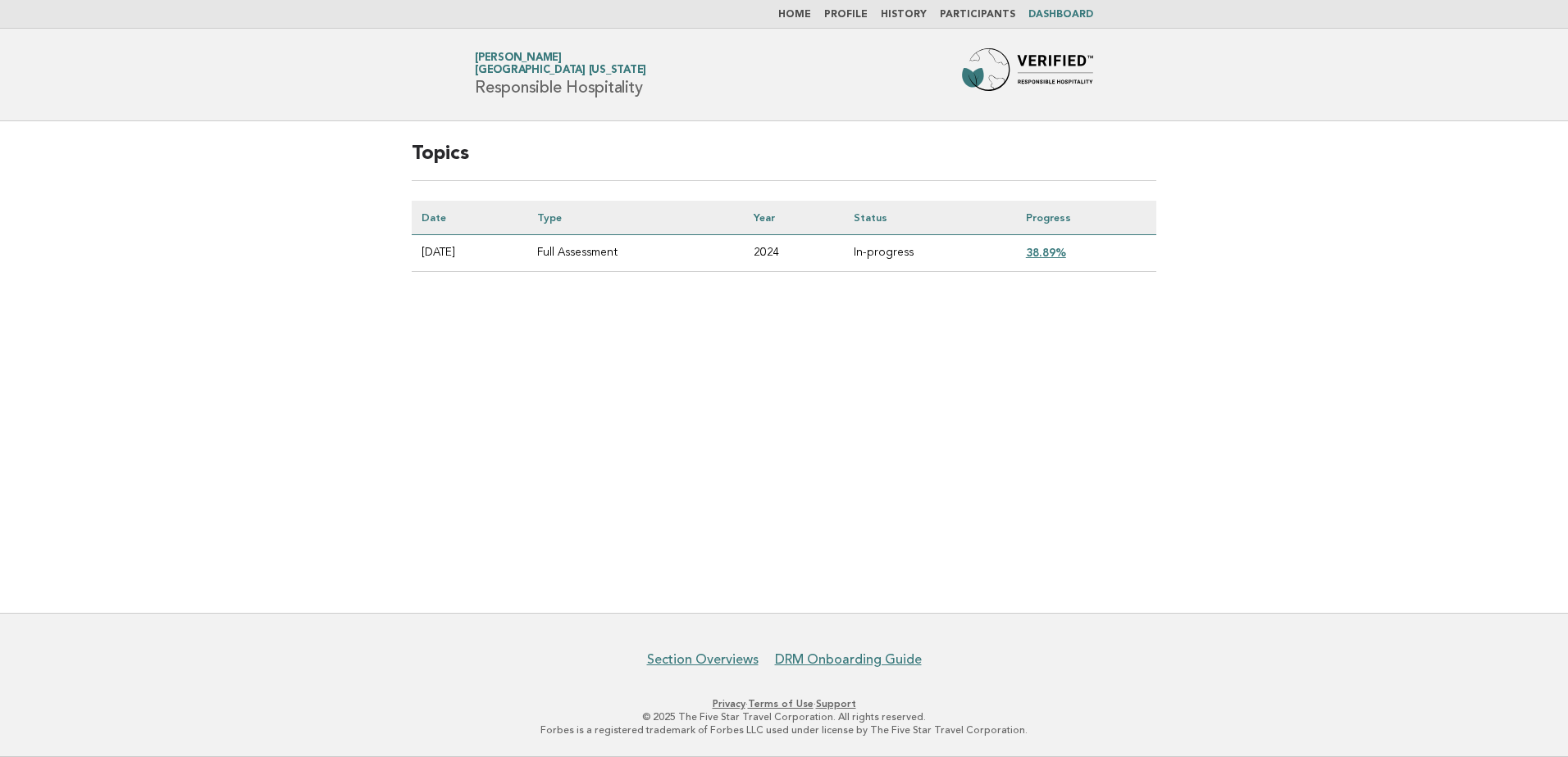
click at [1056, 248] on link "38.89%" at bounding box center [1046, 252] width 40 height 13
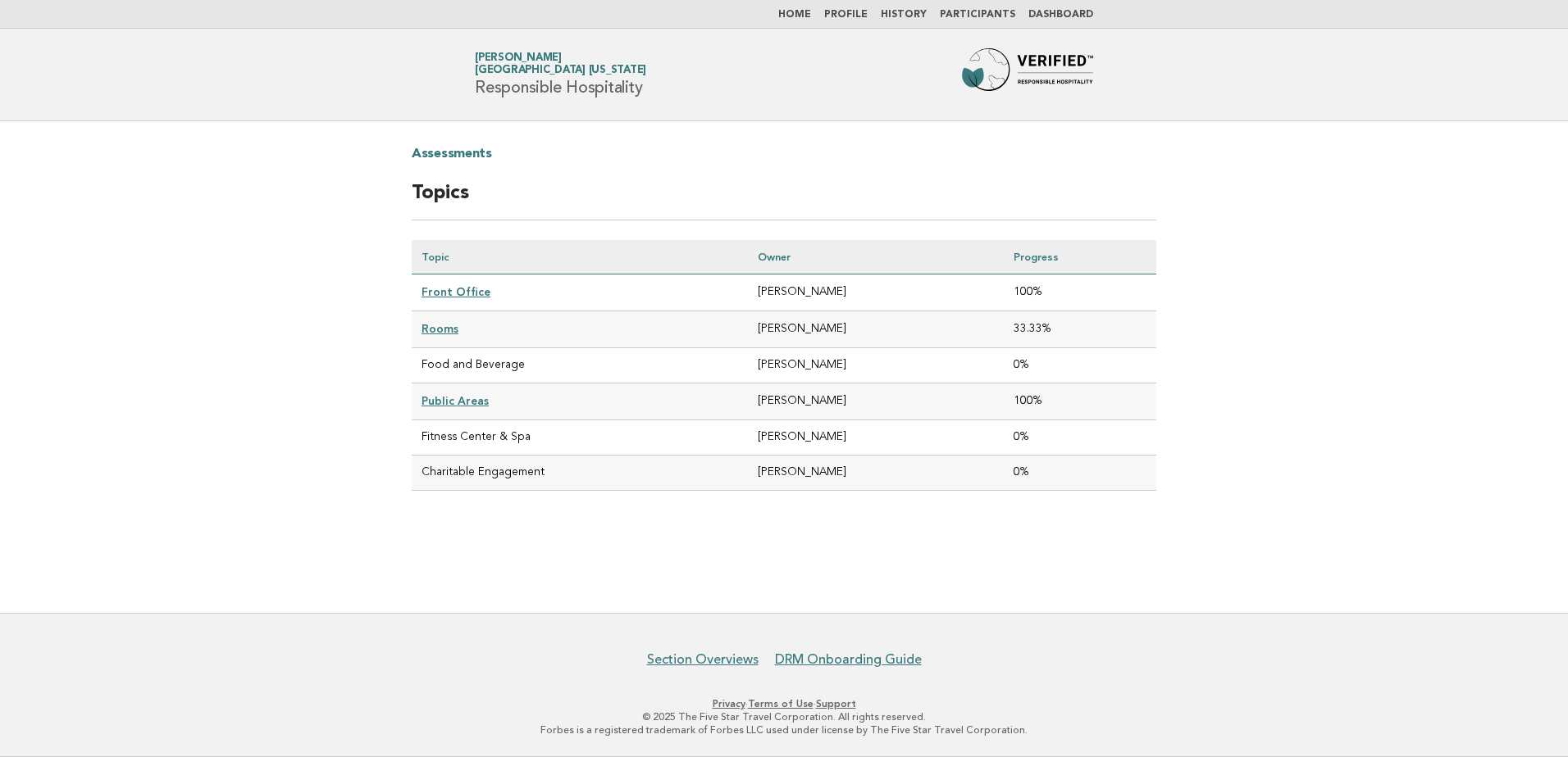
click at [802, 14] on link "Home" at bounding box center [795, 14] width 33 height 10
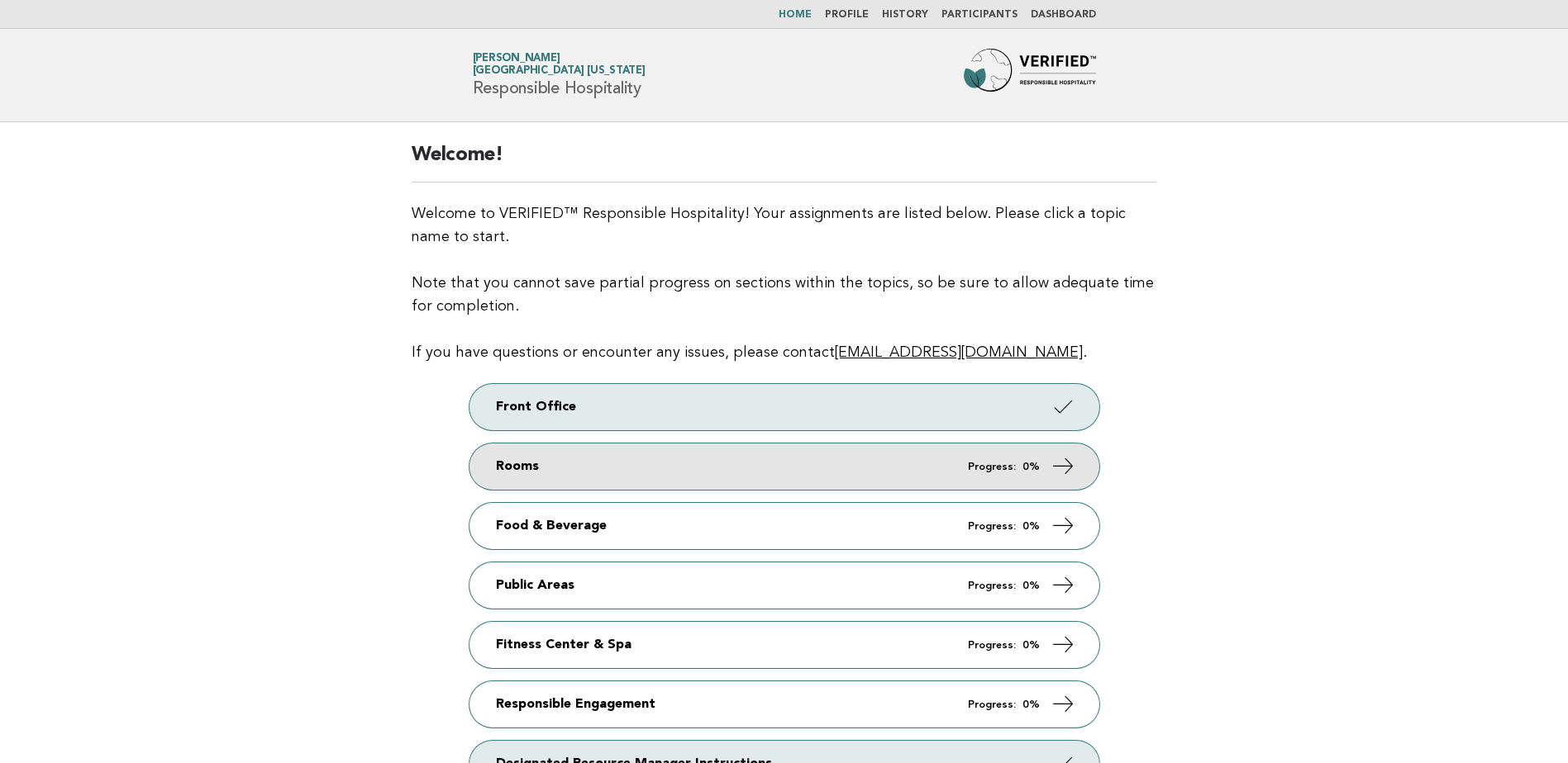
click at [664, 471] on link "Rooms Progress: 0%" at bounding box center [784, 467] width 630 height 46
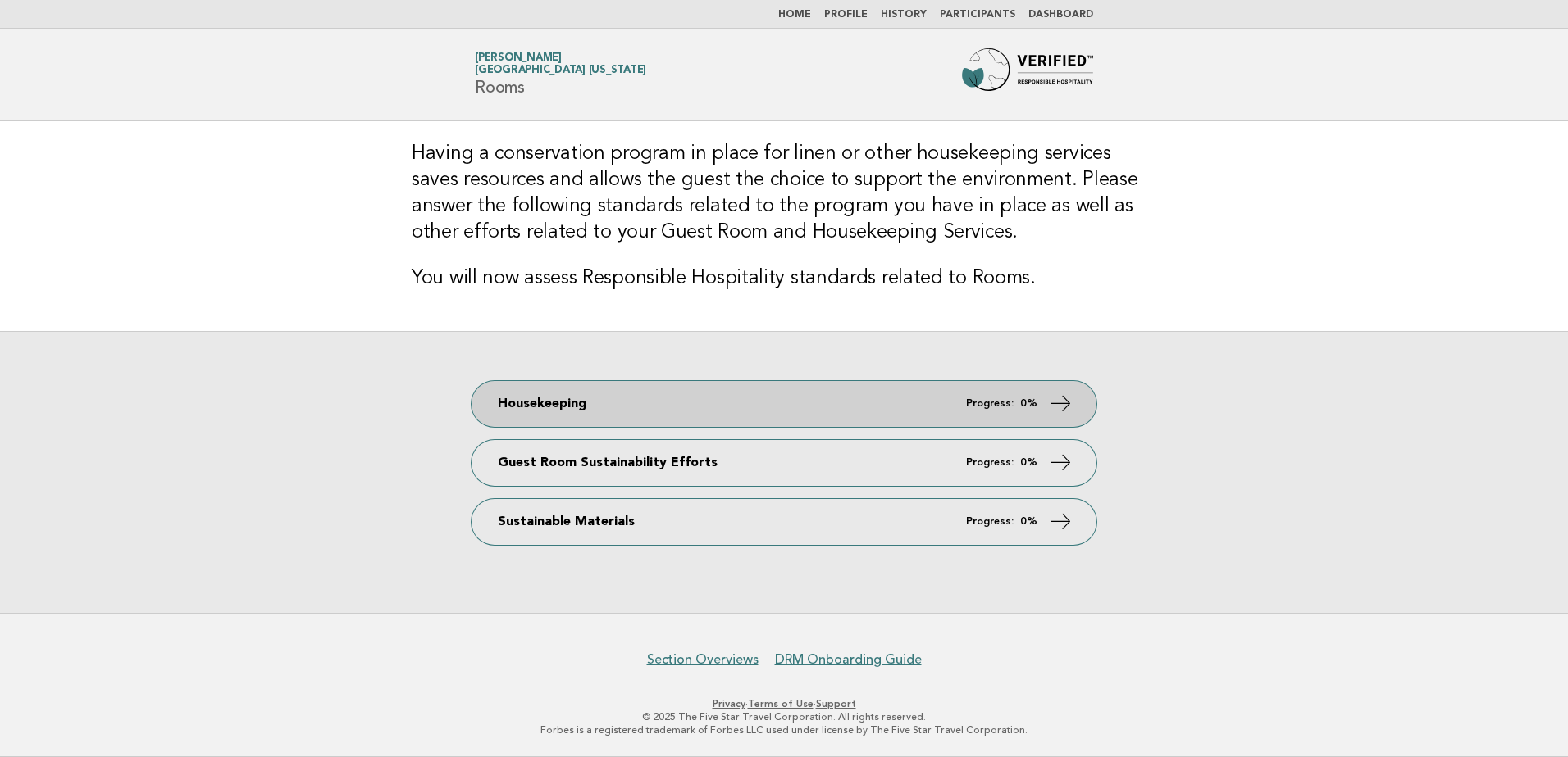
click at [539, 395] on link "Housekeeping Progress: 0%" at bounding box center [783, 404] width 625 height 46
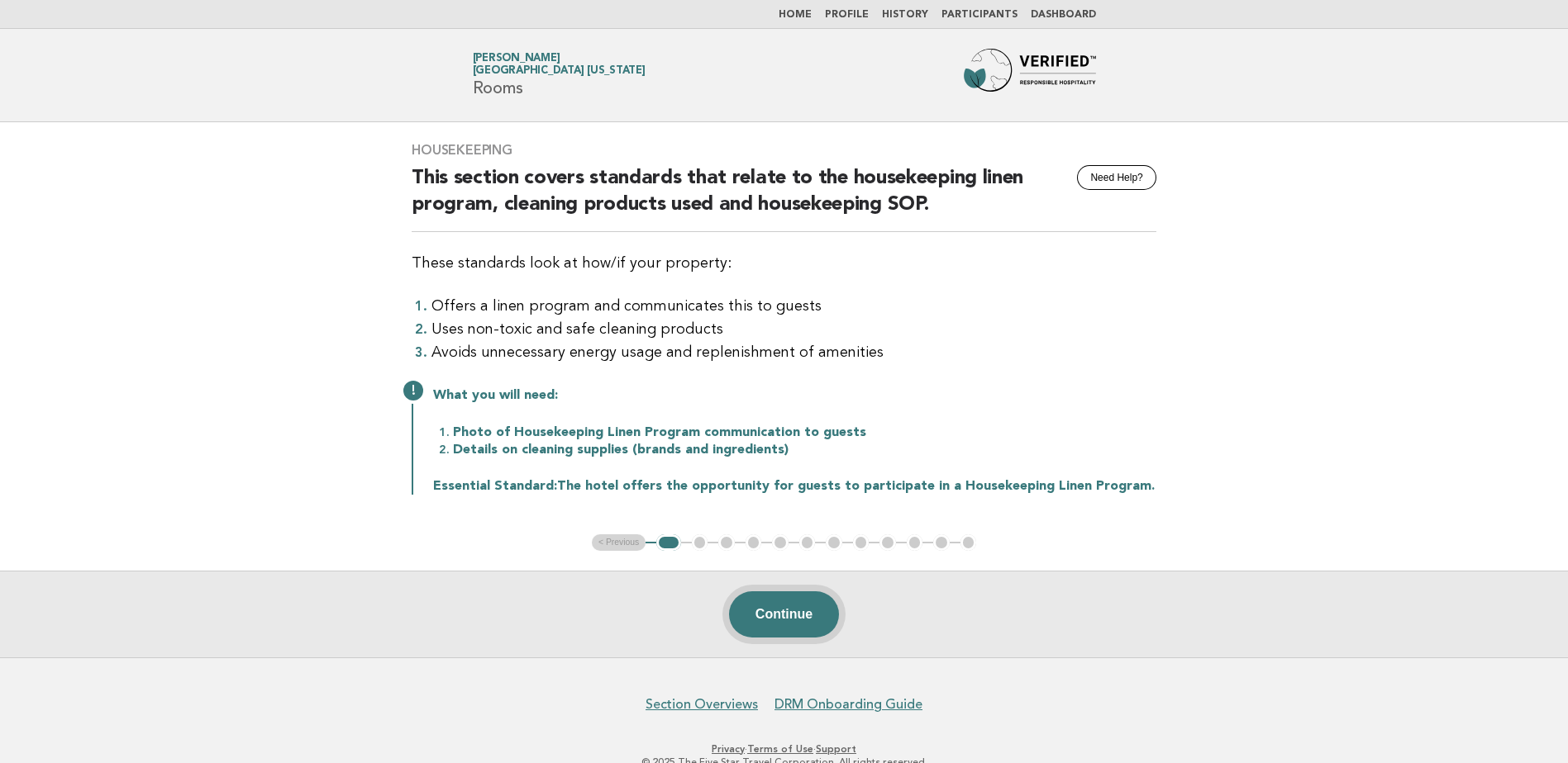
click at [815, 612] on button "Continue" at bounding box center [784, 615] width 110 height 46
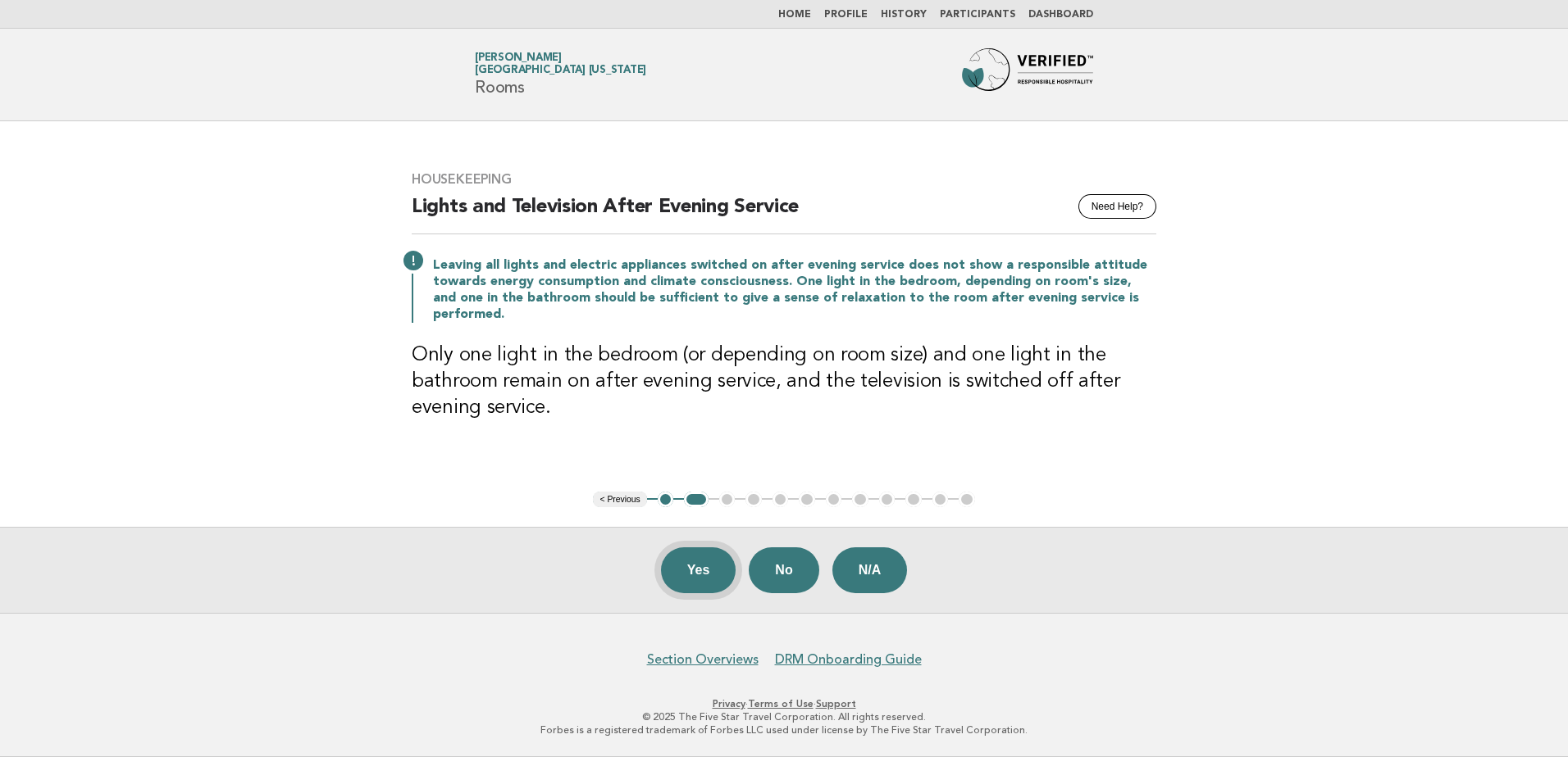
click at [694, 564] on button "Yes" at bounding box center [699, 571] width 76 height 46
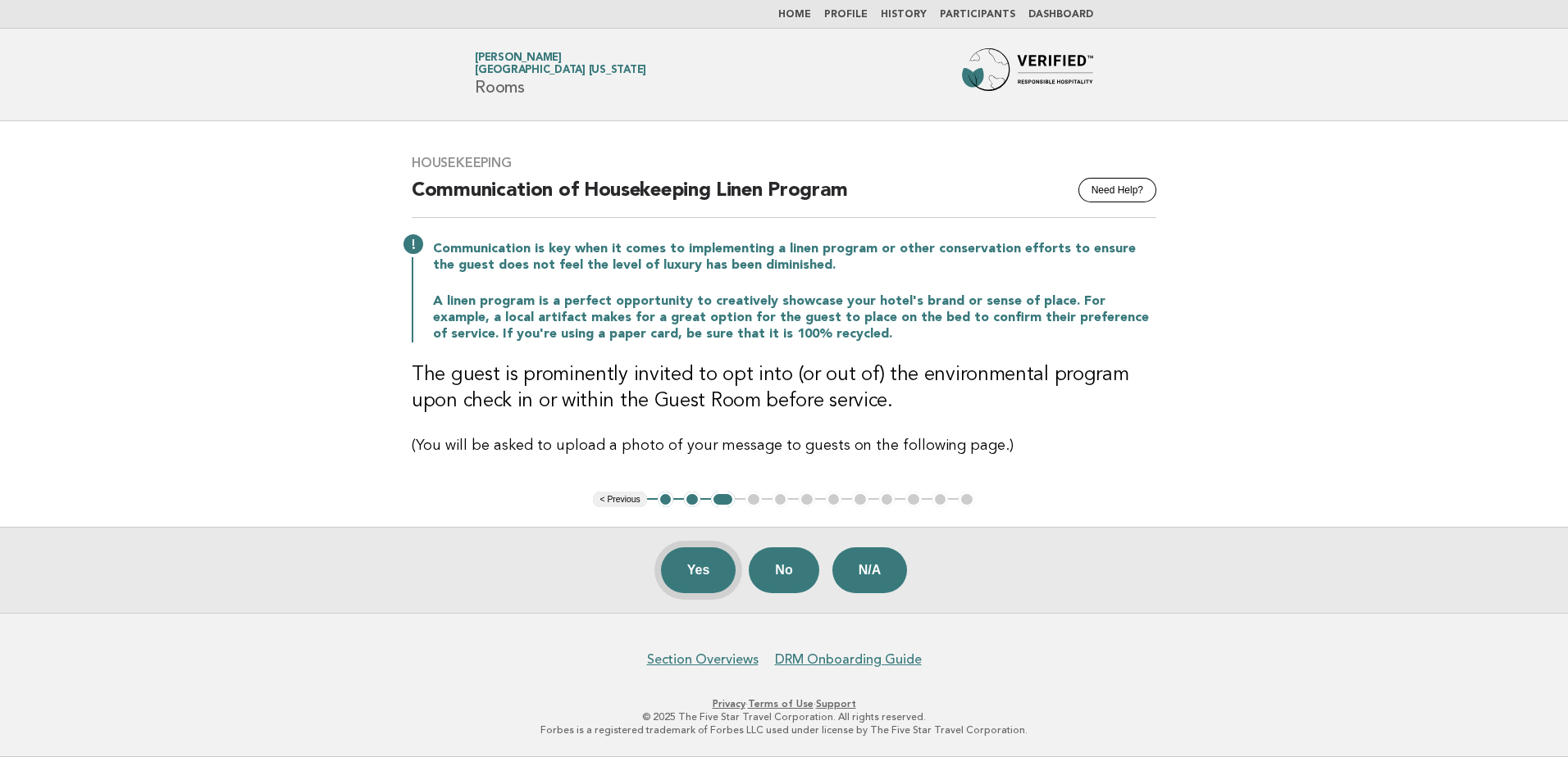
click at [697, 571] on button "Yes" at bounding box center [699, 571] width 76 height 46
